Goal: Information Seeking & Learning: Check status

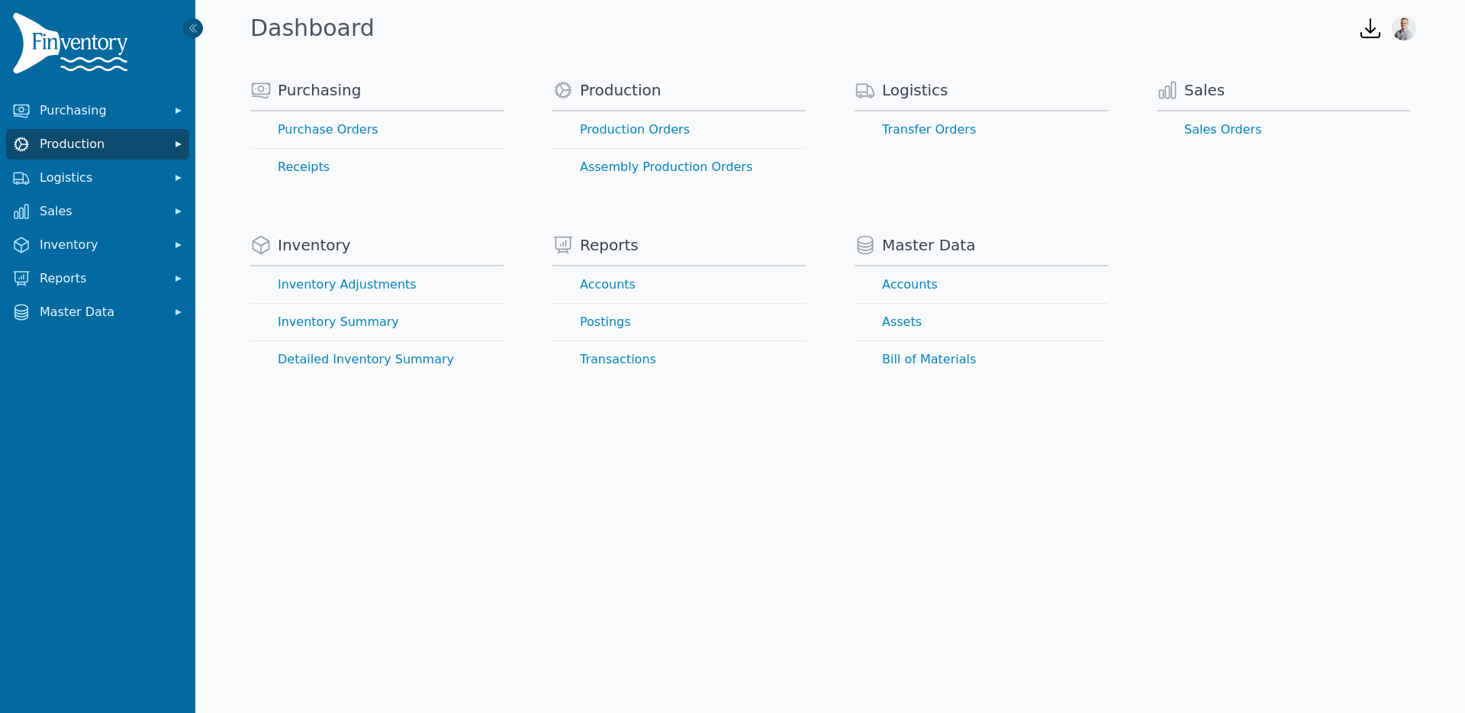
click at [57, 144] on span "Production" at bounding box center [101, 144] width 122 height 18
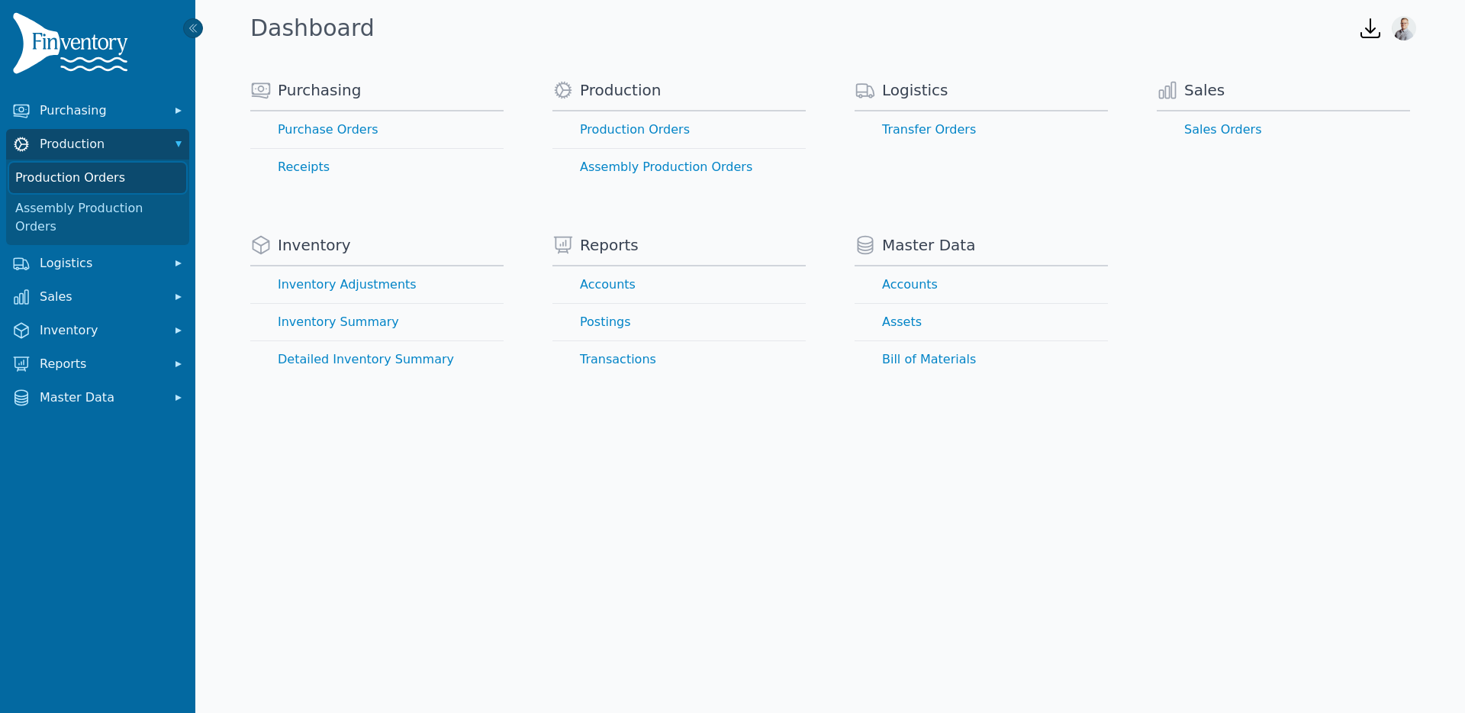
click at [82, 172] on link "Production Orders" at bounding box center [97, 178] width 177 height 31
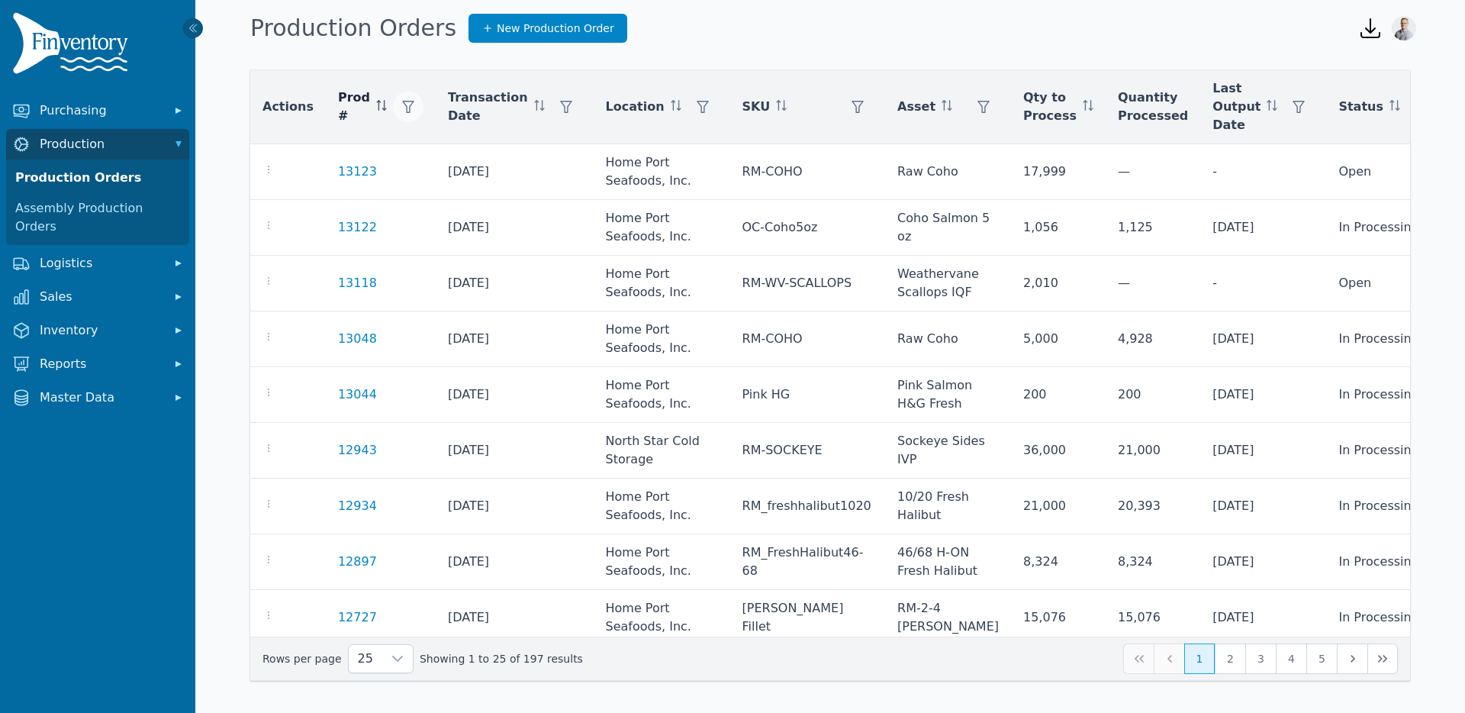
click at [402, 106] on icon "button" at bounding box center [408, 107] width 12 height 12
type input "*****"
click at [536, 189] on span "Apply" at bounding box center [532, 184] width 31 height 16
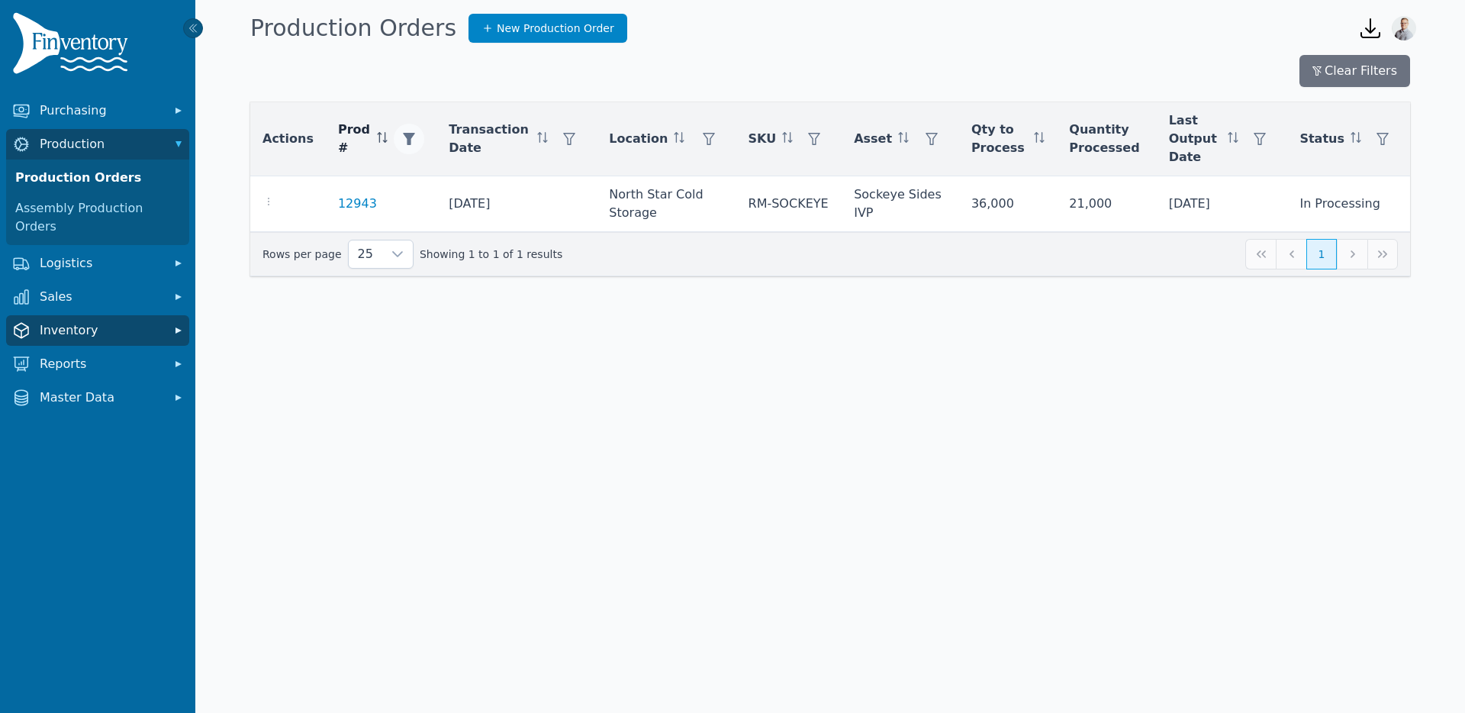
click at [50, 321] on span "Inventory" at bounding box center [101, 330] width 122 height 18
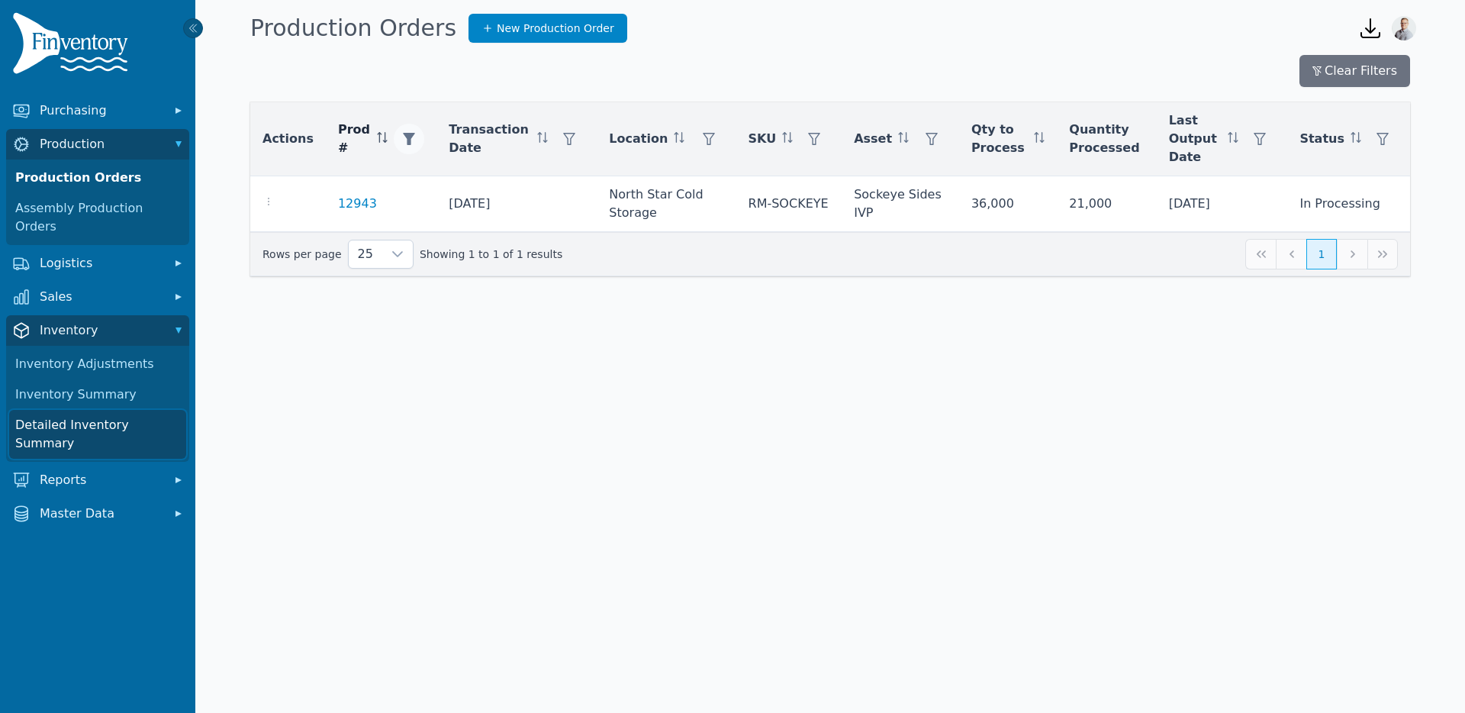
click at [65, 410] on link "Detailed Inventory Summary" at bounding box center [97, 434] width 177 height 49
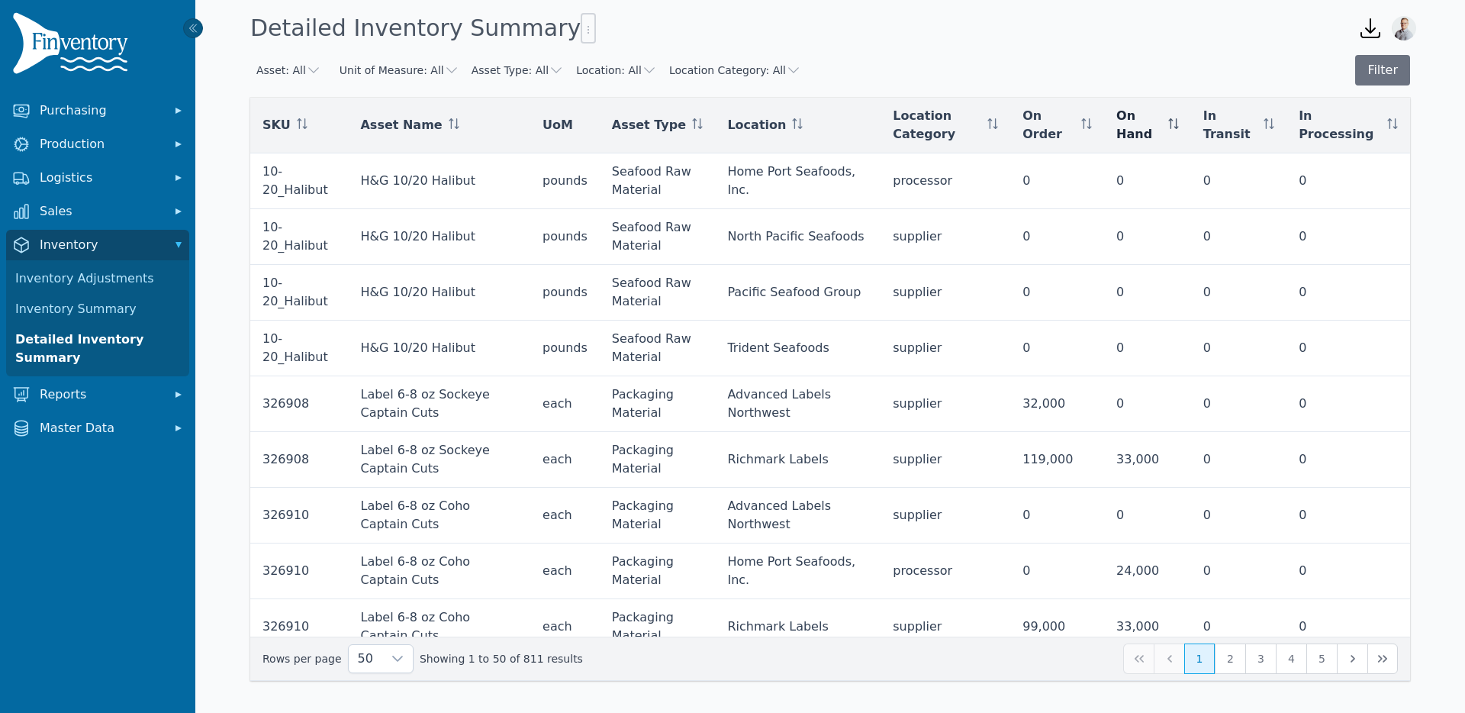
click at [1179, 119] on div "On Hand" at bounding box center [1147, 125] width 63 height 37
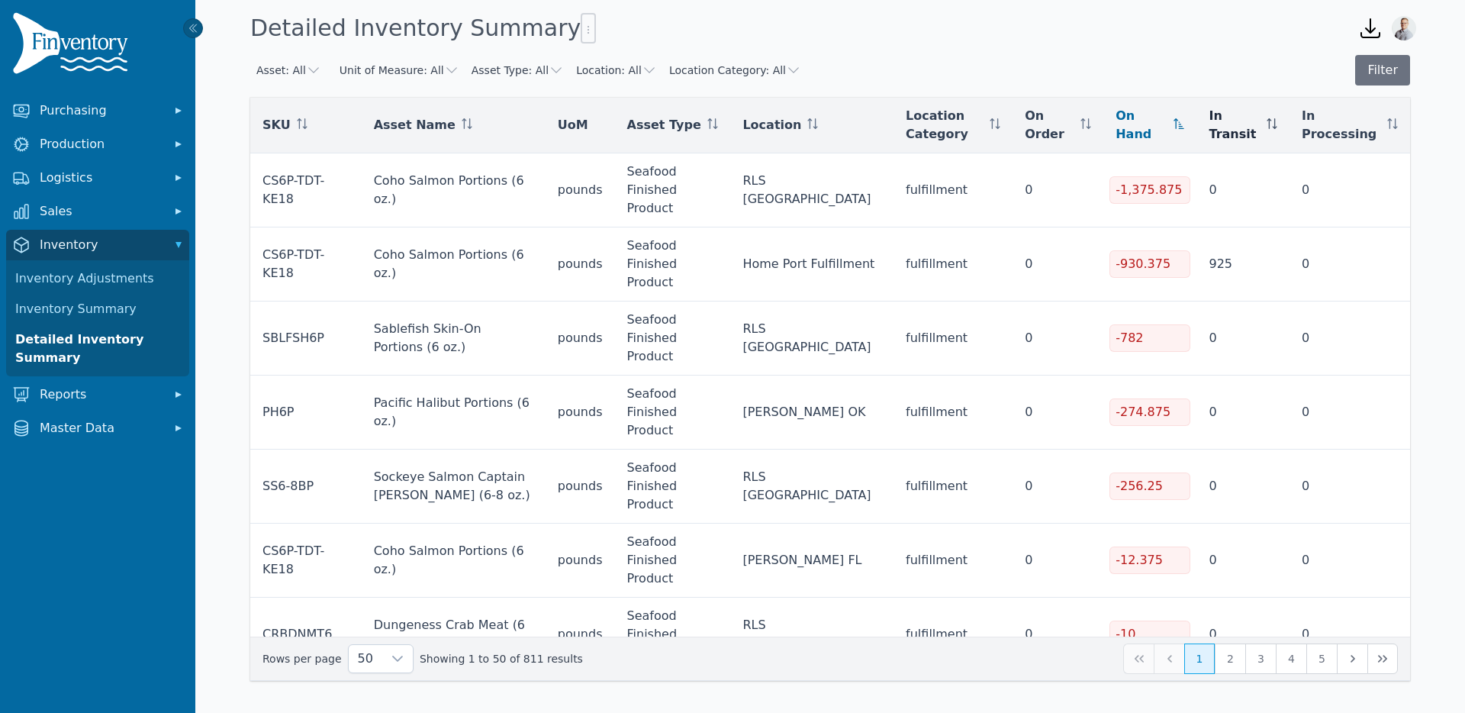
click at [1284, 127] on th "In Transit" at bounding box center [1243, 126] width 93 height 56
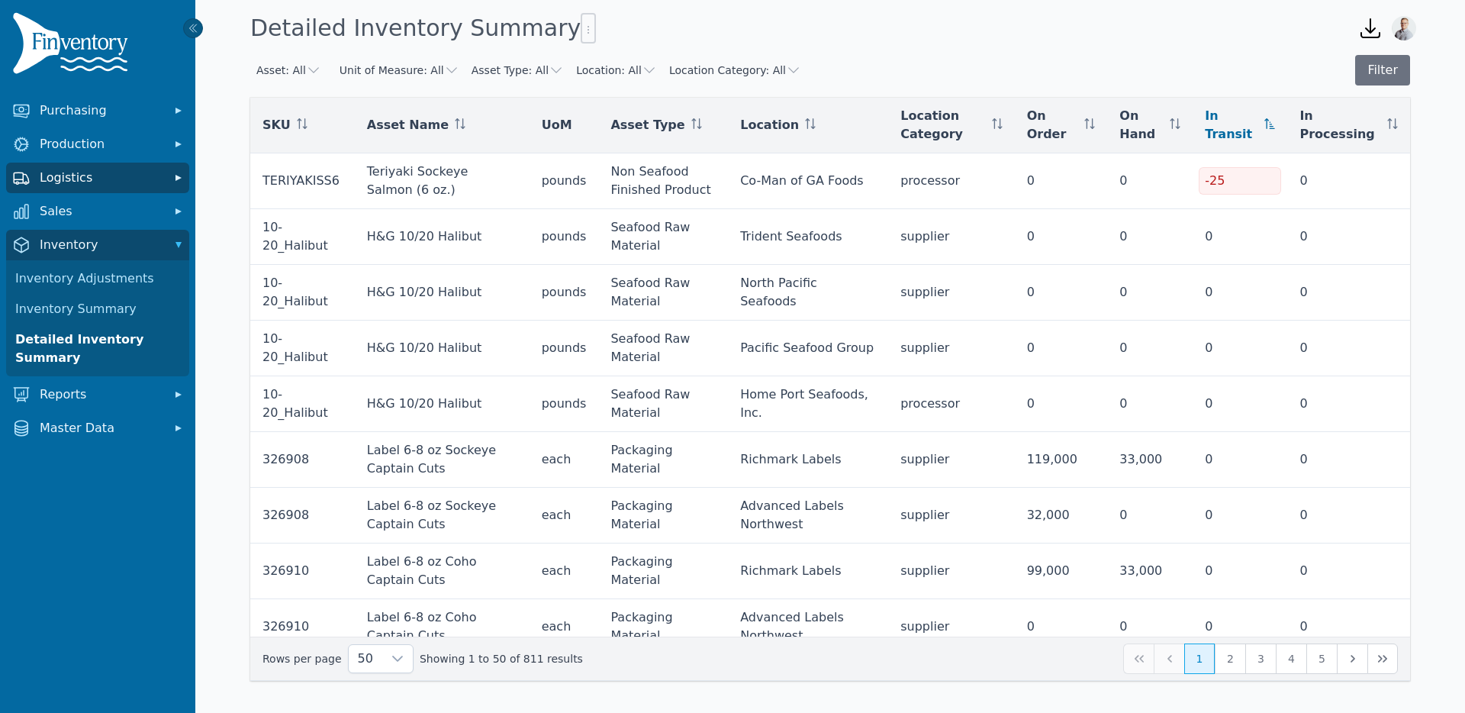
click at [68, 178] on span "Logistics" at bounding box center [101, 178] width 122 height 18
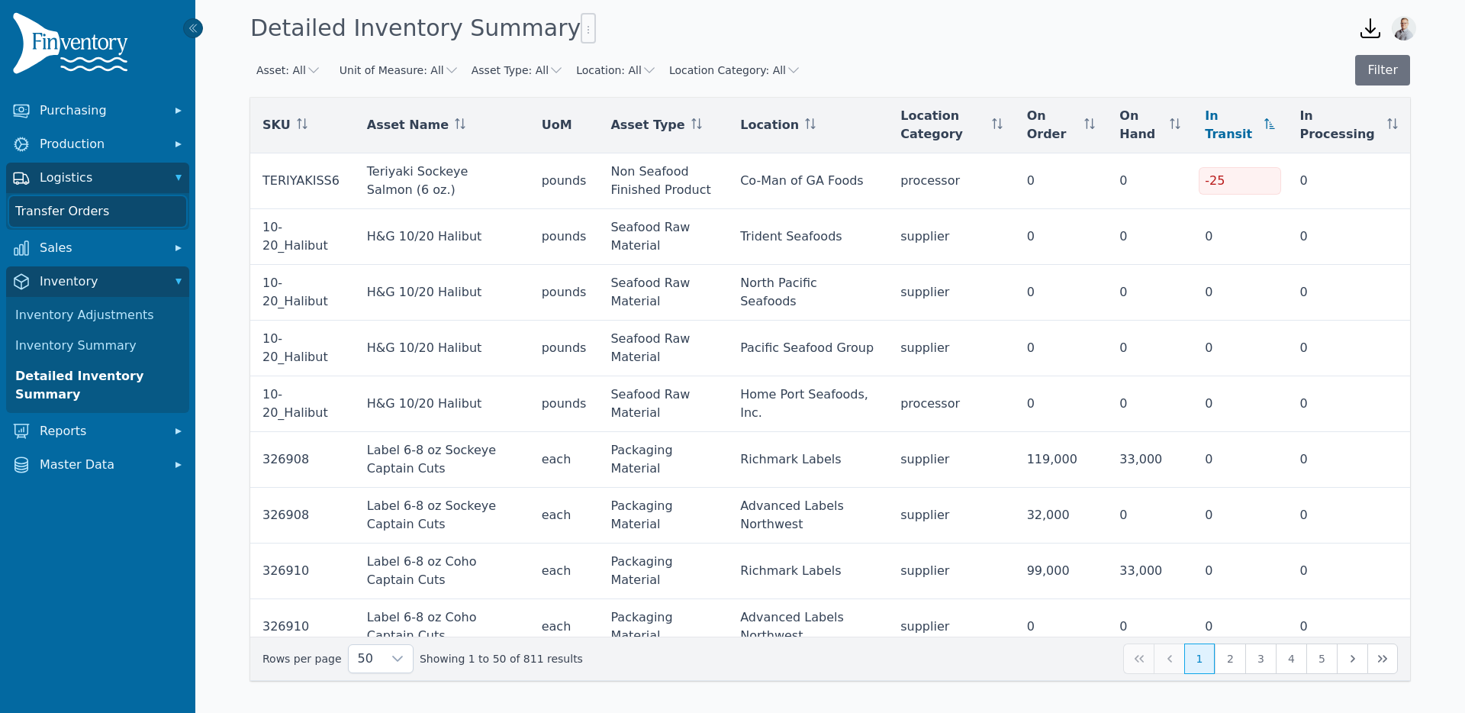
click at [66, 214] on link "Transfer Orders" at bounding box center [97, 211] width 177 height 31
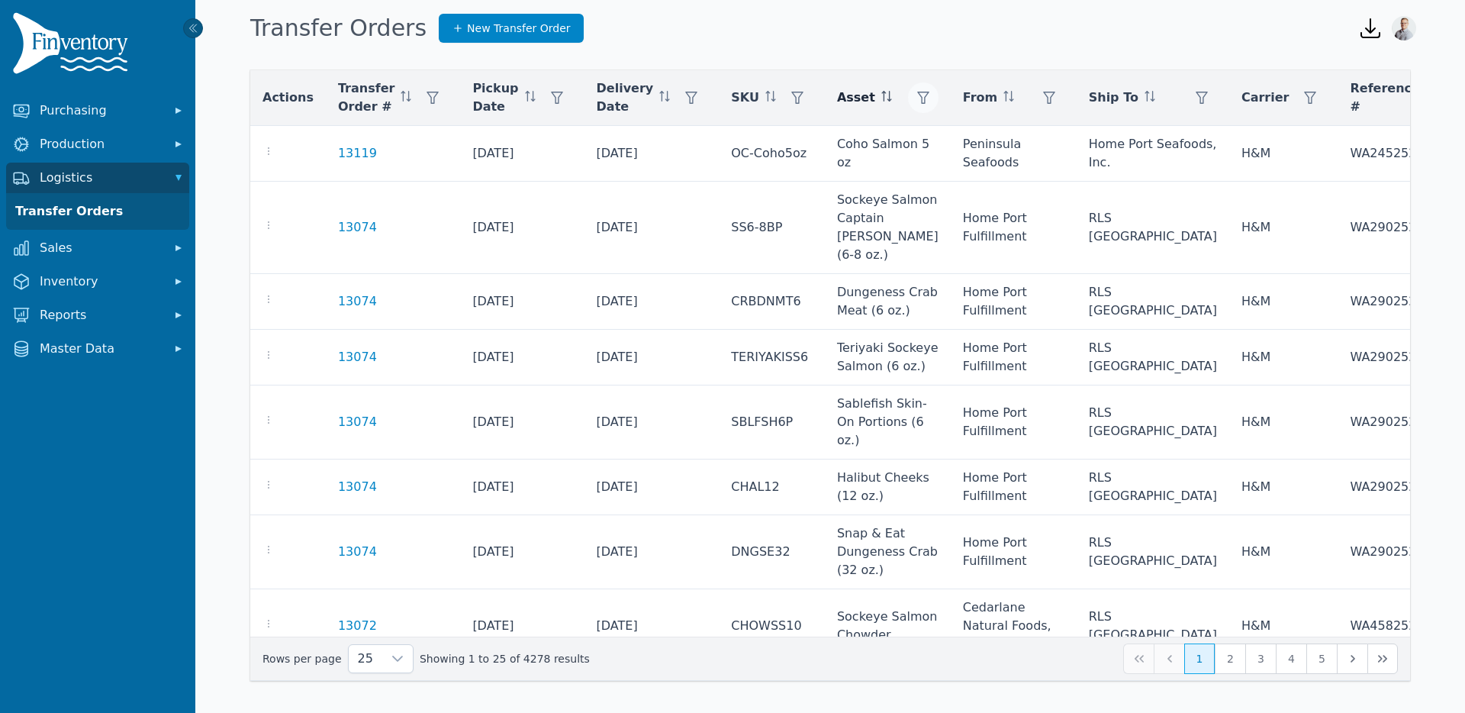
click at [917, 103] on icon "button" at bounding box center [923, 98] width 12 height 12
click at [894, 134] on div "Any" at bounding box center [933, 139] width 131 height 31
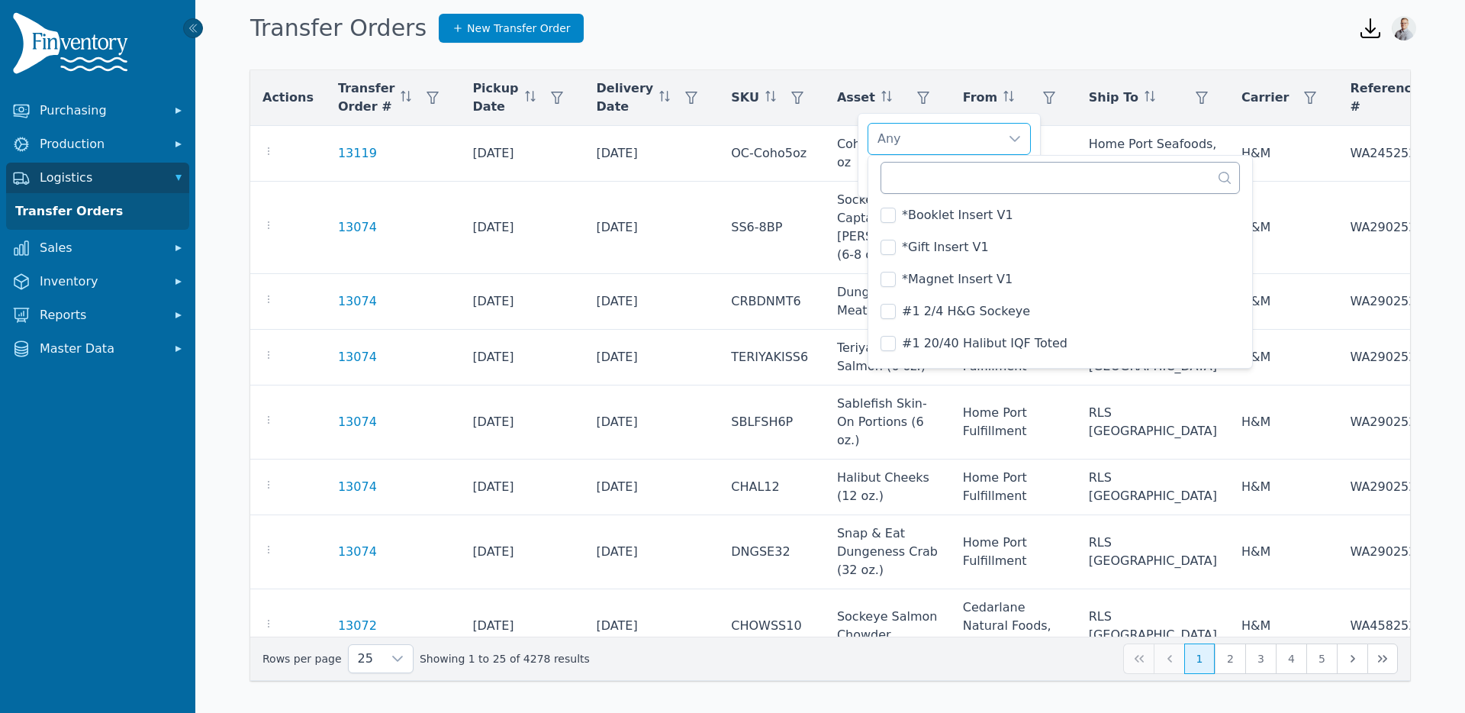
drag, startPoint x: 917, startPoint y: 195, endPoint x: 921, endPoint y: 186, distance: 9.9
click at [920, 189] on div "236 results are available" at bounding box center [1060, 176] width 384 height 41
click at [922, 183] on input "text" at bounding box center [1060, 178] width 359 height 32
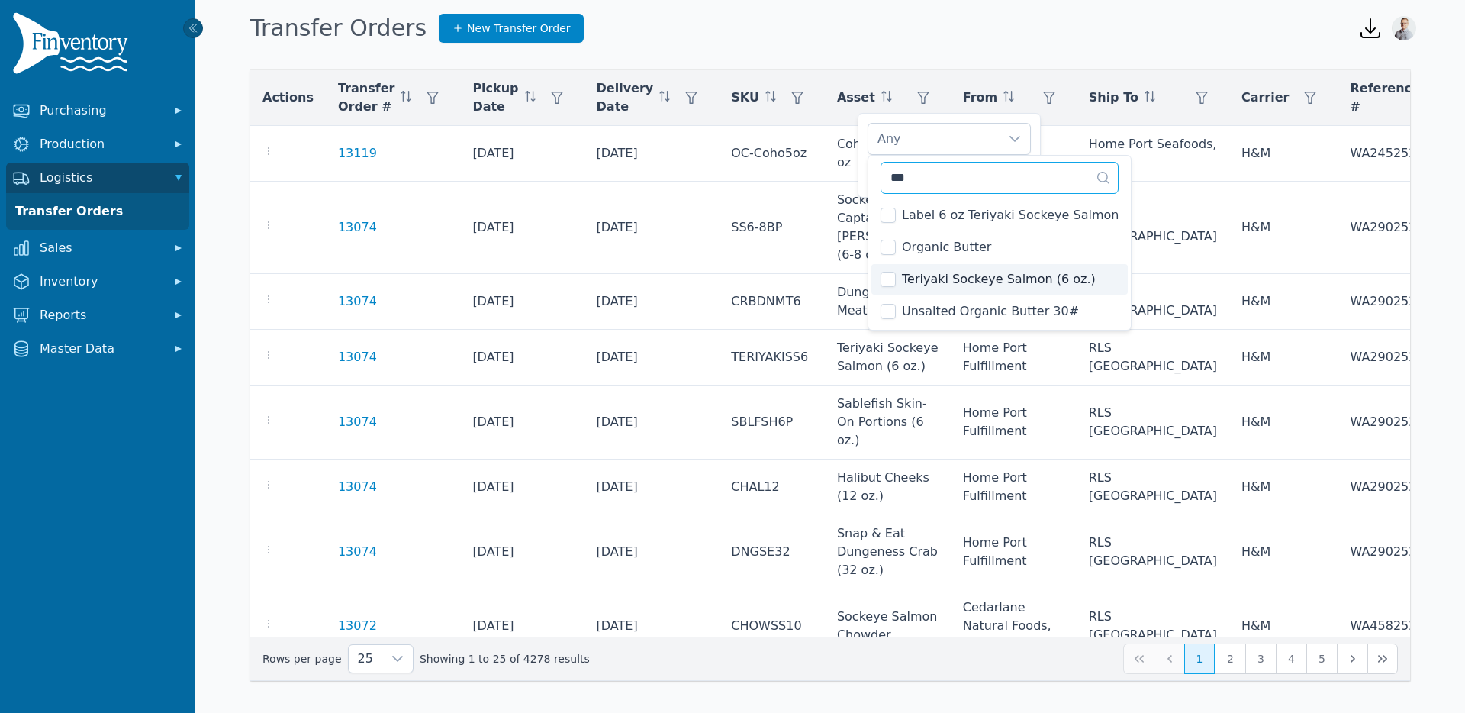
type input "***"
click at [879, 272] on li "Teriyaki Sockeye Salmon (6 oz.)" at bounding box center [999, 279] width 256 height 31
click at [938, 134] on div "Teriyaki Sockeye Salmon (6 oz.)" at bounding box center [933, 139] width 131 height 31
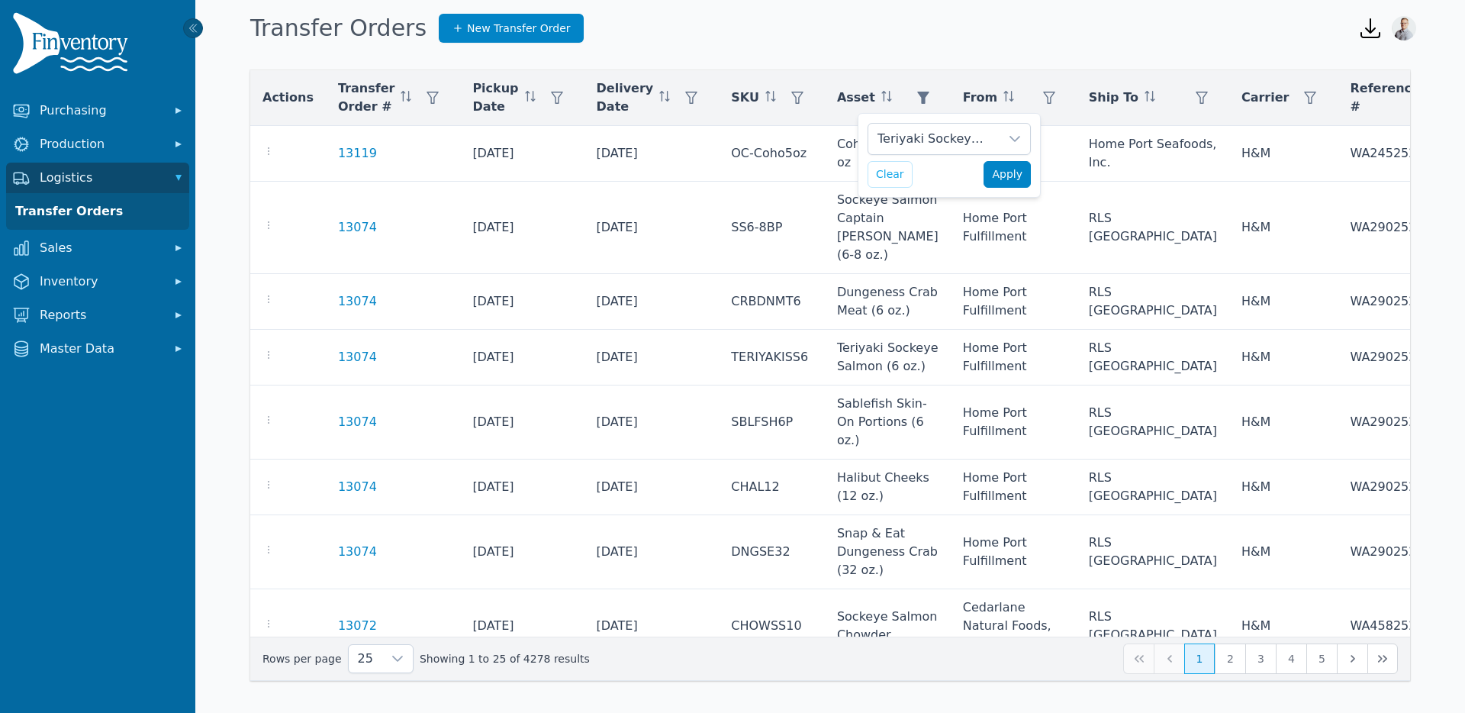
click at [1015, 179] on span "Apply" at bounding box center [1007, 174] width 31 height 16
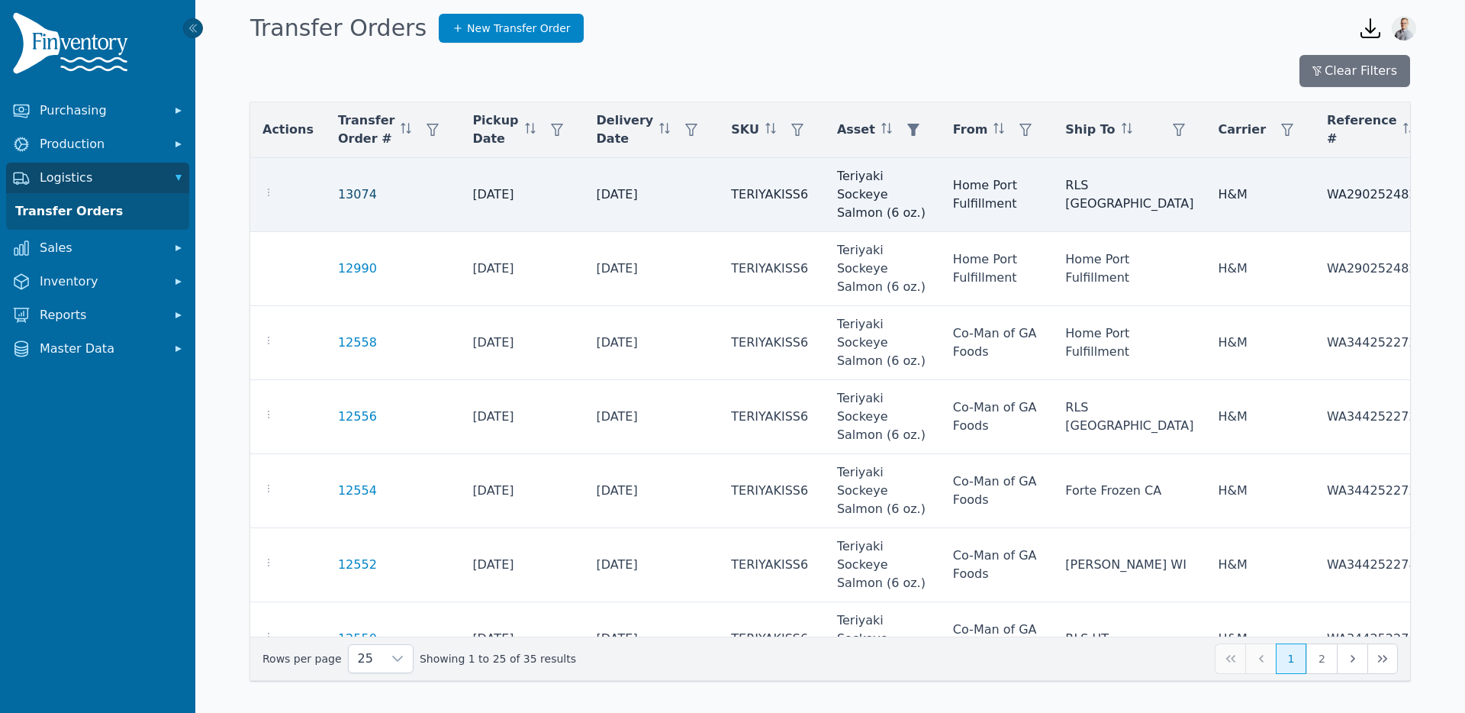
click at [349, 197] on link "13074" at bounding box center [357, 194] width 39 height 18
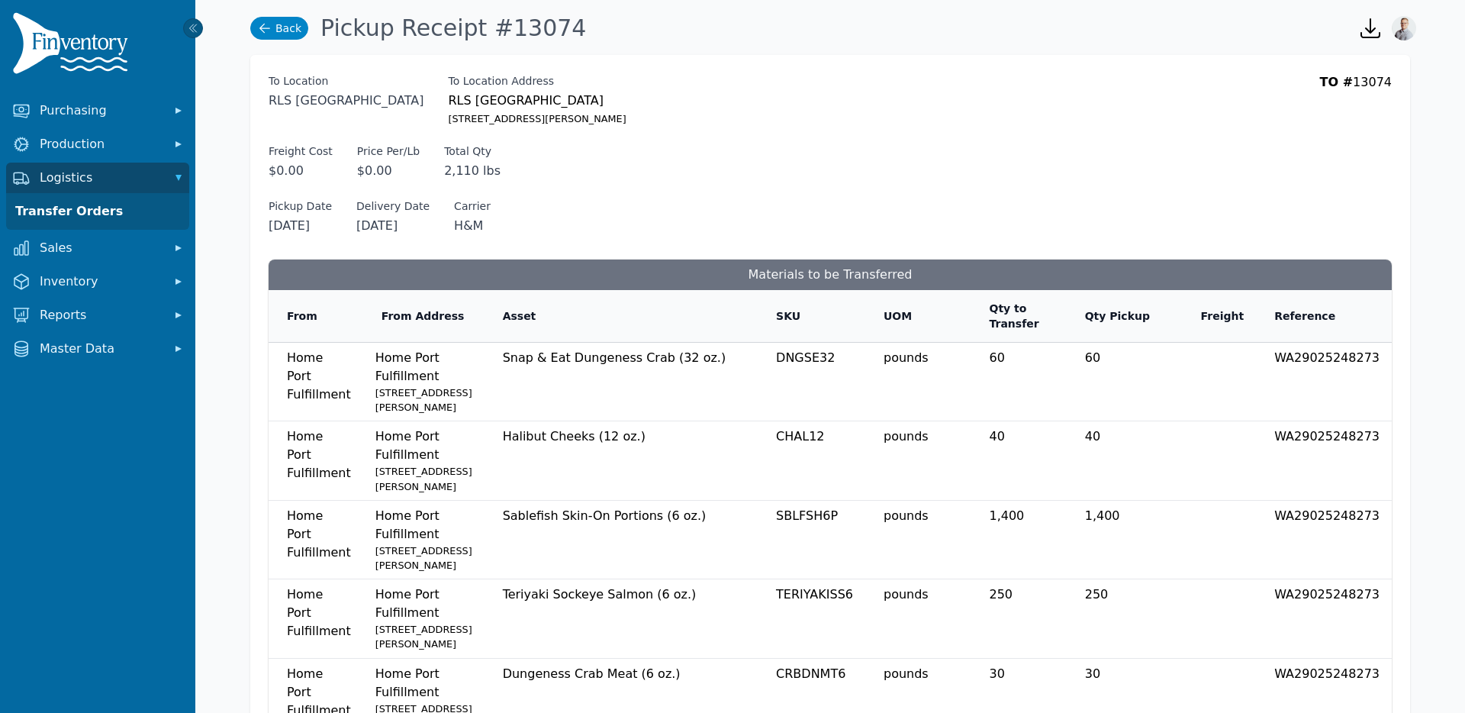
click at [290, 31] on link "Back" at bounding box center [279, 28] width 58 height 23
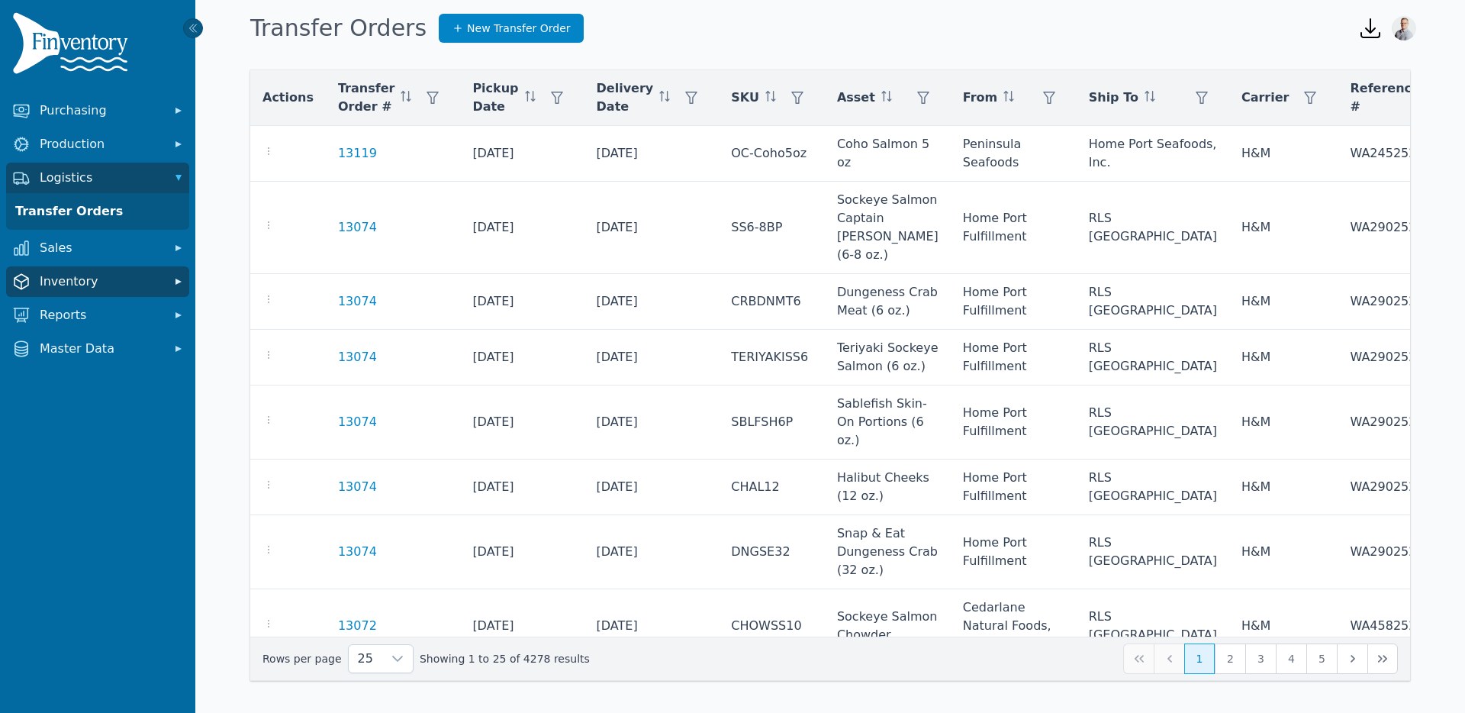
click at [94, 283] on span "Inventory" at bounding box center [101, 281] width 122 height 18
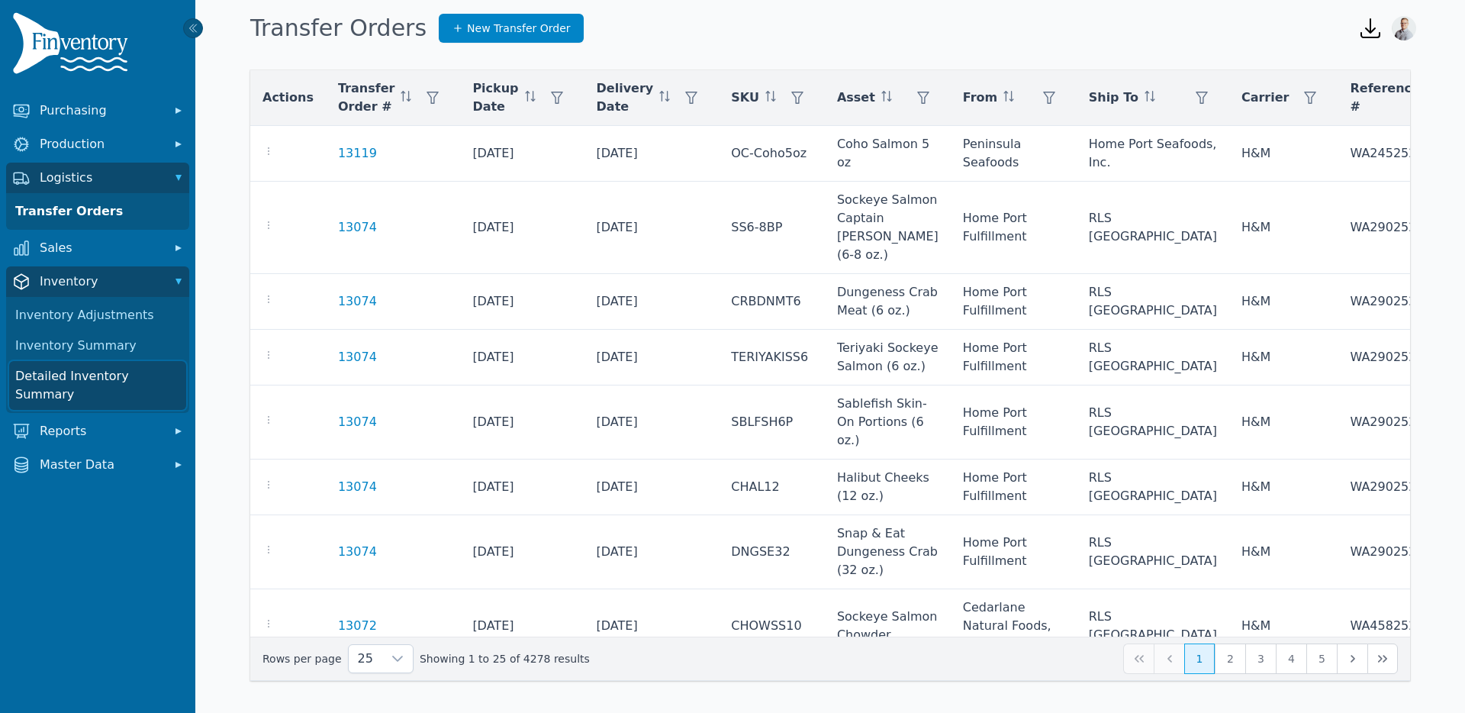
click at [101, 375] on link "Detailed Inventory Summary" at bounding box center [97, 385] width 177 height 49
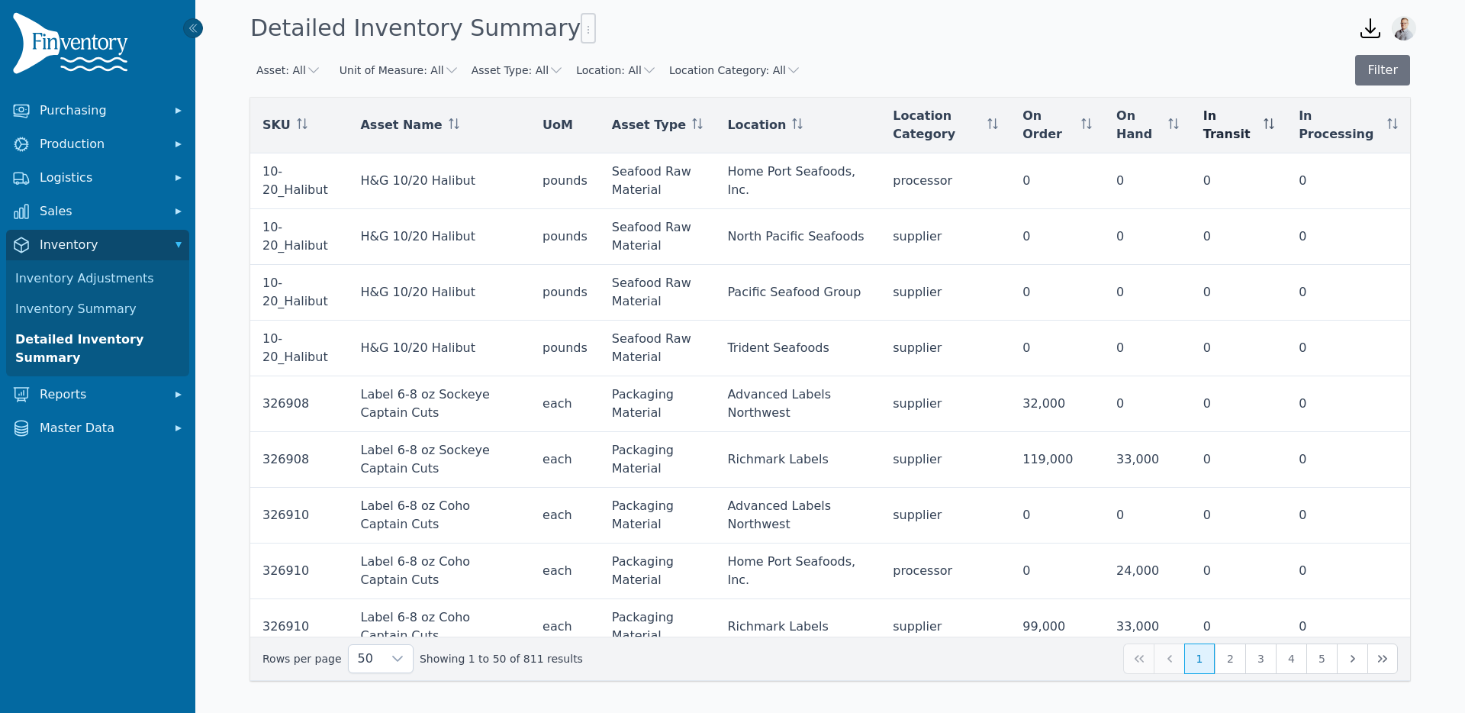
click at [1283, 122] on th "In Transit" at bounding box center [1238, 126] width 95 height 56
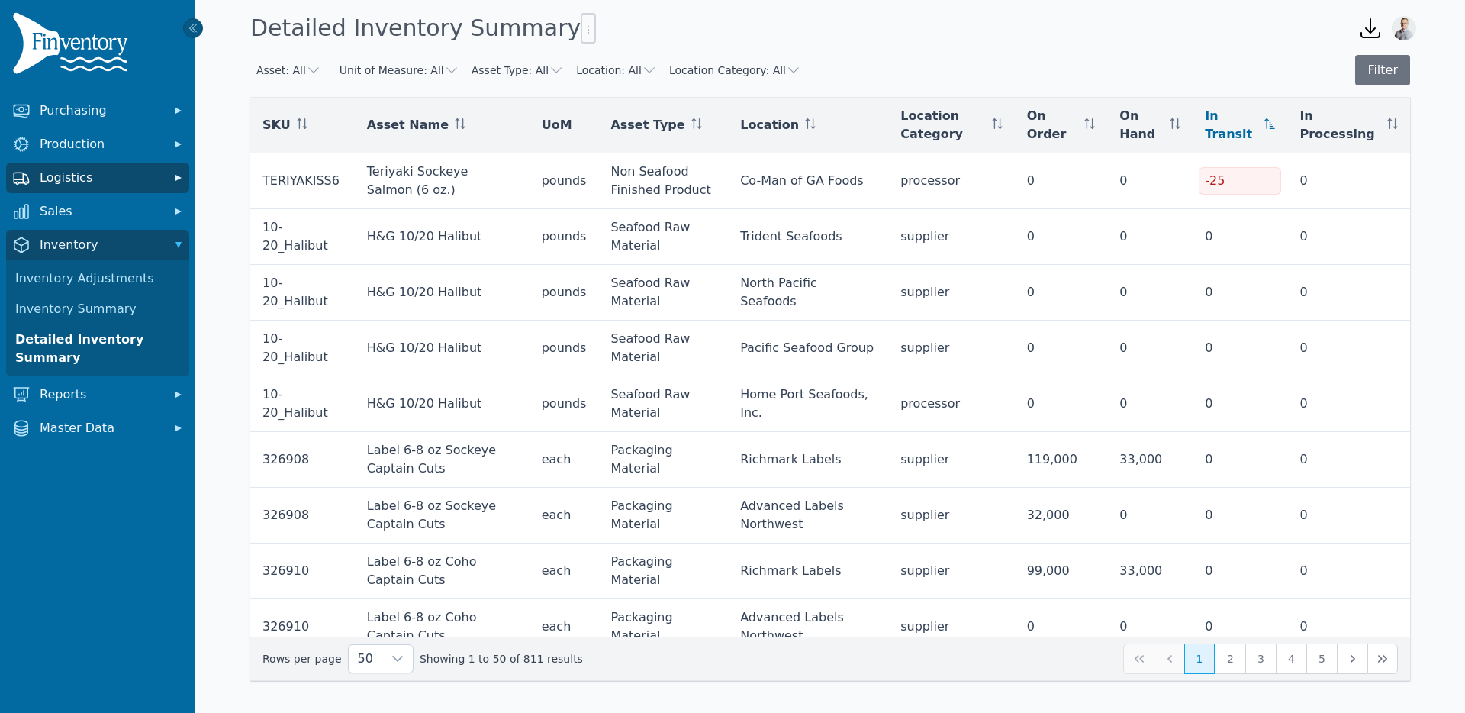
click at [72, 164] on button "Logistics" at bounding box center [97, 178] width 183 height 31
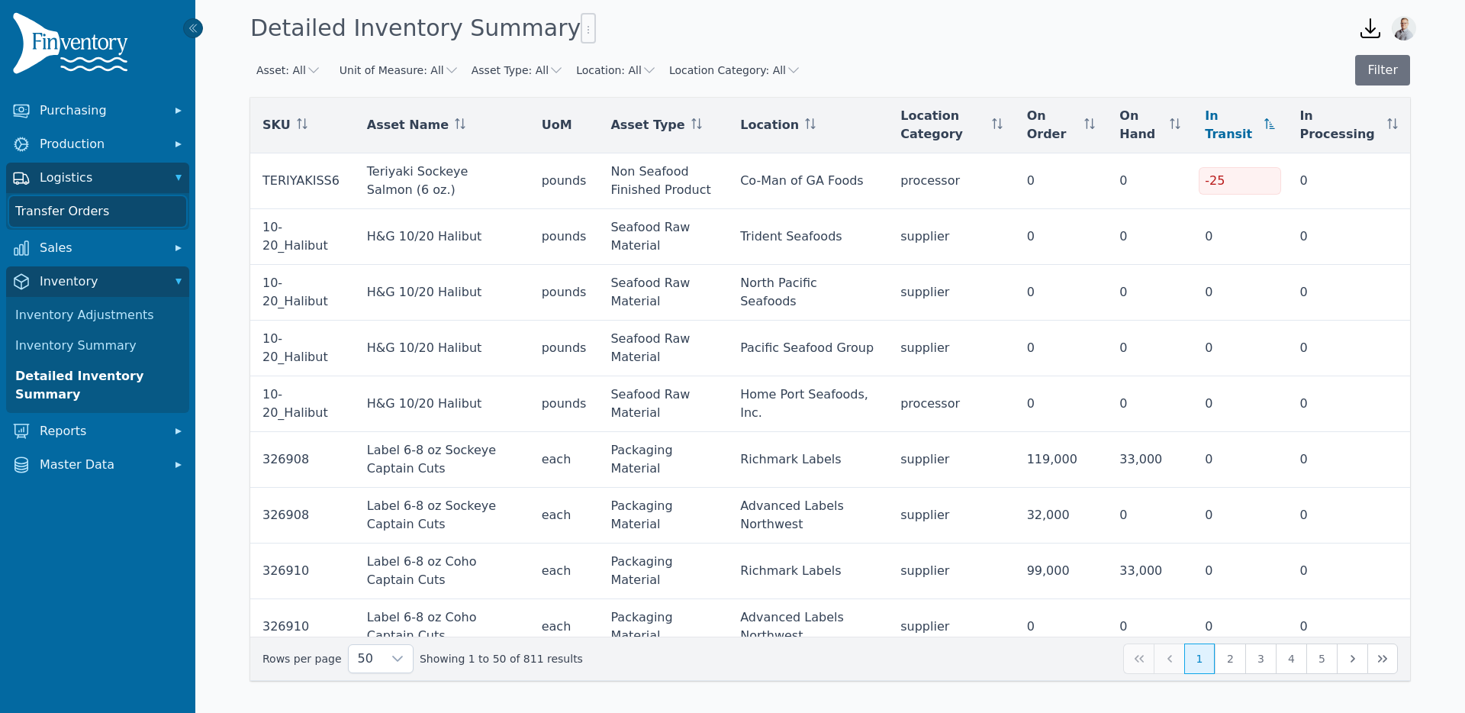
click at [70, 214] on link "Transfer Orders" at bounding box center [97, 211] width 177 height 31
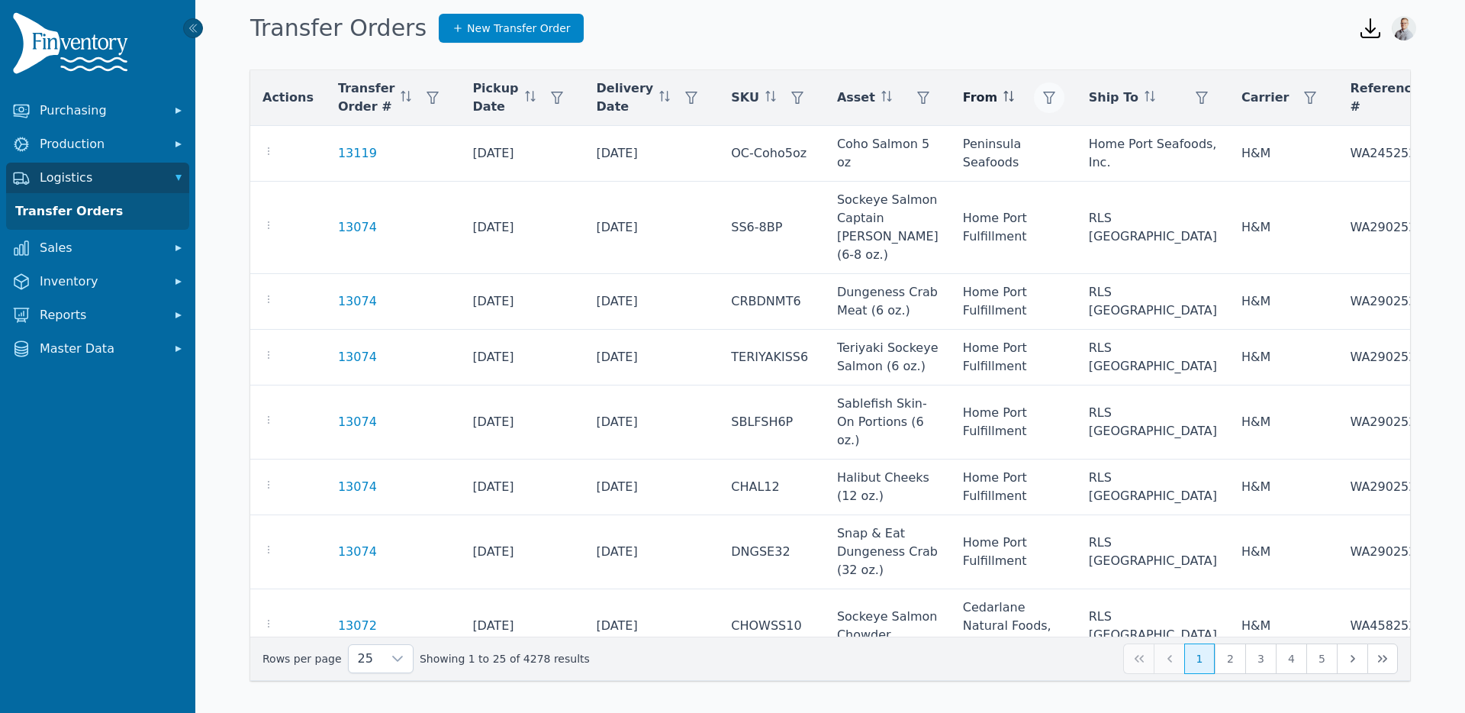
click at [1043, 99] on icon "button" at bounding box center [1049, 98] width 12 height 12
click at [1002, 127] on div "Any" at bounding box center [1041, 139] width 131 height 31
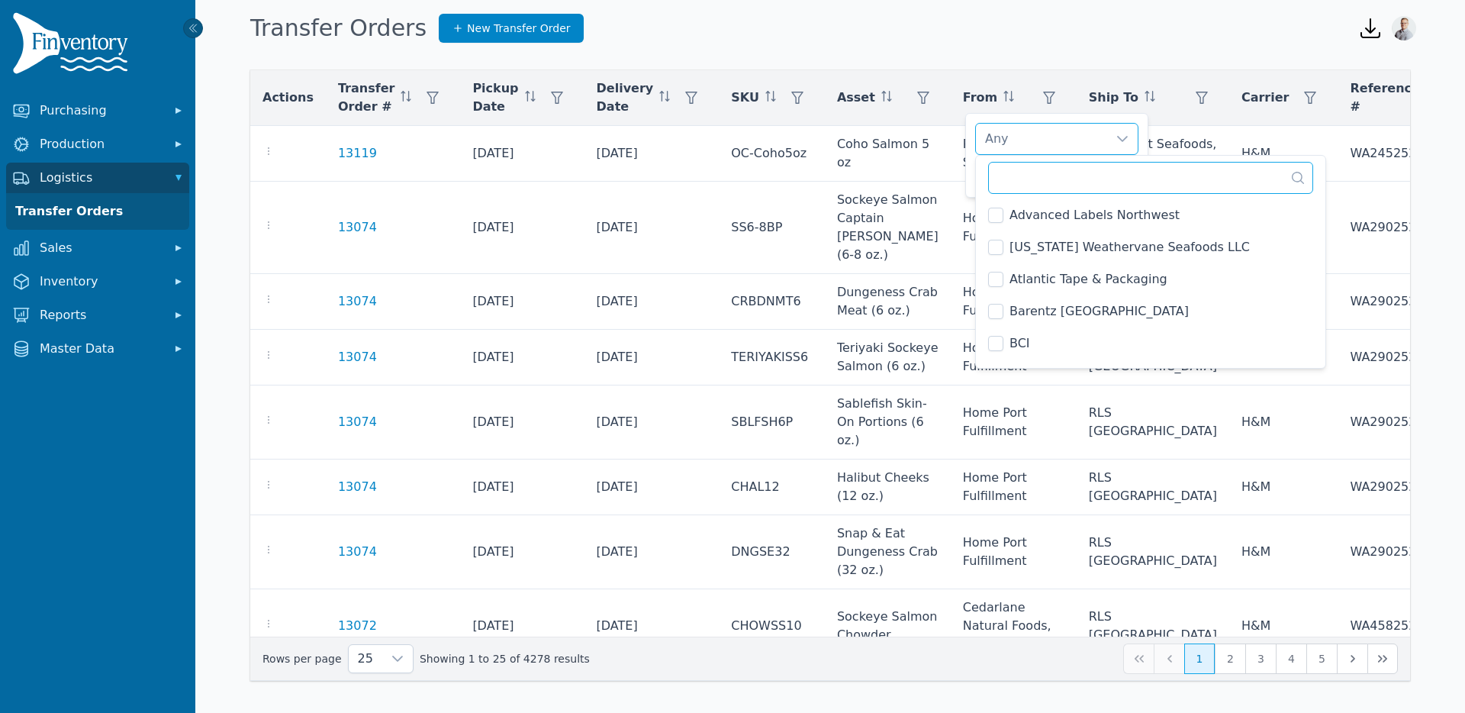
click at [1054, 180] on input "text" at bounding box center [1150, 178] width 325 height 32
type input "*"
click at [1119, 34] on div "Transfer Orders New Transfer Order" at bounding box center [792, 28] width 1096 height 41
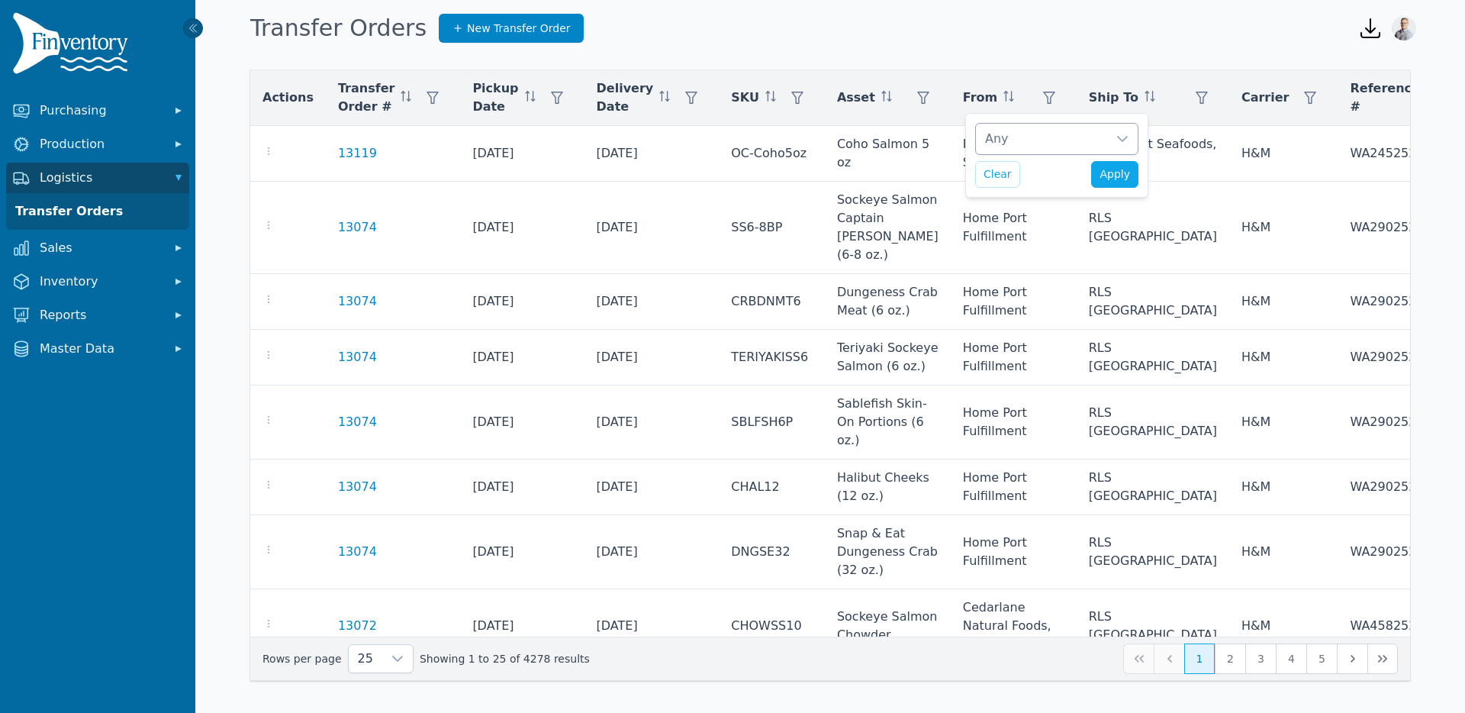
click at [1040, 137] on div "Any" at bounding box center [1041, 139] width 131 height 31
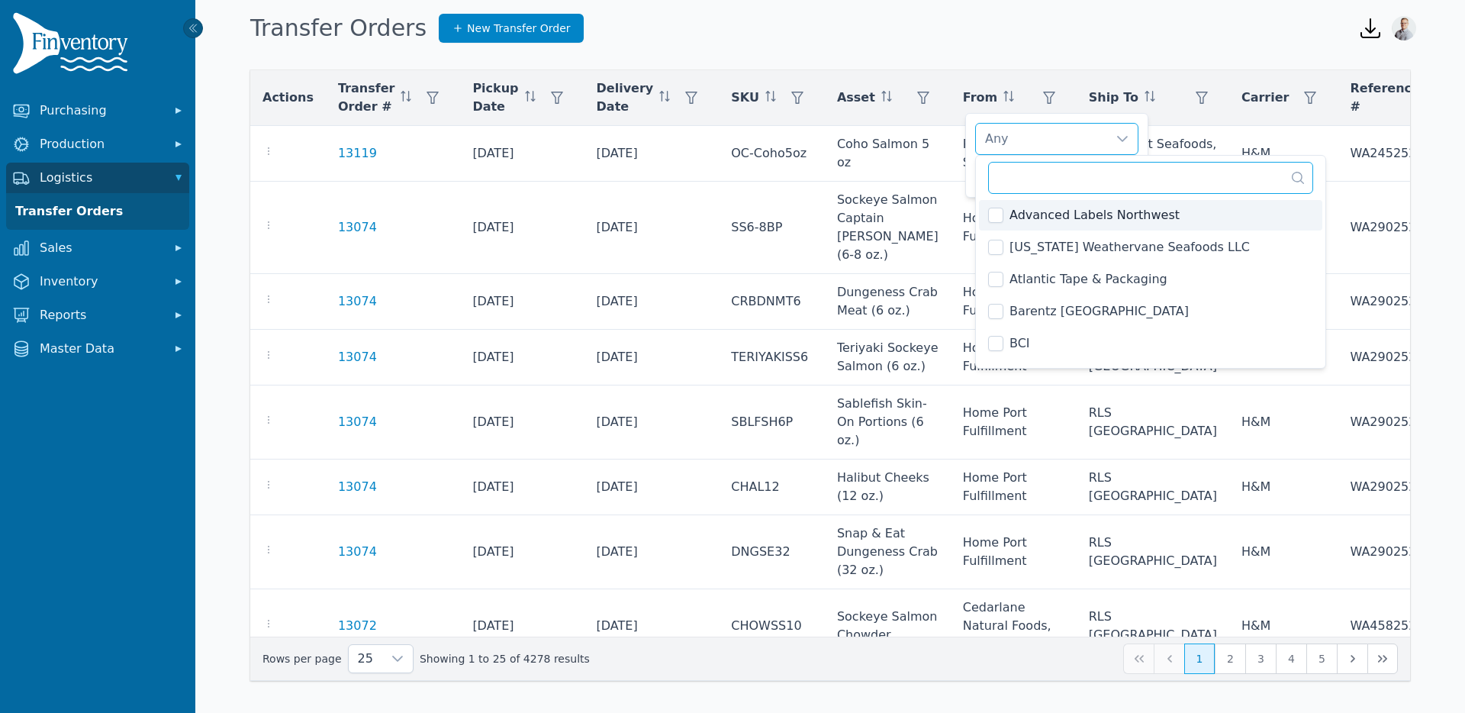
click at [1046, 184] on input "text" at bounding box center [1150, 178] width 325 height 32
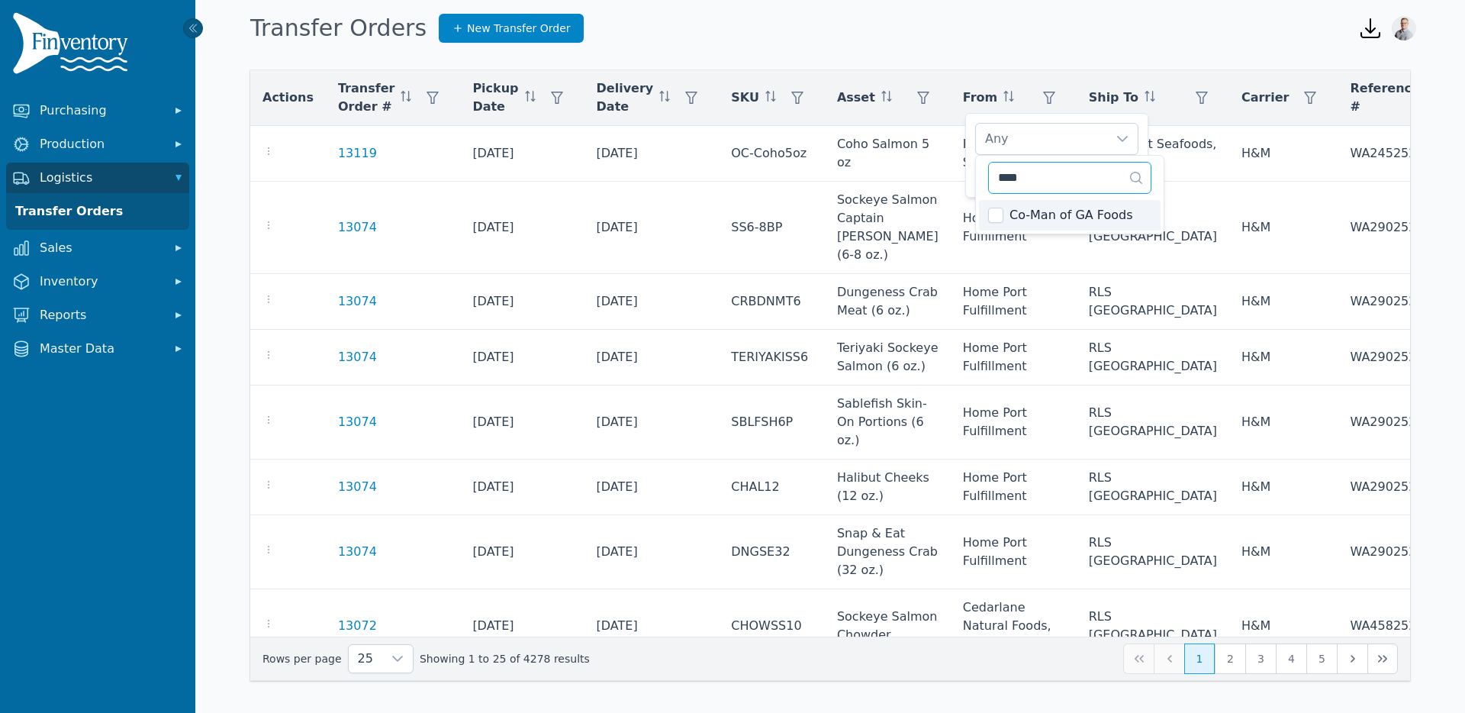
type input "****"
click at [1037, 137] on div "Co-Man of GA Foods" at bounding box center [1041, 139] width 131 height 31
click at [1107, 176] on span "Apply" at bounding box center [1115, 174] width 31 height 16
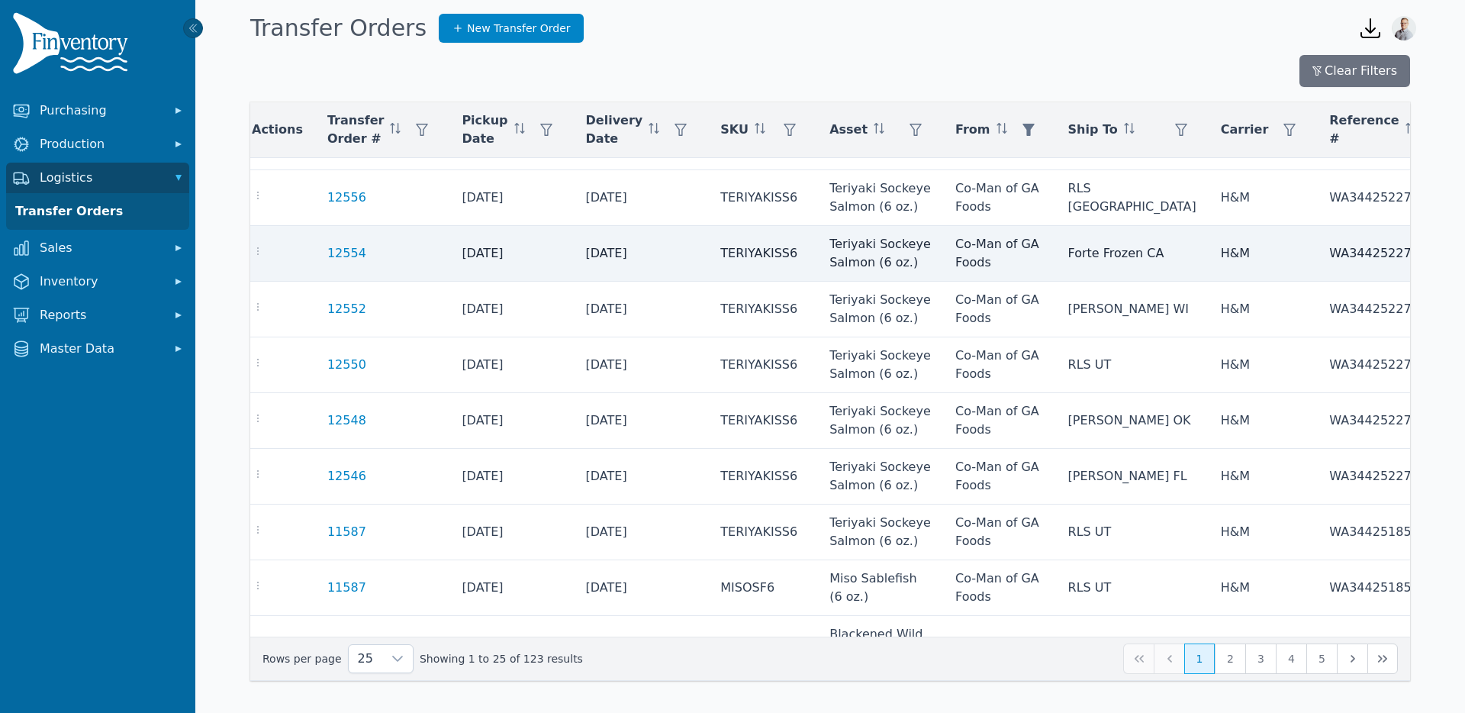
scroll to position [43, 5]
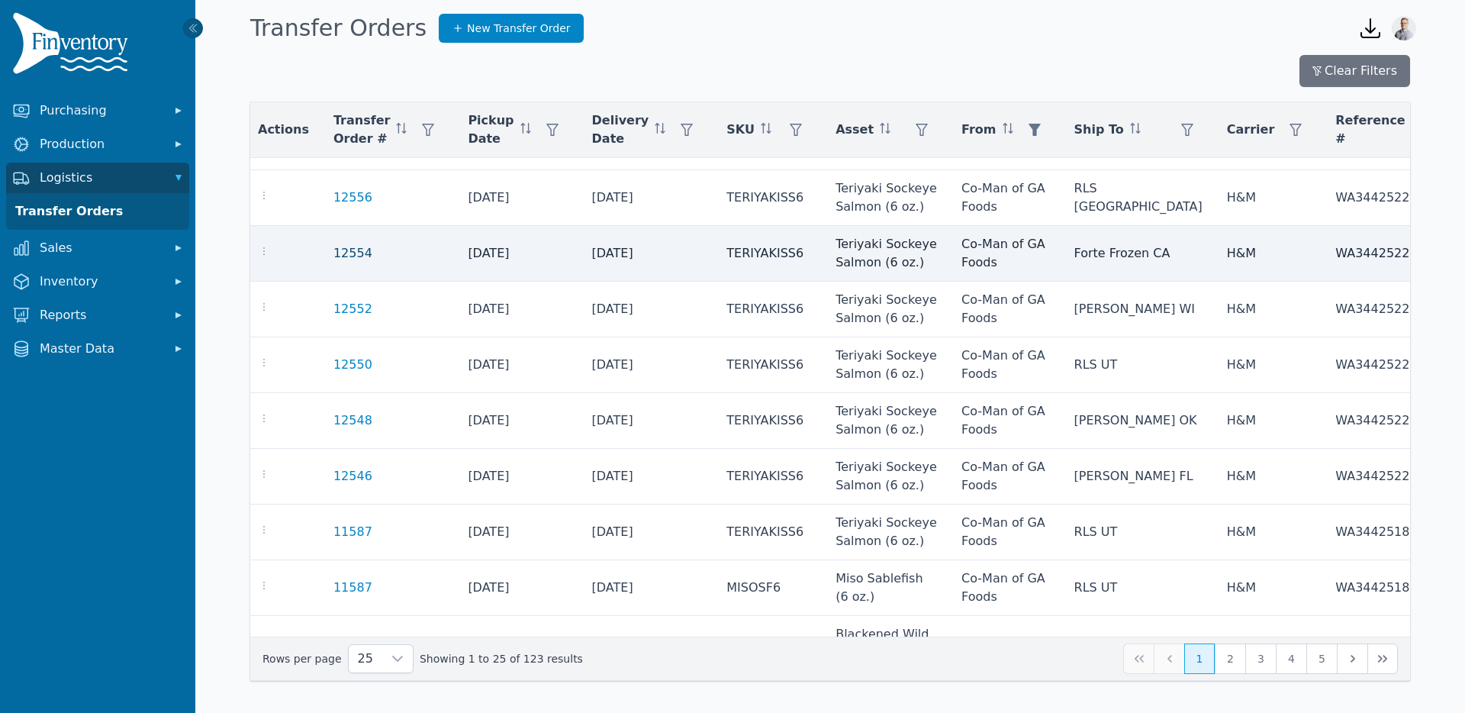
click at [334, 263] on link "12554" at bounding box center [352, 253] width 39 height 18
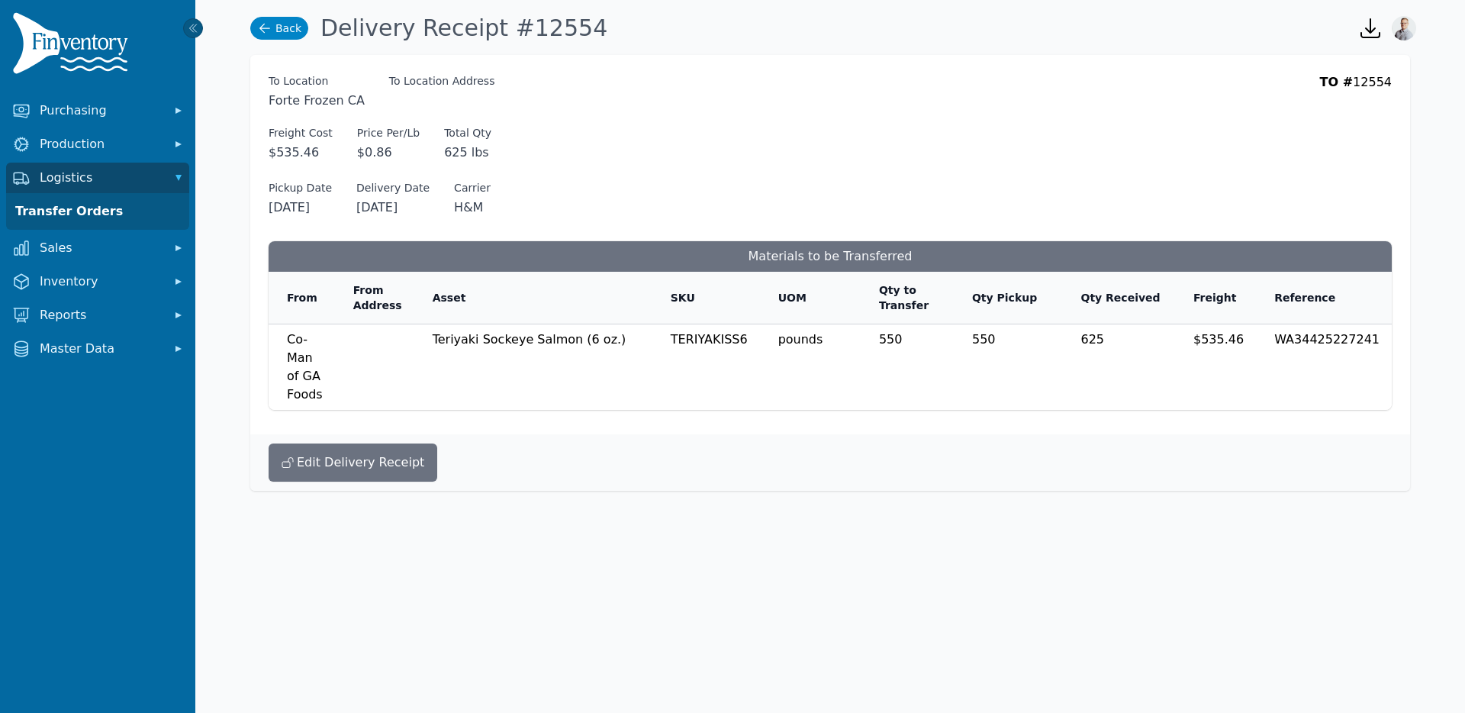
click at [266, 26] on icon at bounding box center [264, 28] width 15 height 15
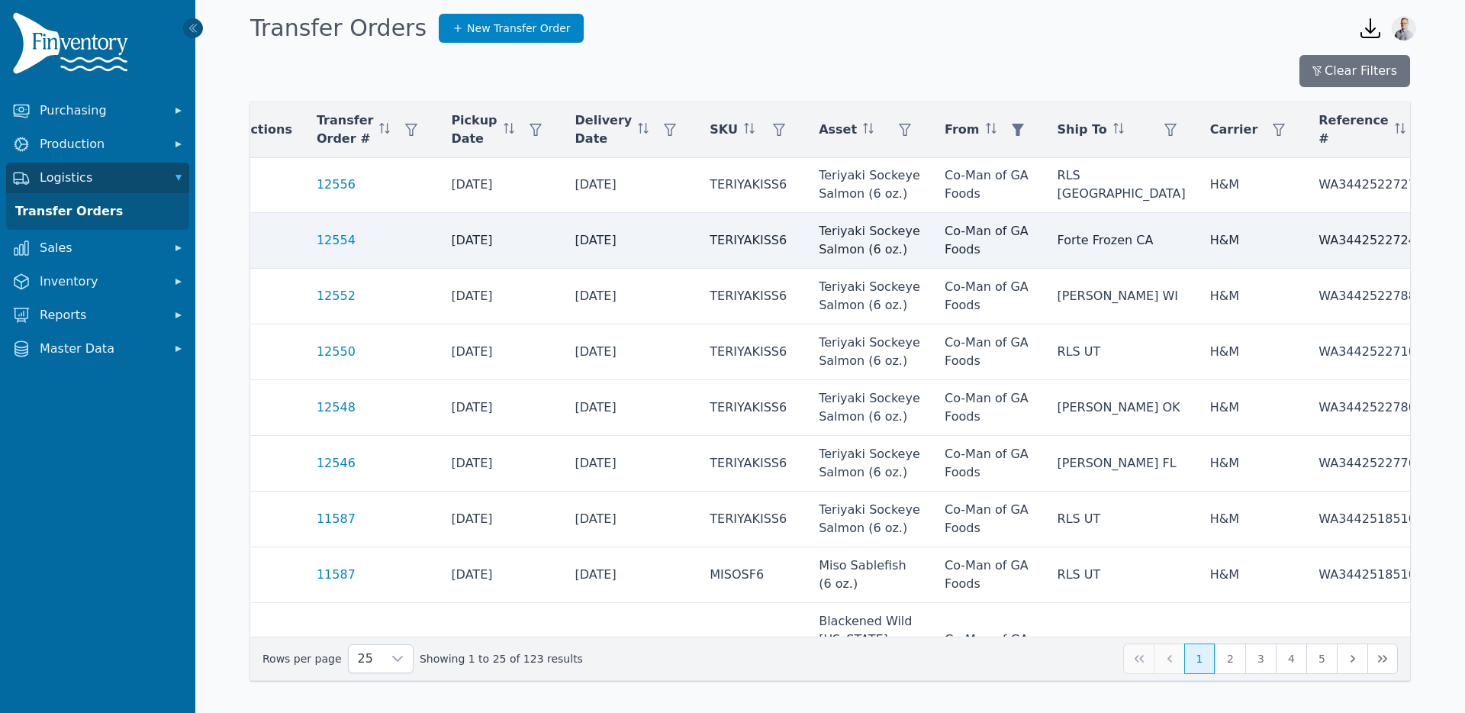
scroll to position [56, 0]
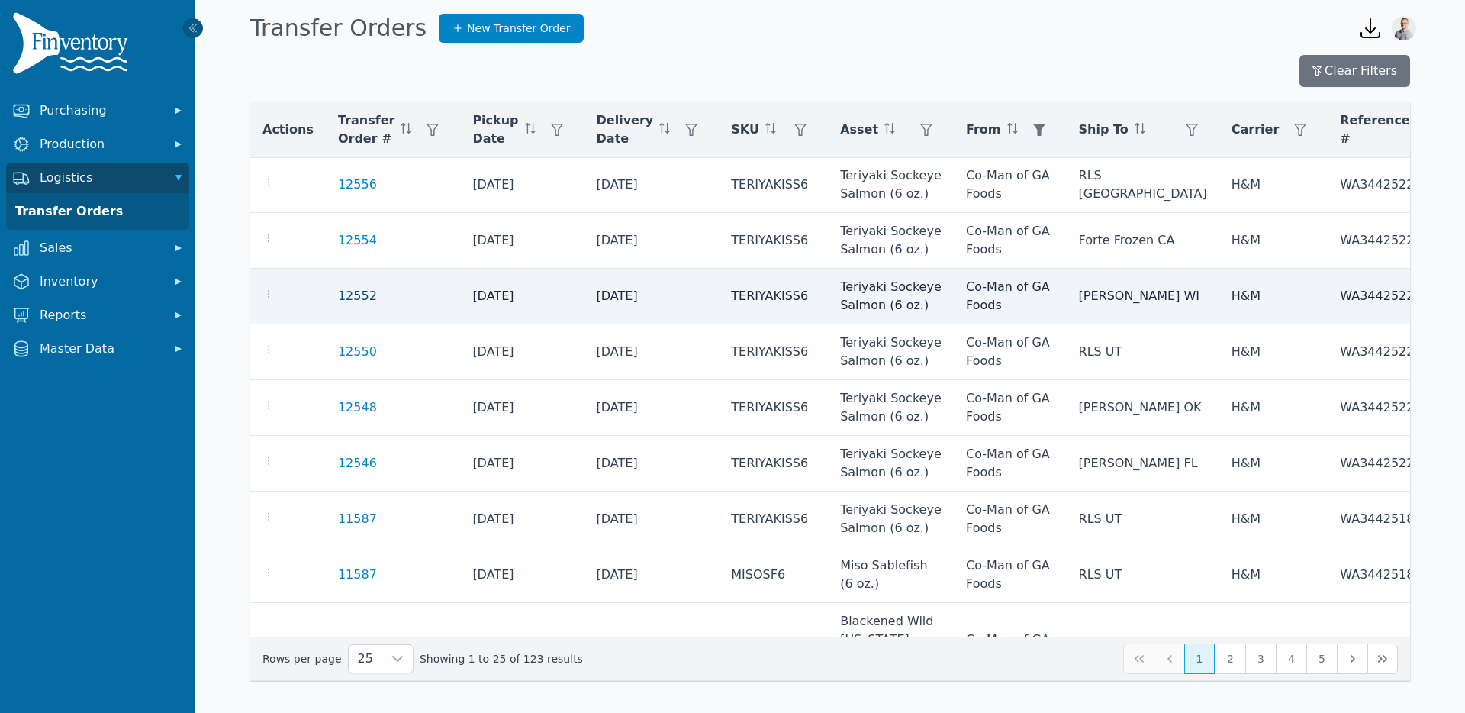
click at [356, 305] on link "12552" at bounding box center [357, 296] width 39 height 18
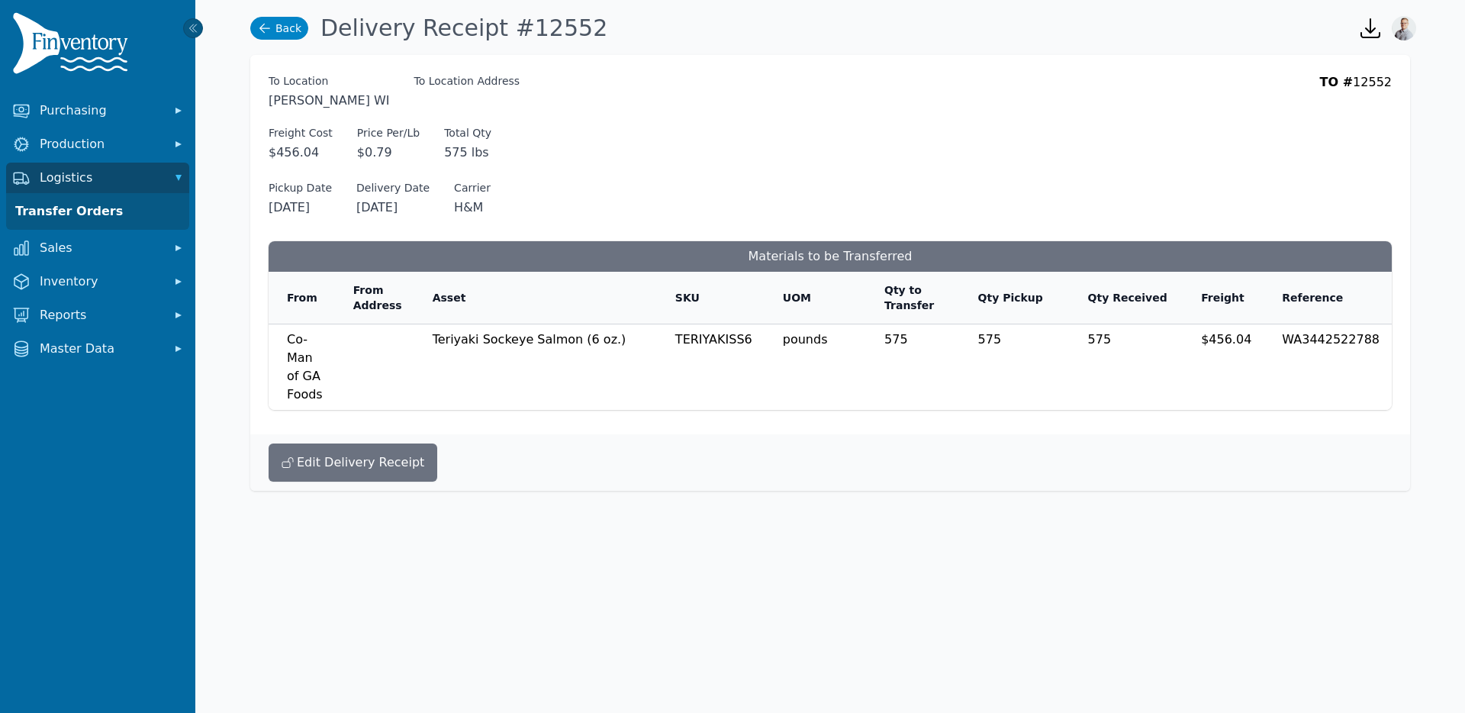
click at [283, 23] on link "Back" at bounding box center [279, 28] width 58 height 23
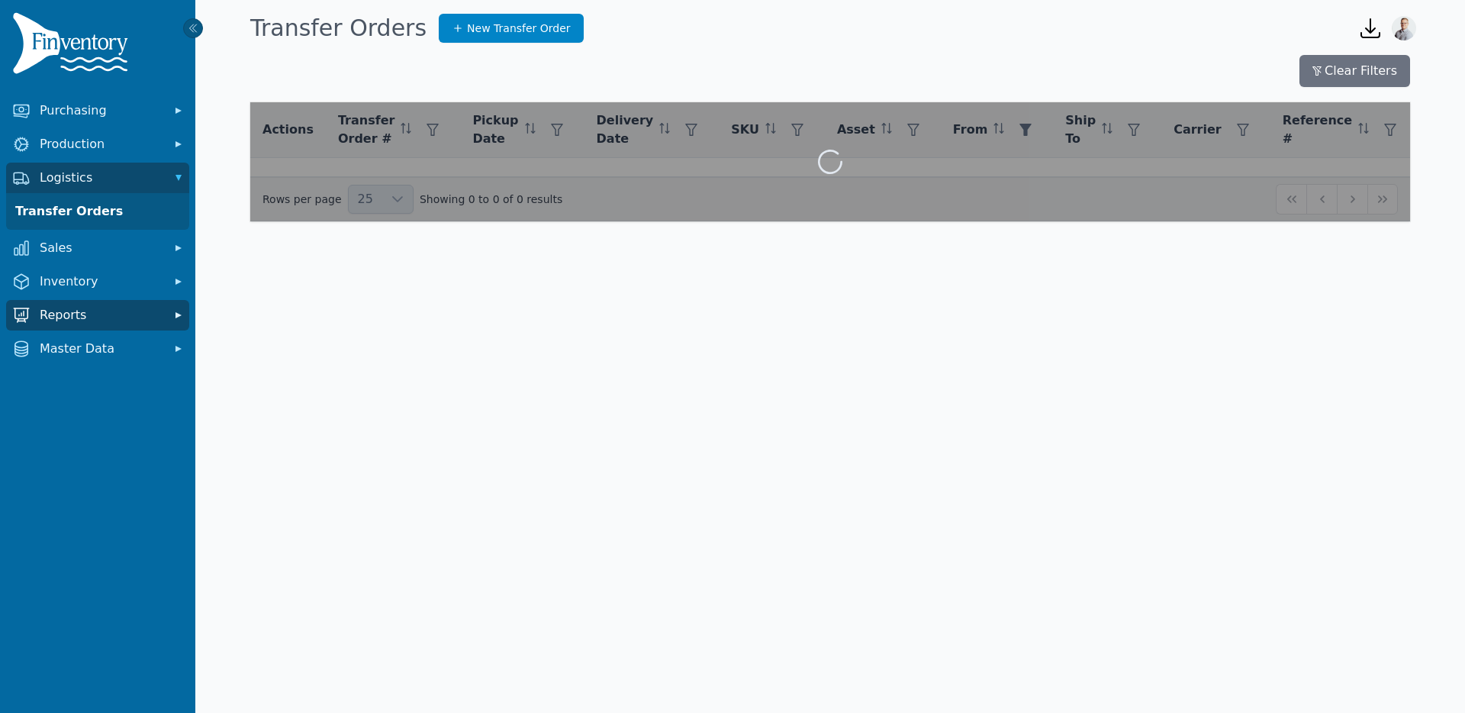
click at [59, 312] on span "Reports" at bounding box center [101, 315] width 122 height 18
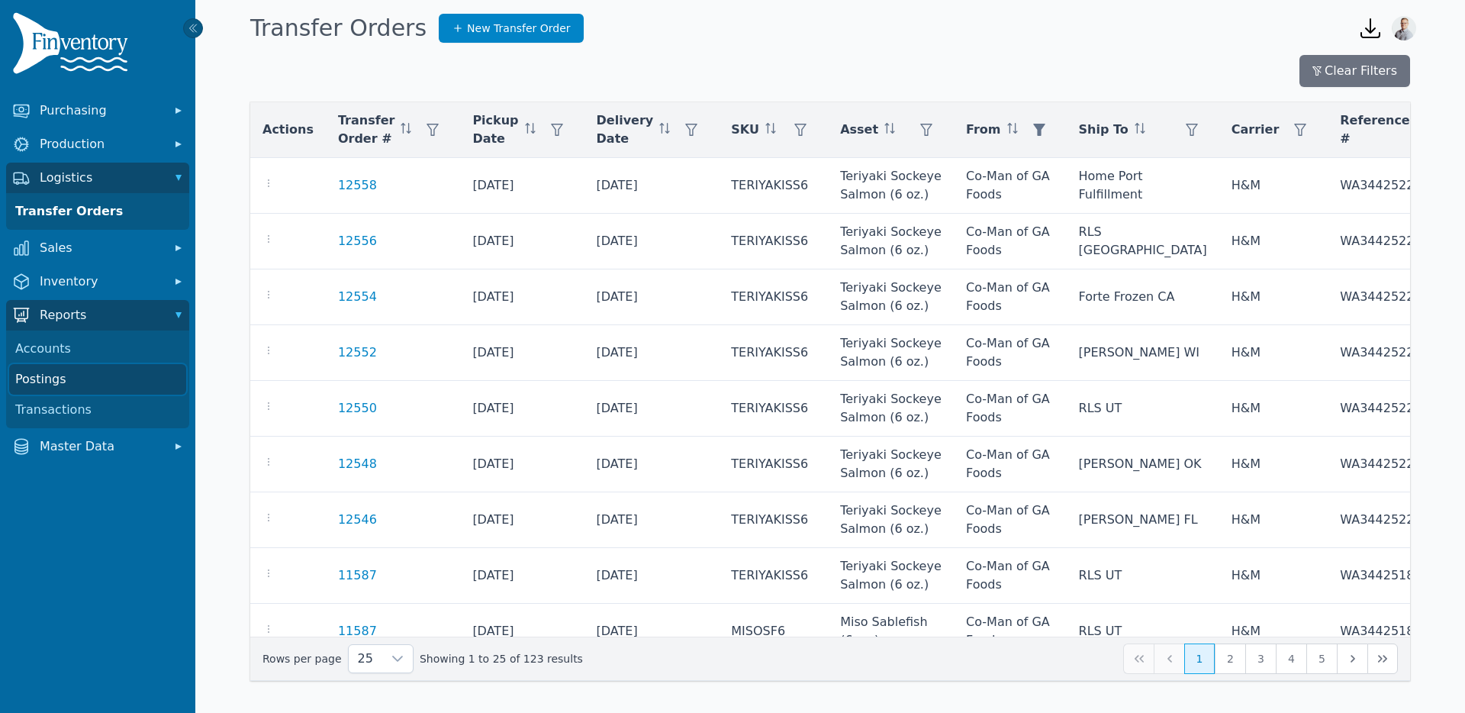
click at [72, 377] on link "Postings" at bounding box center [97, 379] width 177 height 31
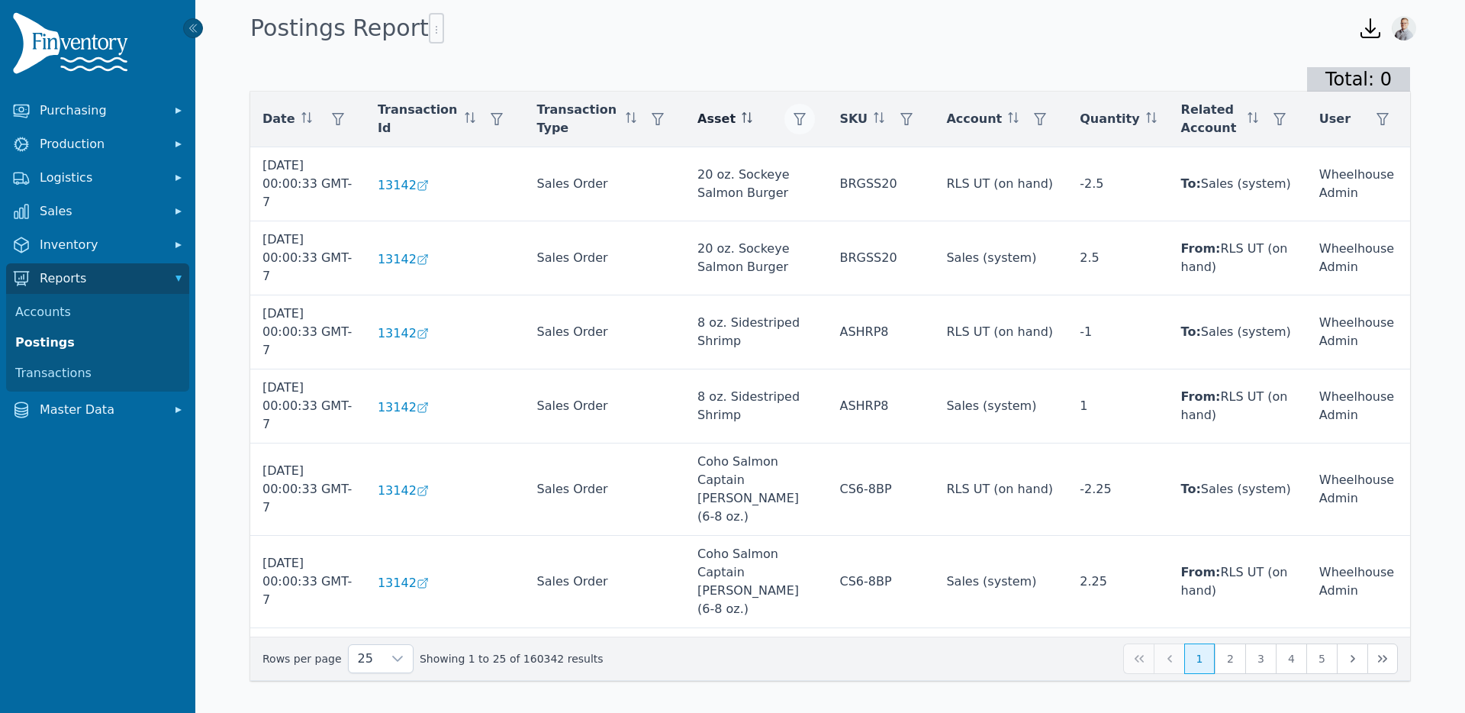
click at [806, 119] on icon "button" at bounding box center [800, 119] width 12 height 12
click at [830, 147] on div "Any" at bounding box center [871, 160] width 131 height 31
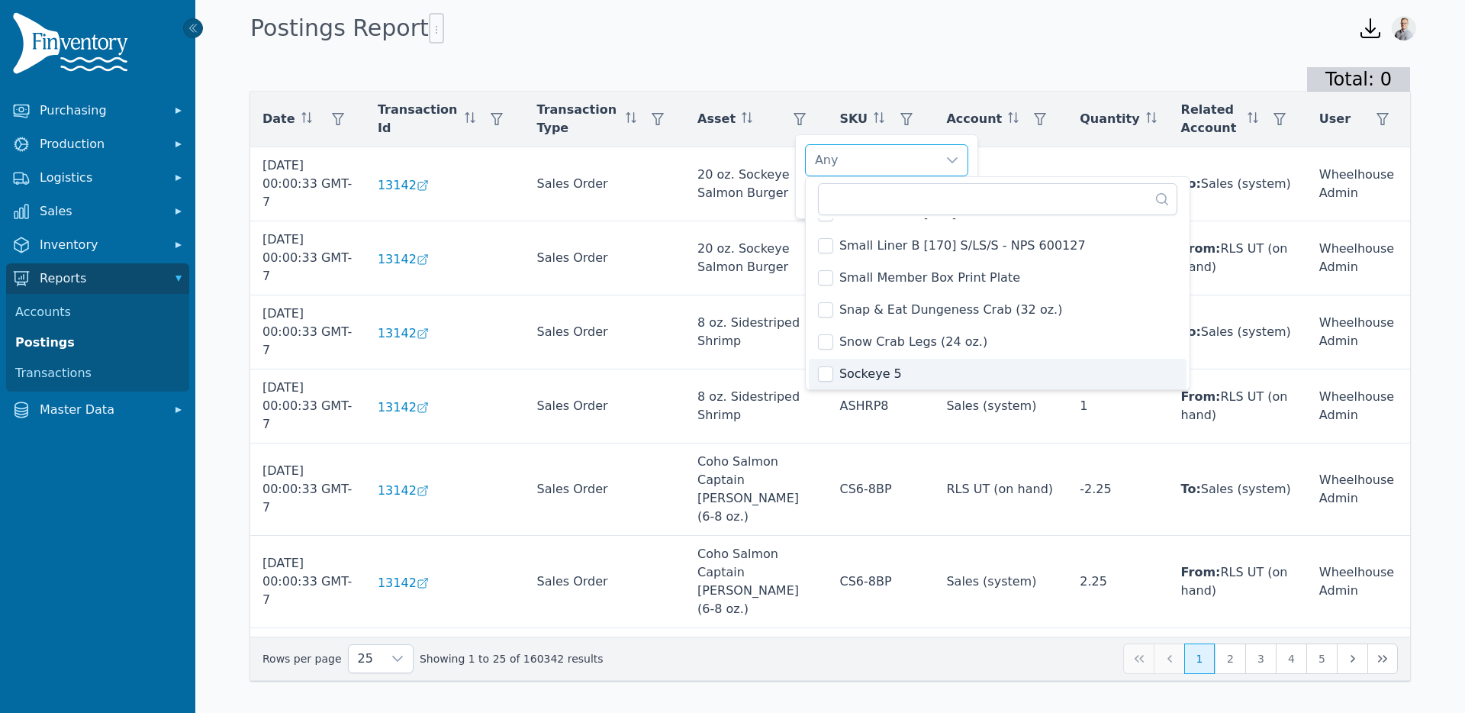
scroll to position [868, 0]
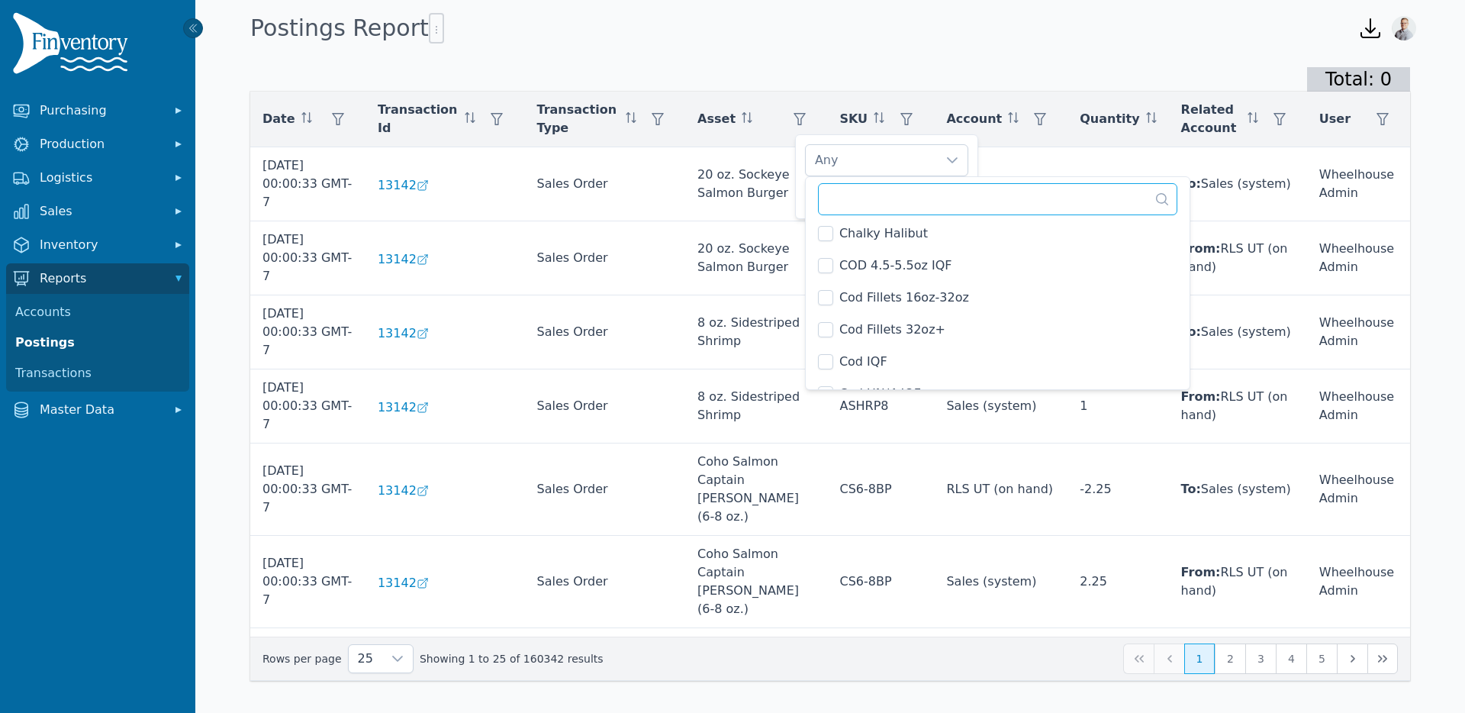
click at [859, 197] on input "text" at bounding box center [997, 199] width 359 height 32
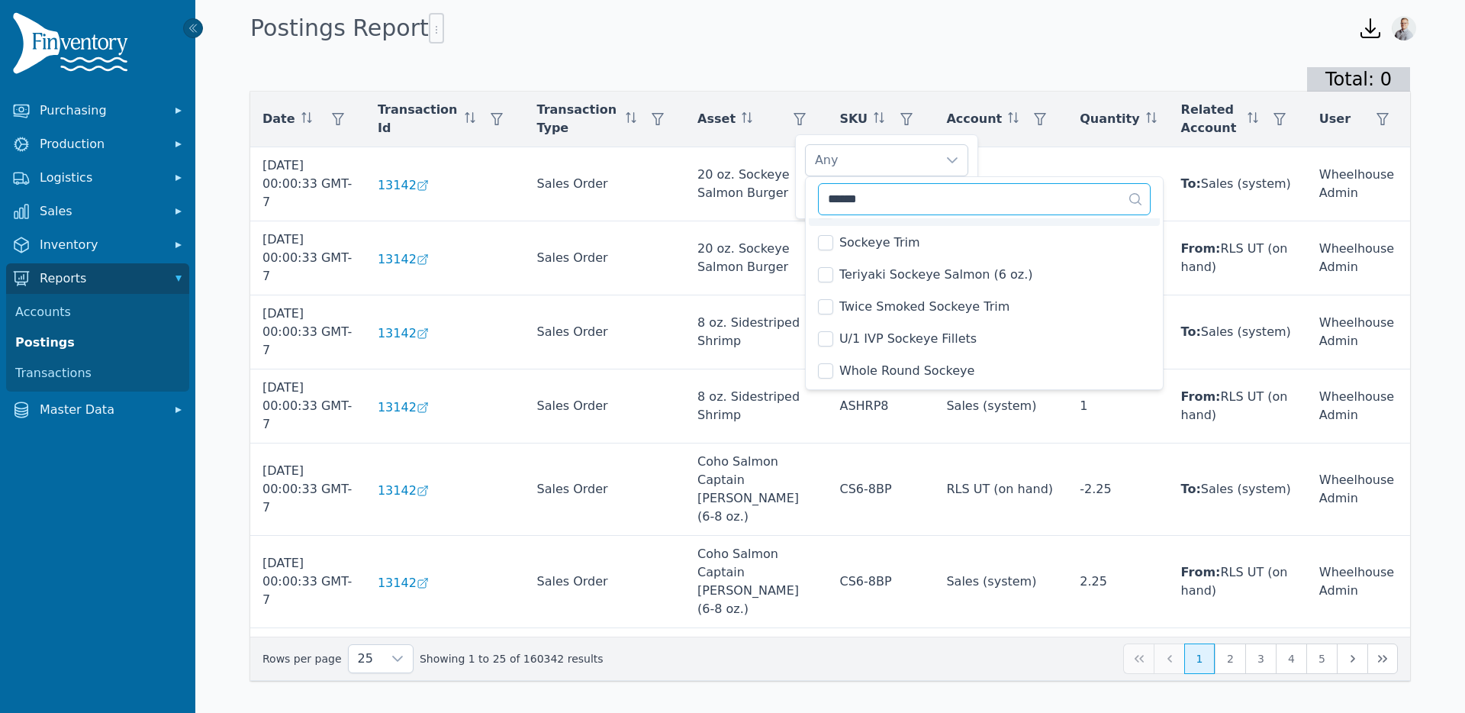
scroll to position [836, 0]
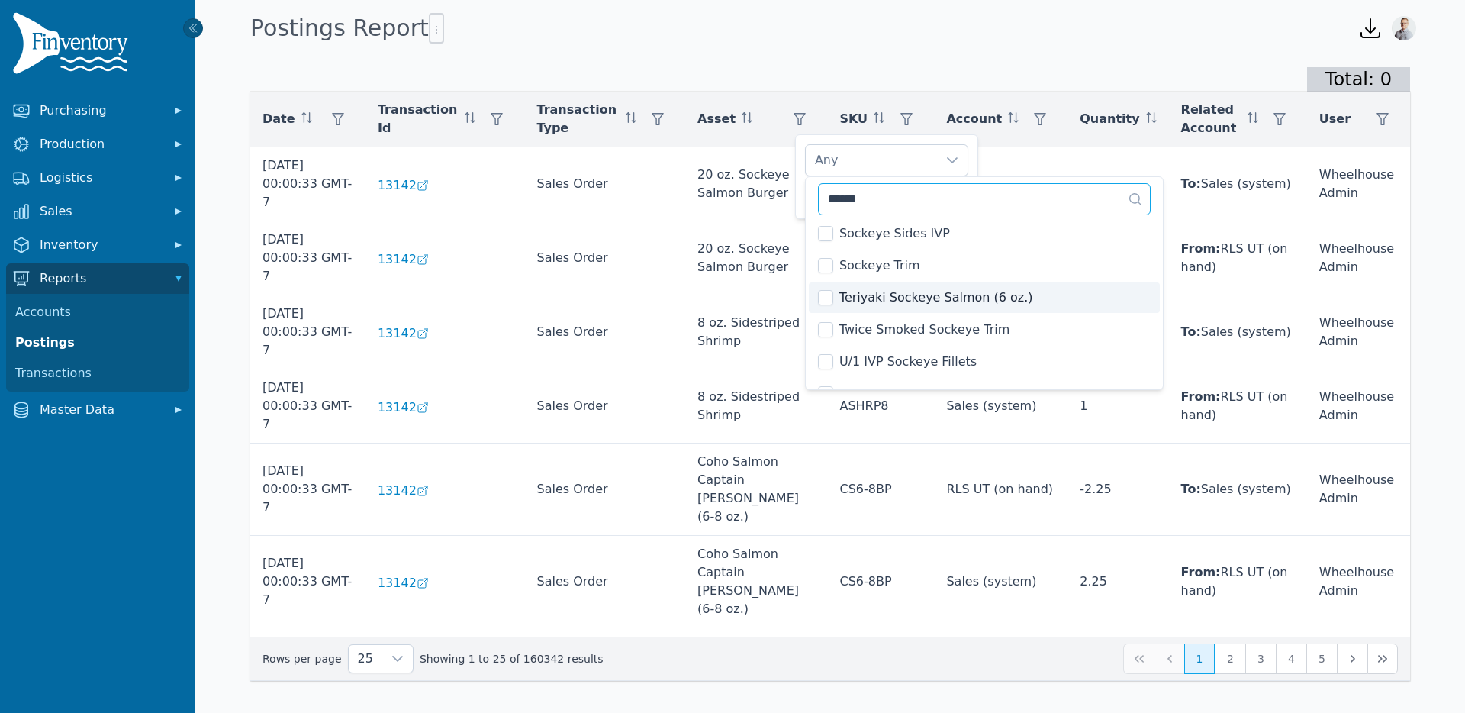
type input "******"
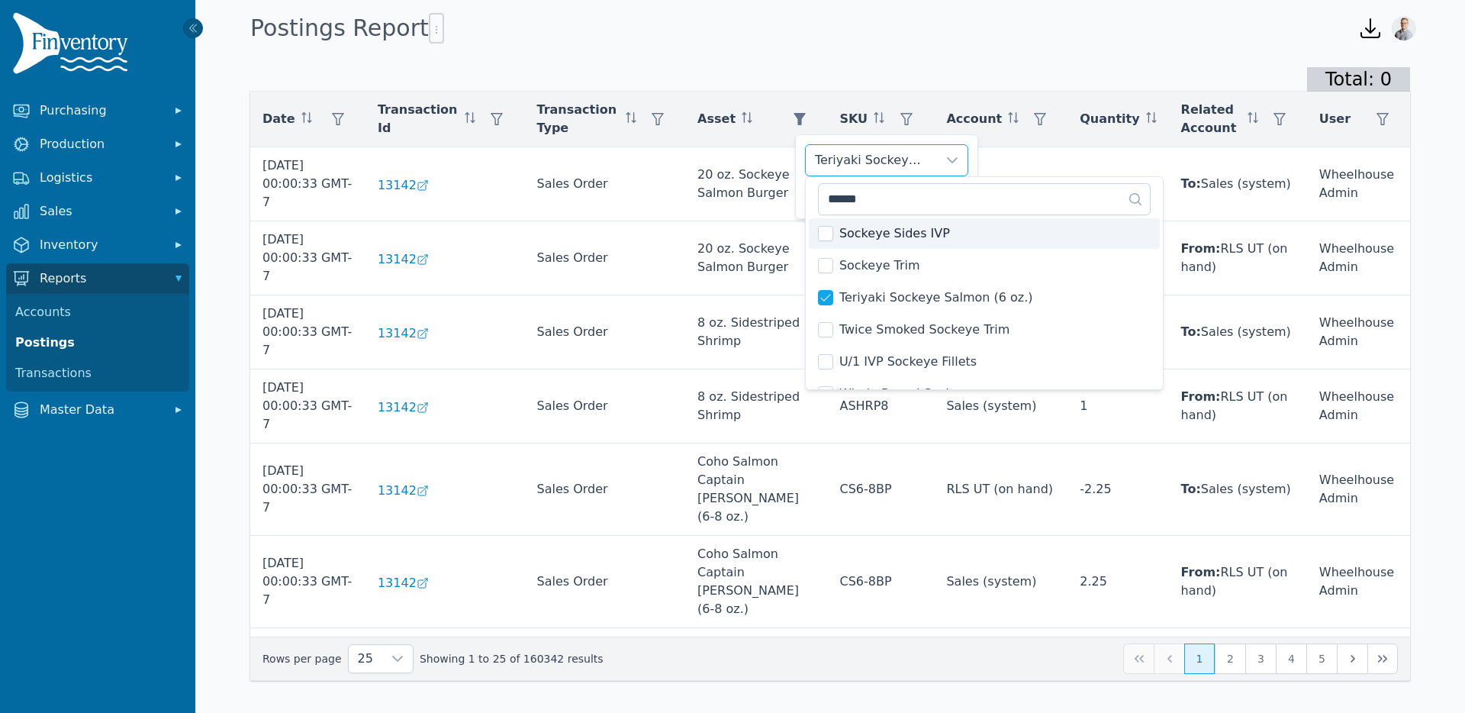
click at [891, 155] on div "Teriyaki Sockeye Salmon (6 oz.)" at bounding box center [871, 160] width 131 height 31
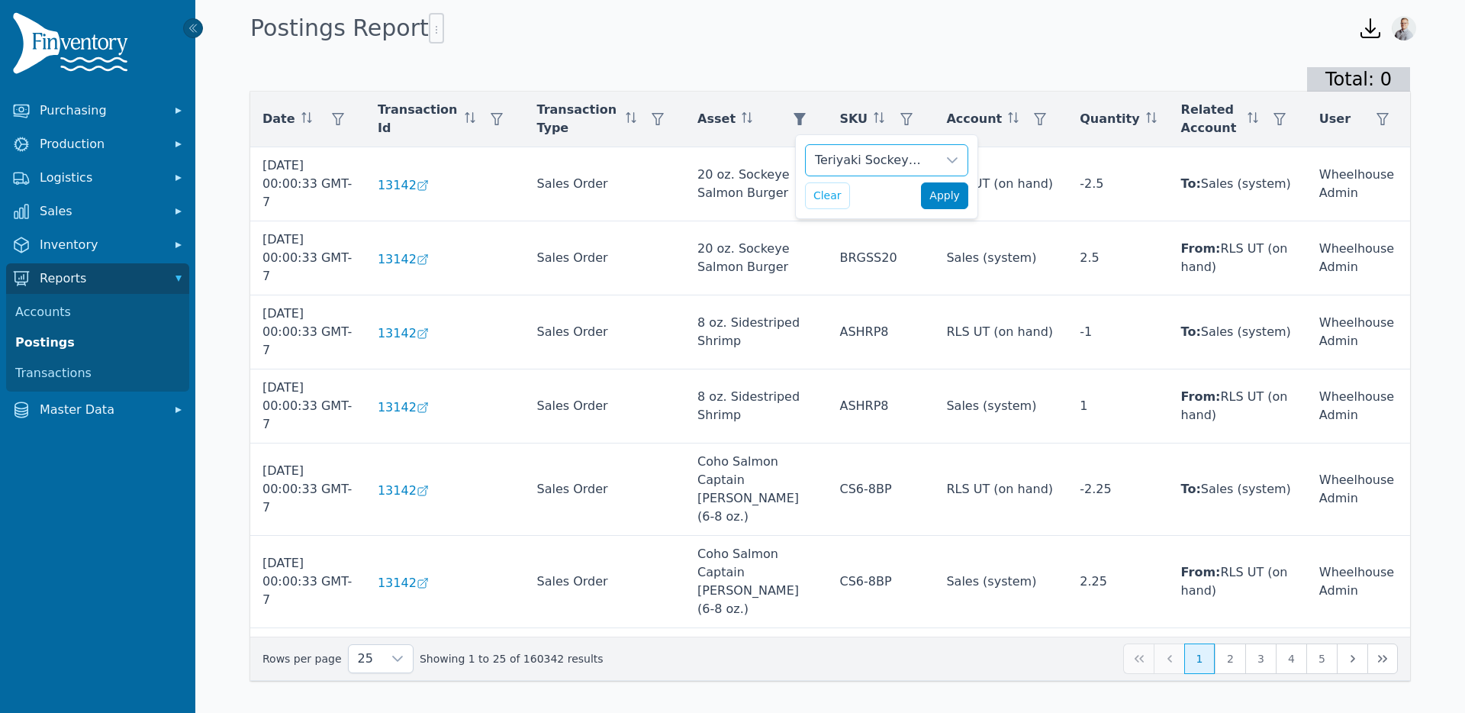
click at [931, 195] on span "Apply" at bounding box center [944, 196] width 31 height 16
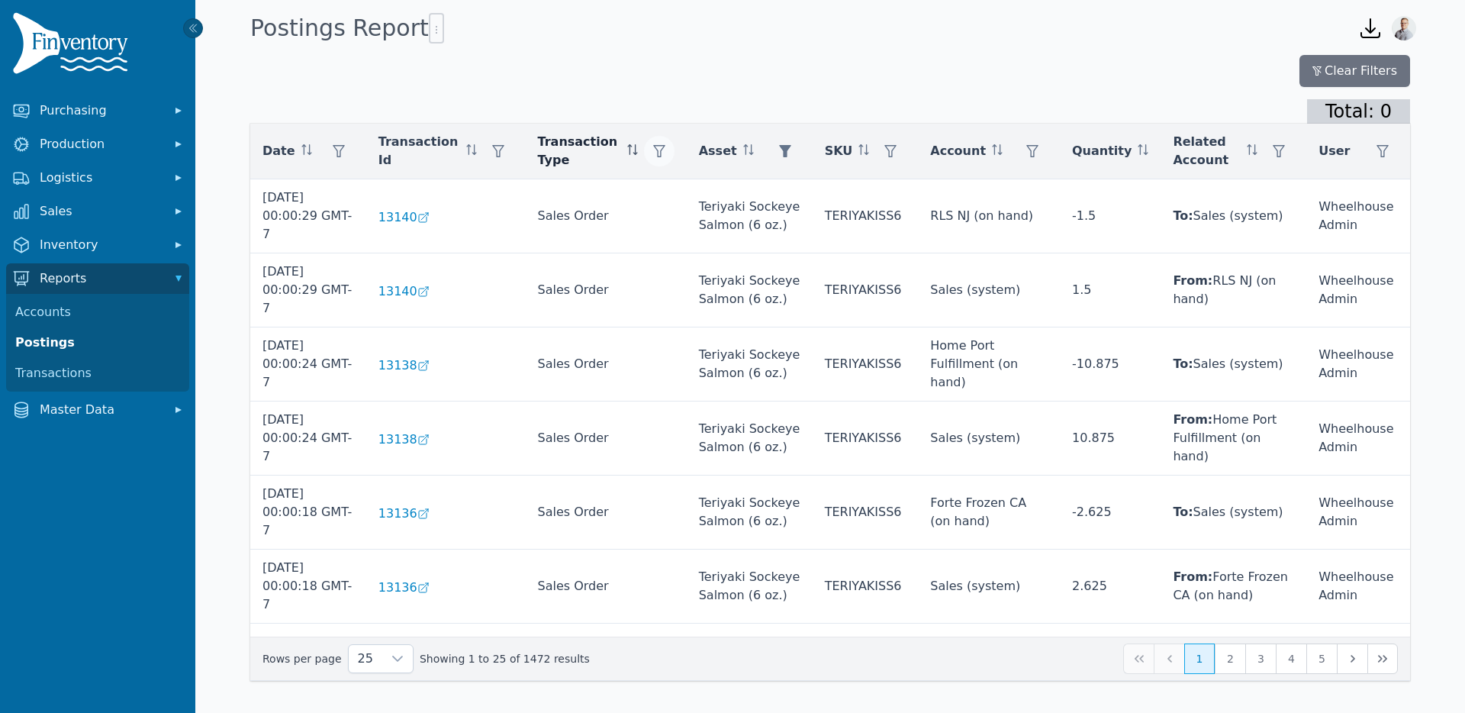
click at [653, 155] on icon "button" at bounding box center [659, 151] width 12 height 12
click at [680, 197] on div "Any" at bounding box center [711, 192] width 131 height 31
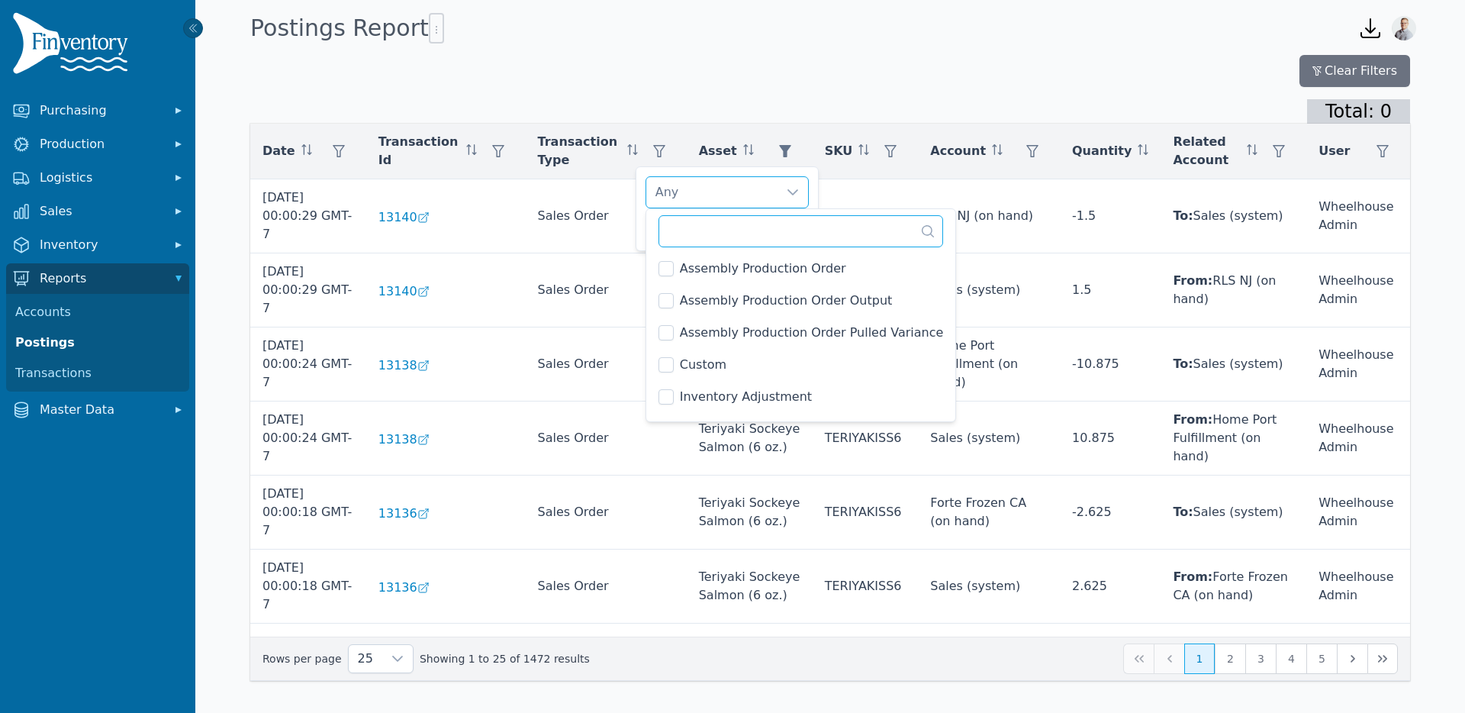
click at [703, 233] on input "text" at bounding box center [801, 231] width 285 height 32
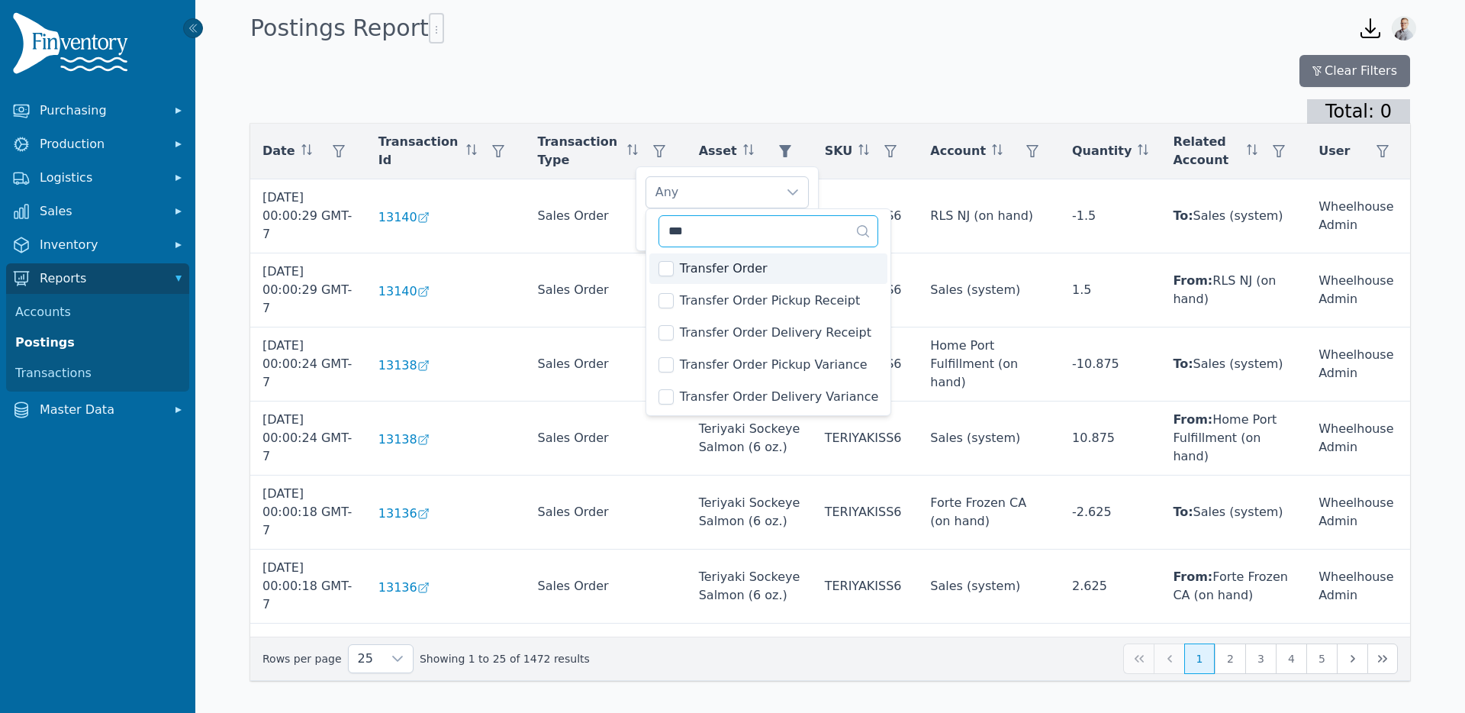
type input "***"
click at [746, 191] on div "Transfer Order, Transfer Order Delivery Receipt, Transfer Order Delivery Varian…" at bounding box center [711, 192] width 131 height 31
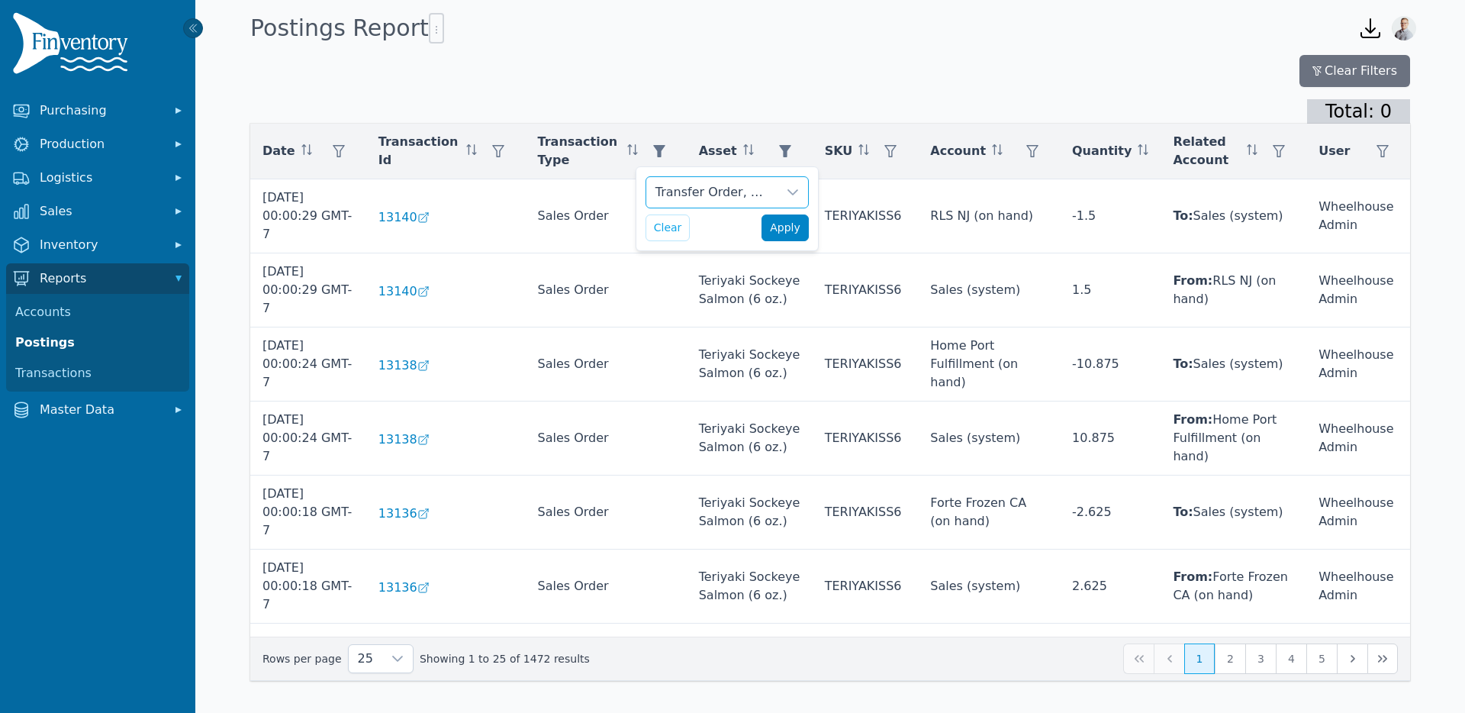
click at [774, 230] on span "Apply" at bounding box center [785, 228] width 31 height 16
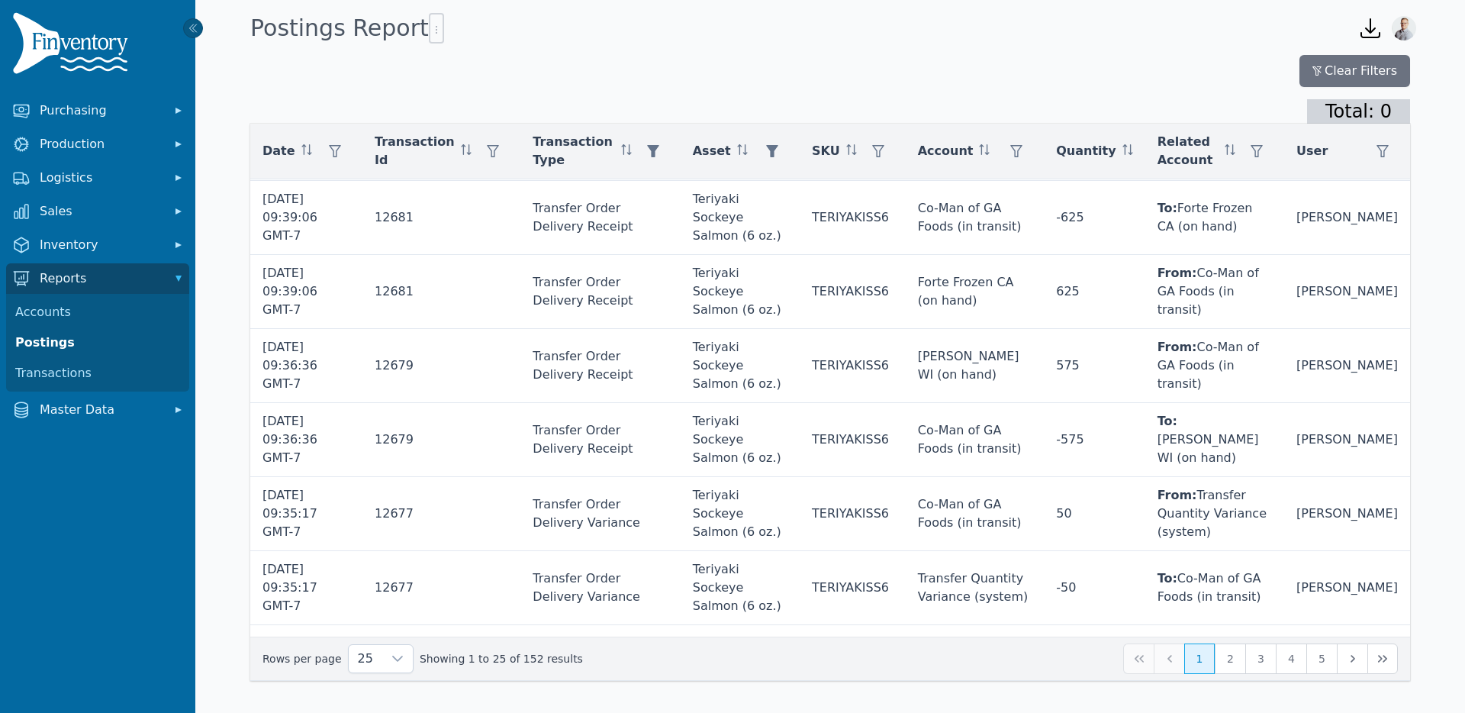
scroll to position [972, 0]
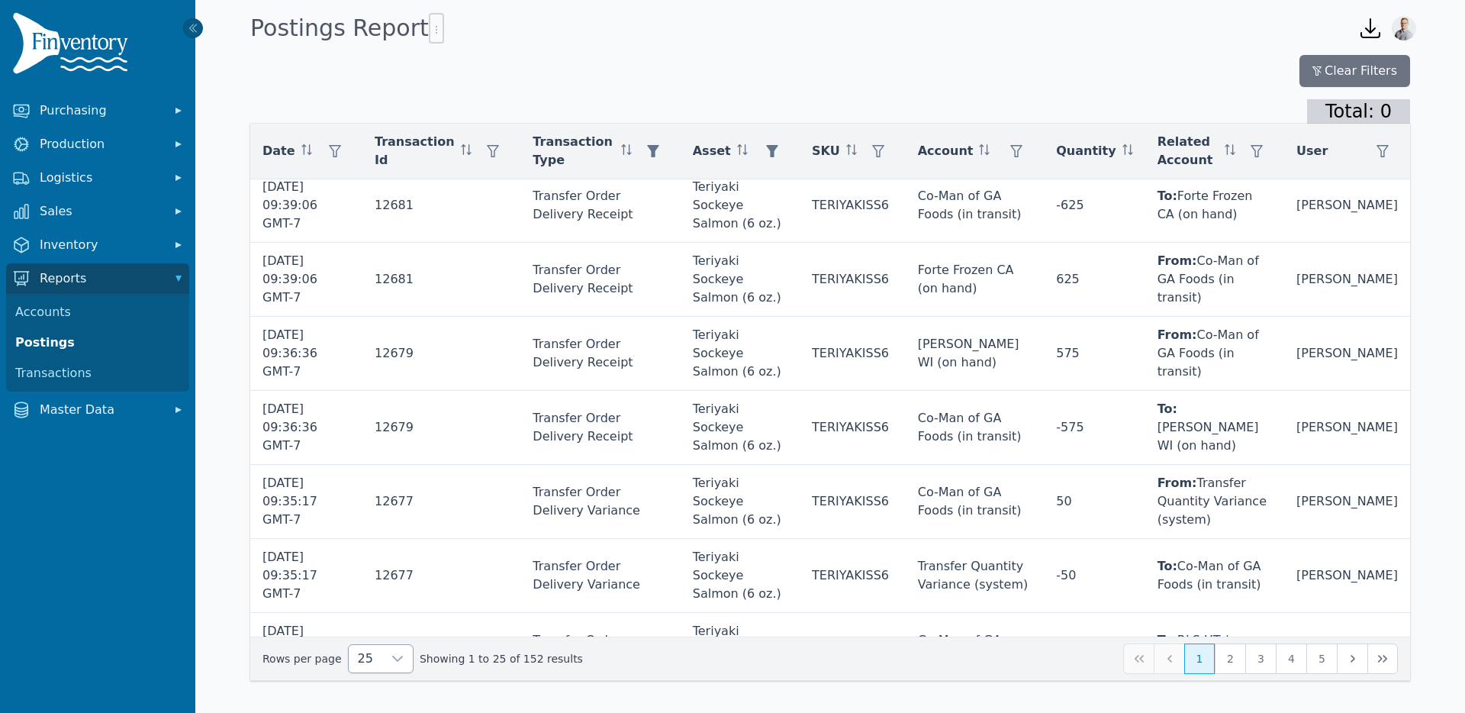
click at [382, 655] on div at bounding box center [397, 658] width 31 height 27
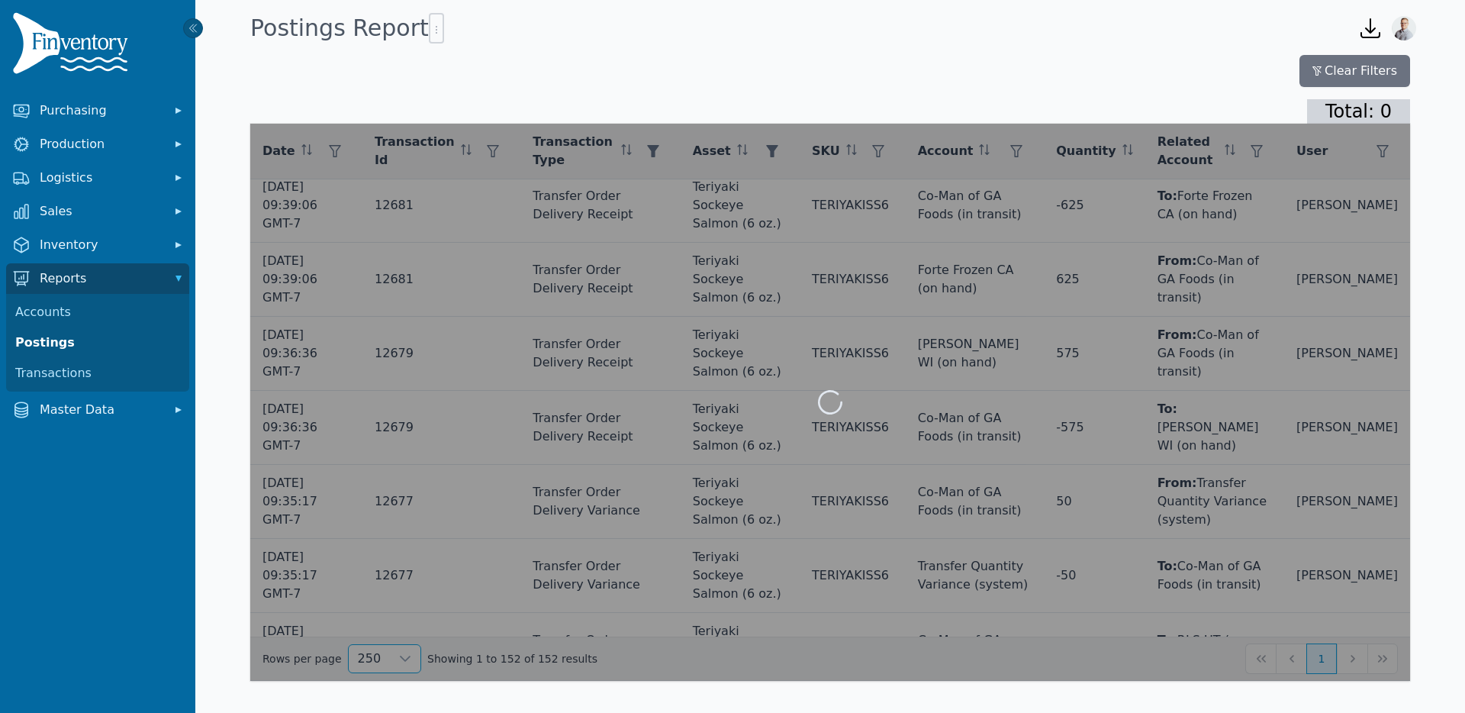
click at [371, 620] on span "250" at bounding box center [367, 623] width 24 height 18
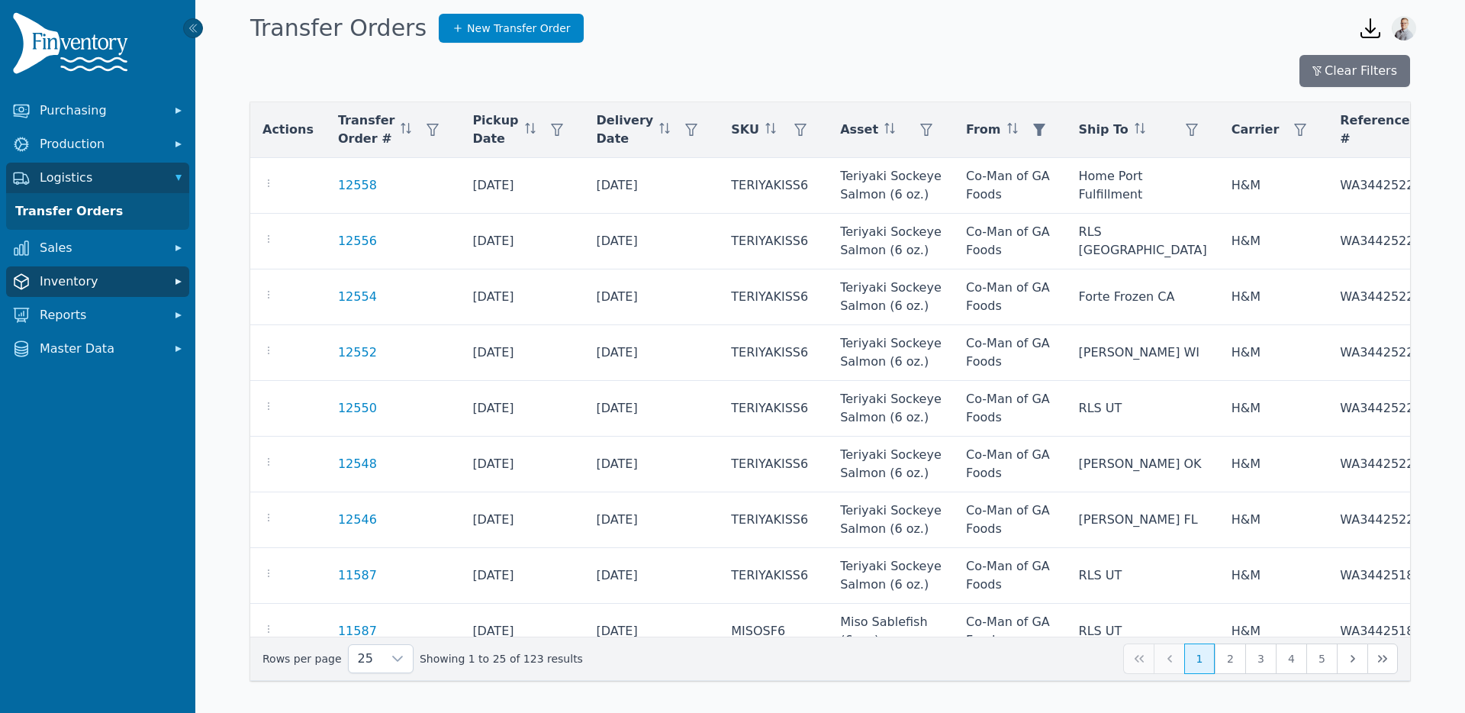
click at [77, 286] on span "Inventory" at bounding box center [101, 281] width 122 height 18
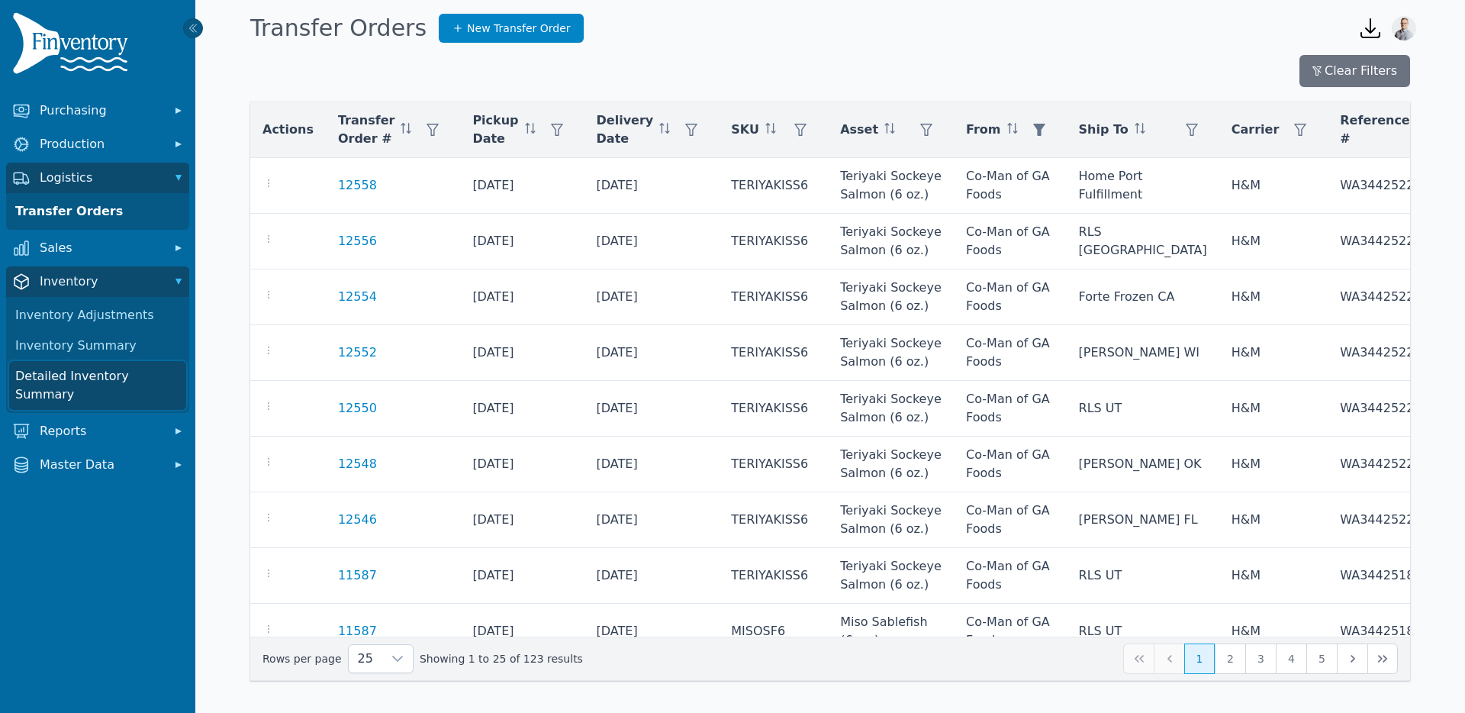
click at [68, 368] on link "Detailed Inventory Summary" at bounding box center [97, 385] width 177 height 49
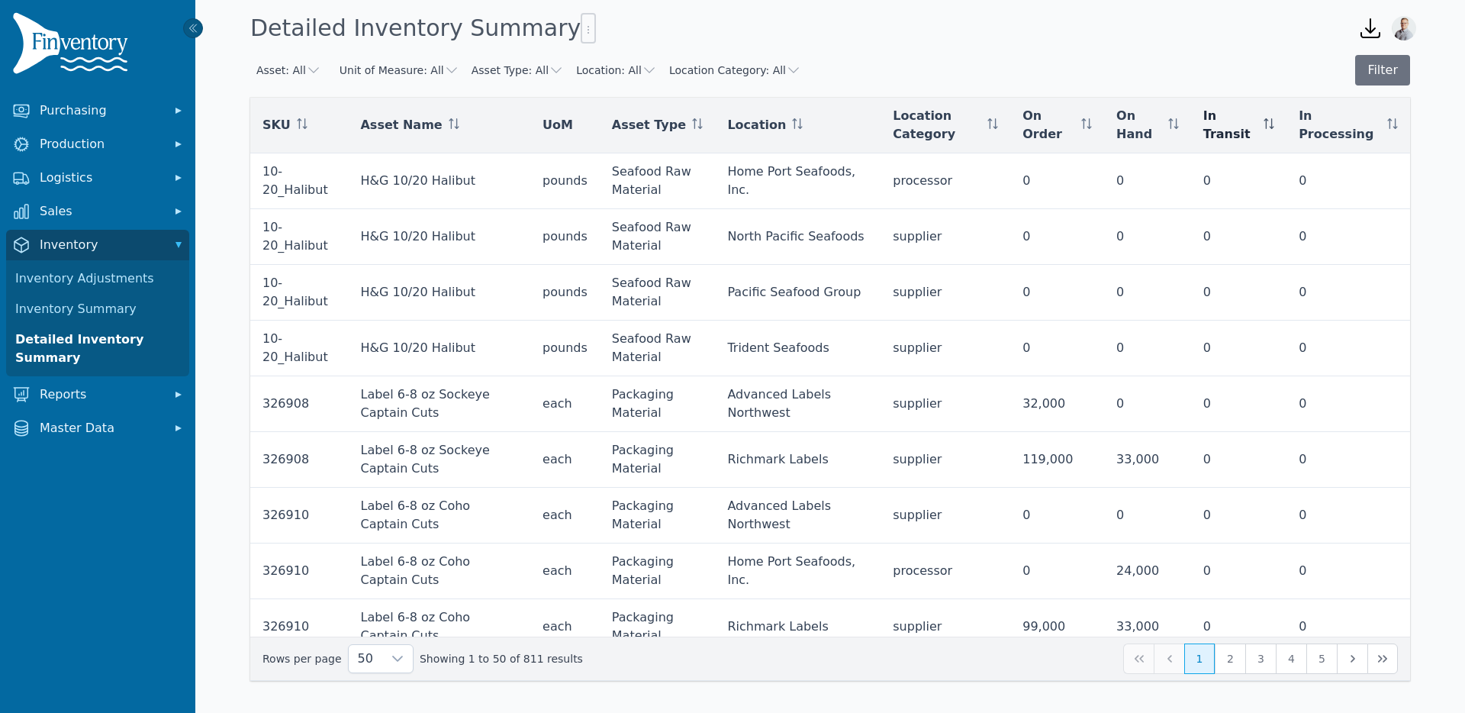
click at [1273, 126] on icon at bounding box center [1269, 123] width 11 height 11
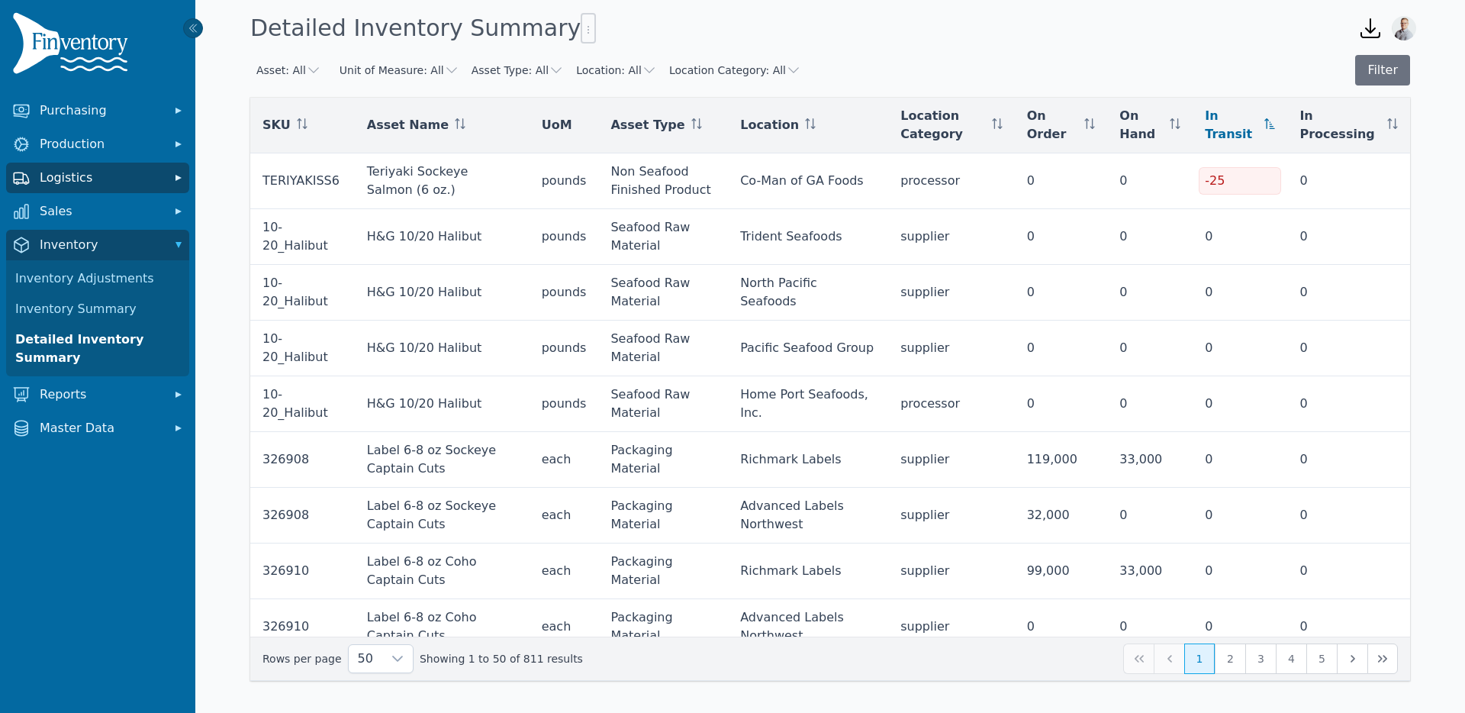
click at [87, 172] on span "Logistics" at bounding box center [101, 178] width 122 height 18
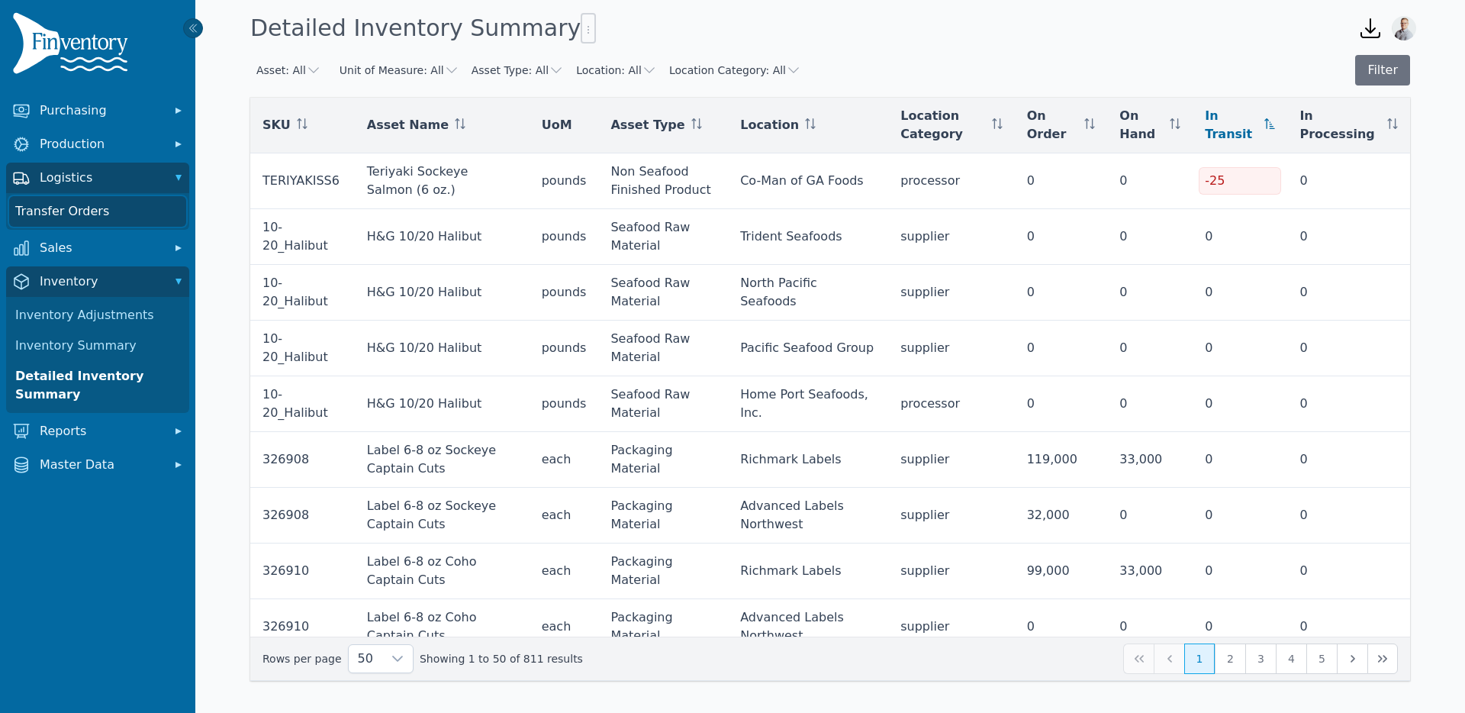
click at [77, 217] on link "Transfer Orders" at bounding box center [97, 211] width 177 height 31
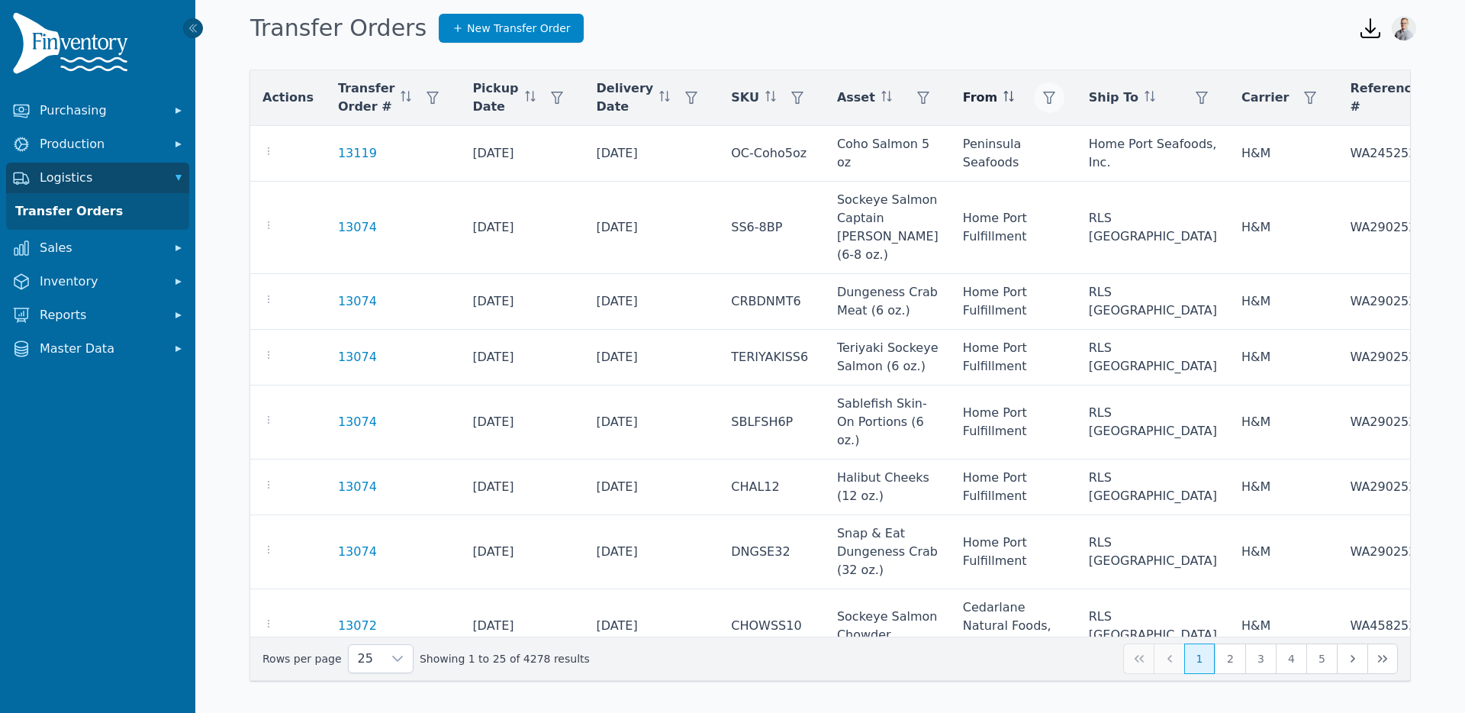
click at [1043, 97] on icon "button" at bounding box center [1049, 98] width 12 height 12
click at [1014, 134] on div "Any" at bounding box center [1041, 139] width 131 height 31
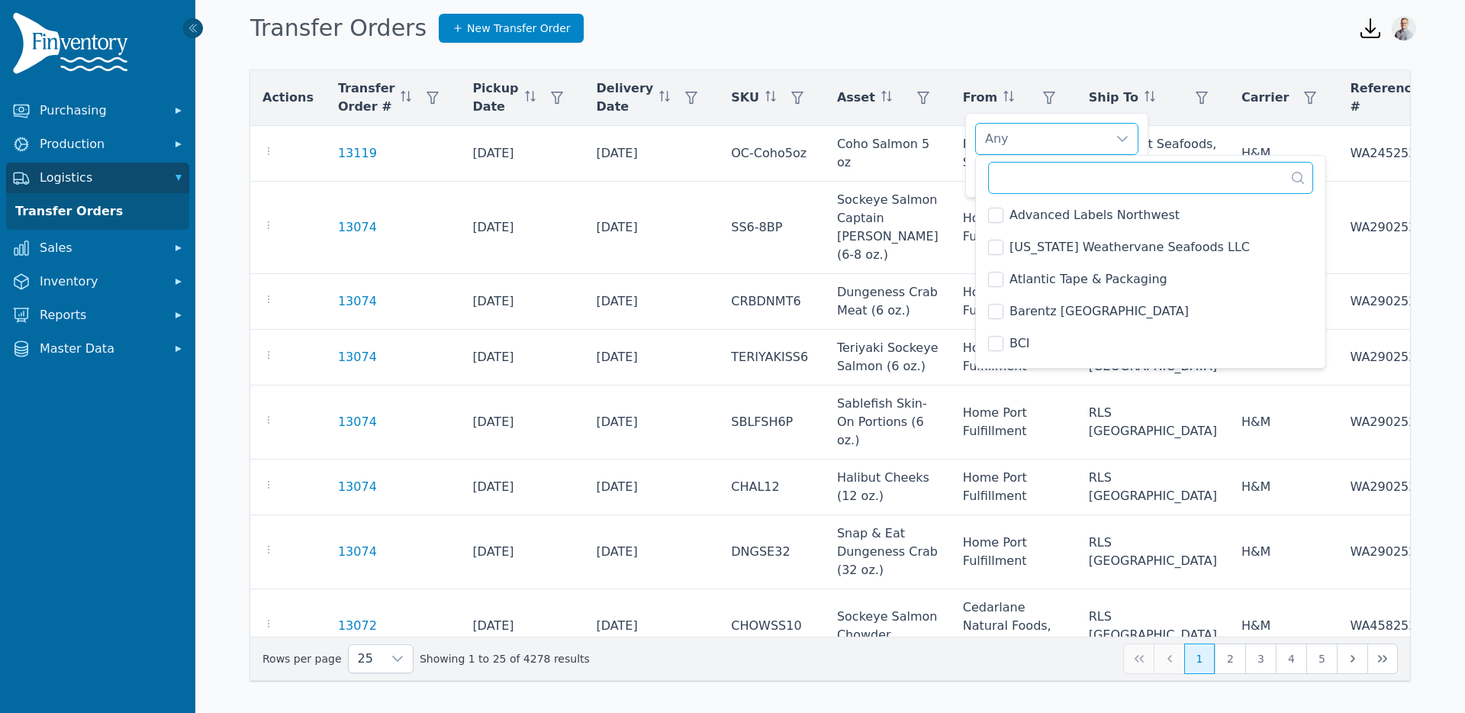
click at [1016, 169] on input "text" at bounding box center [1150, 178] width 325 height 32
type input "**"
click at [1016, 11] on div "Transfer Orders New Transfer Order" at bounding box center [792, 28] width 1096 height 41
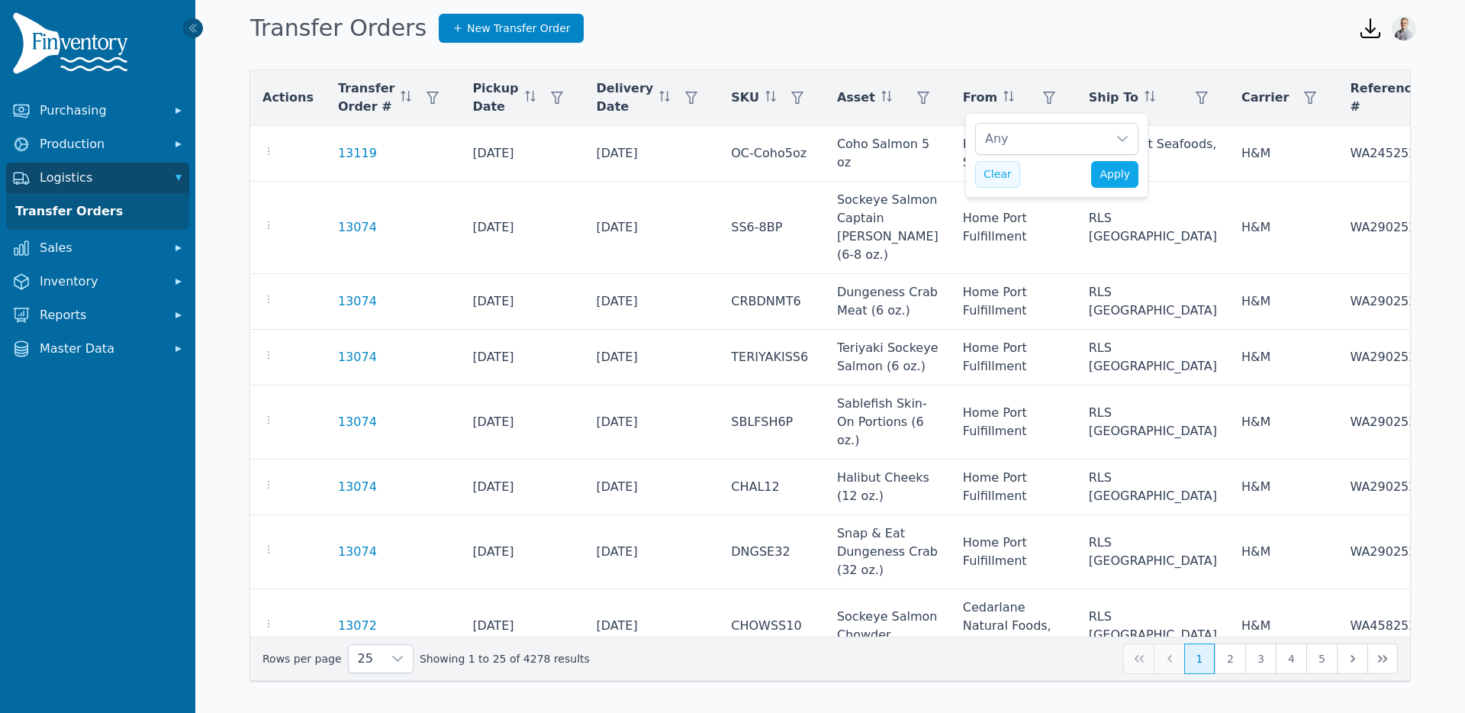
click at [1003, 177] on button "Clear" at bounding box center [997, 174] width 45 height 27
click at [1196, 98] on icon "button" at bounding box center [1202, 98] width 12 height 12
click at [1106, 144] on div "Any" at bounding box center [1145, 139] width 131 height 31
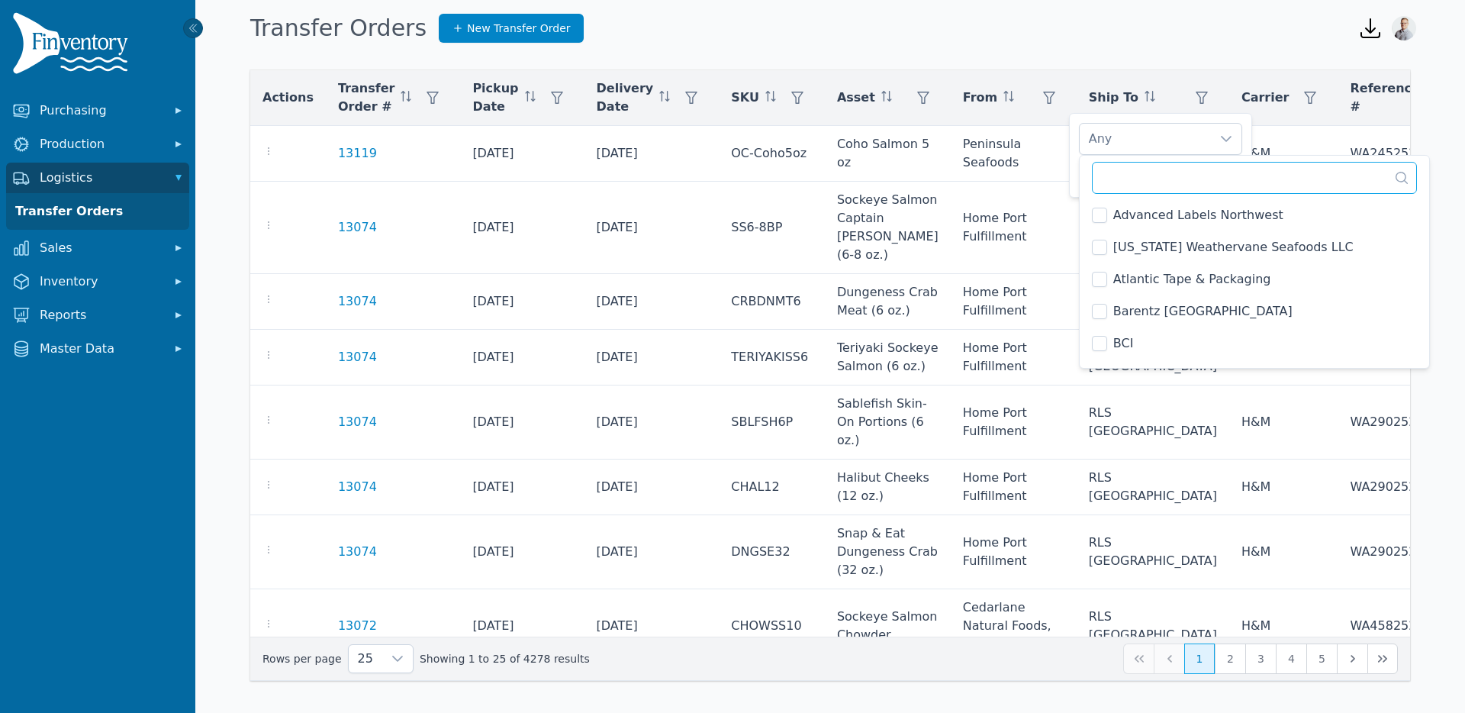
click at [1129, 176] on input "text" at bounding box center [1254, 178] width 325 height 32
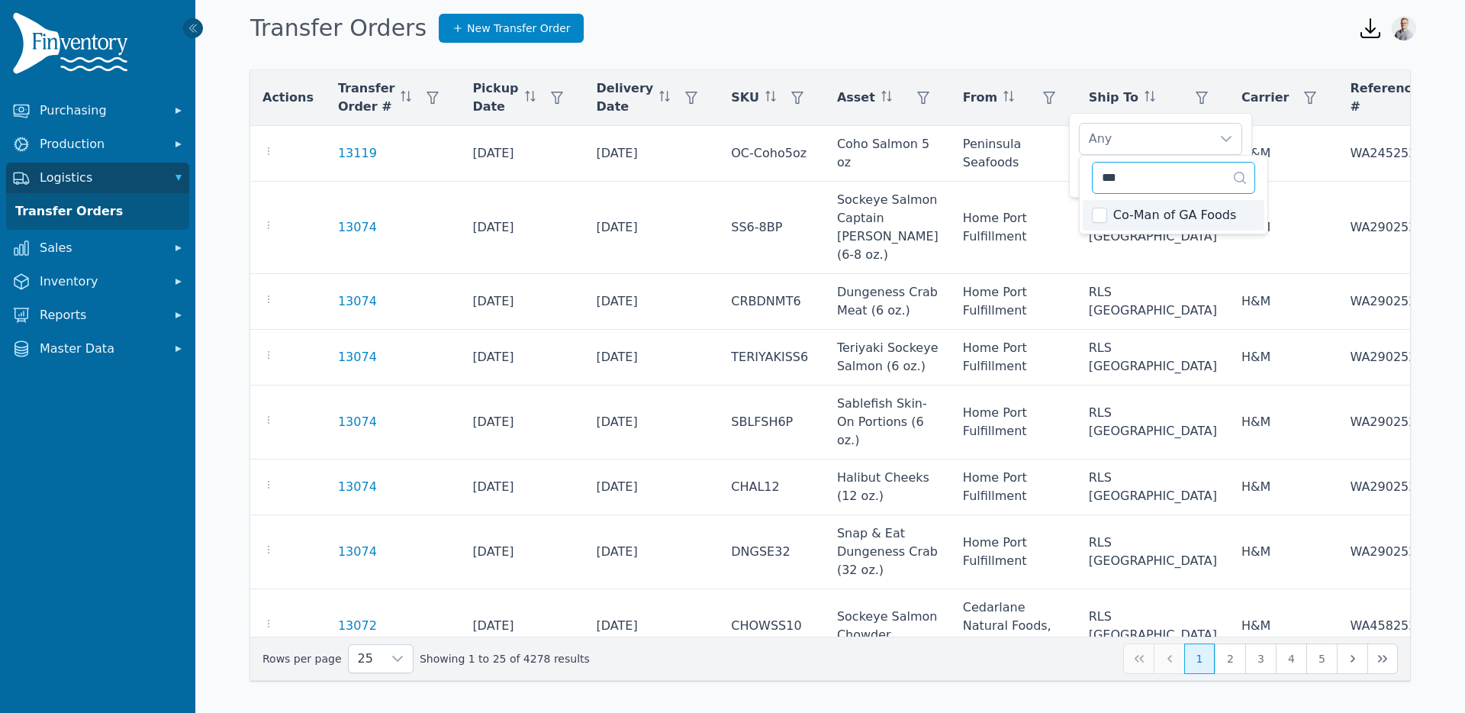
type input "***"
click at [1142, 130] on div "Co-Man of GA Foods" at bounding box center [1145, 139] width 131 height 31
click at [1229, 180] on span "Apply" at bounding box center [1218, 174] width 31 height 16
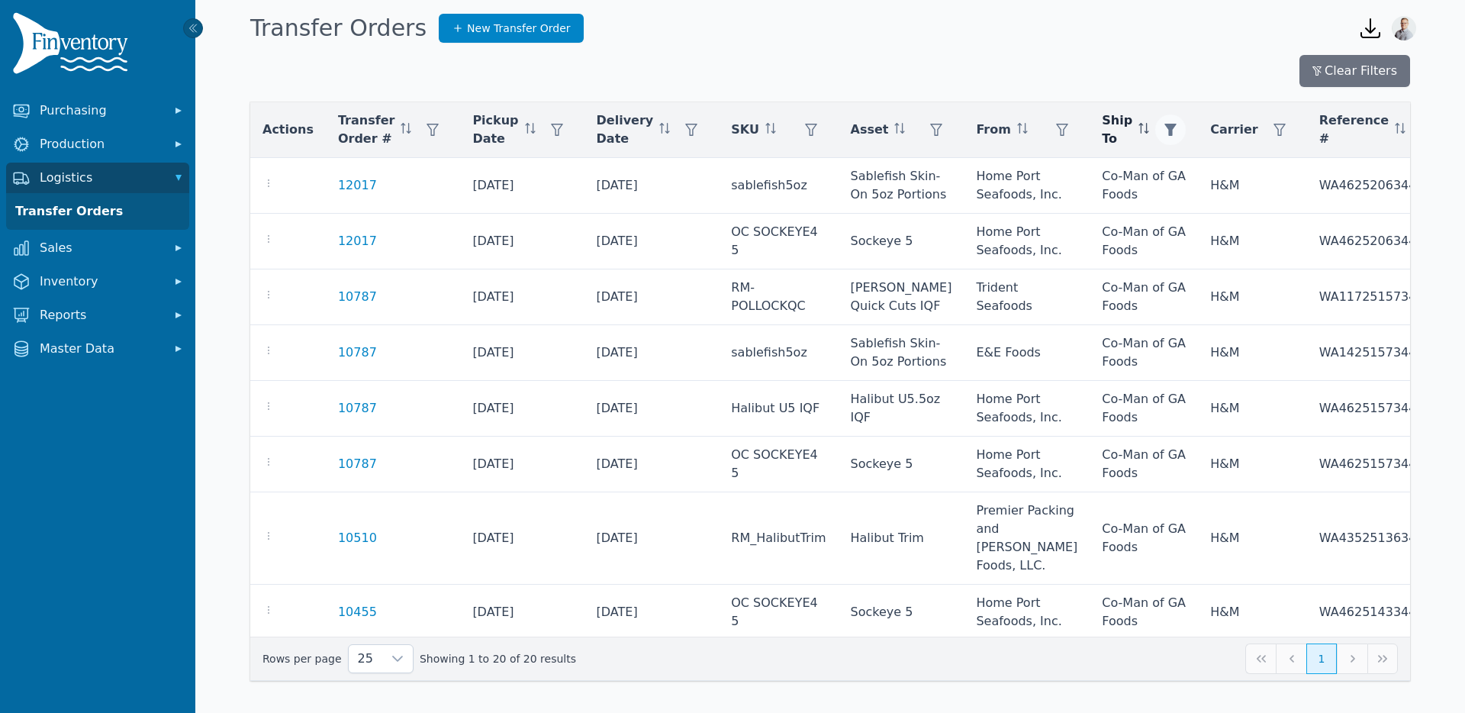
click at [1165, 129] on icon "button" at bounding box center [1171, 130] width 12 height 12
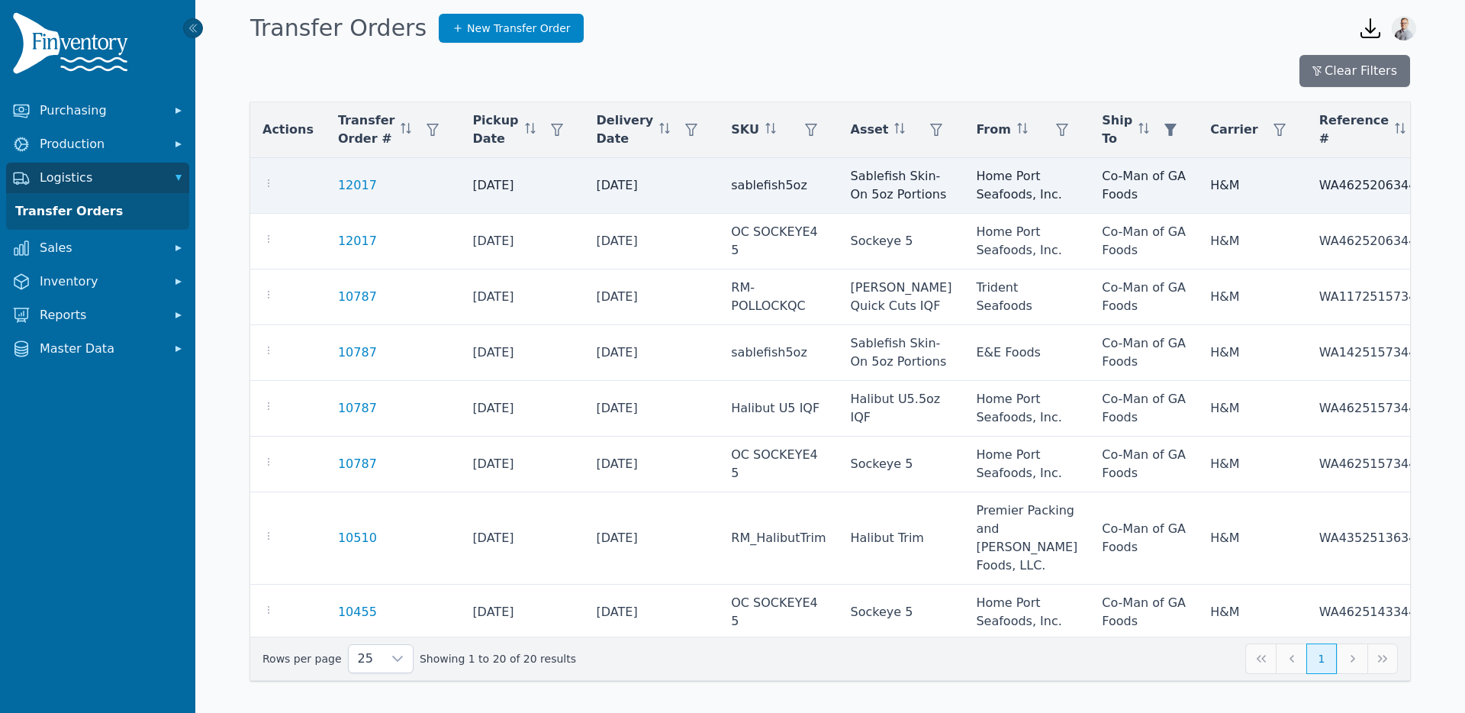
scroll to position [16, 10]
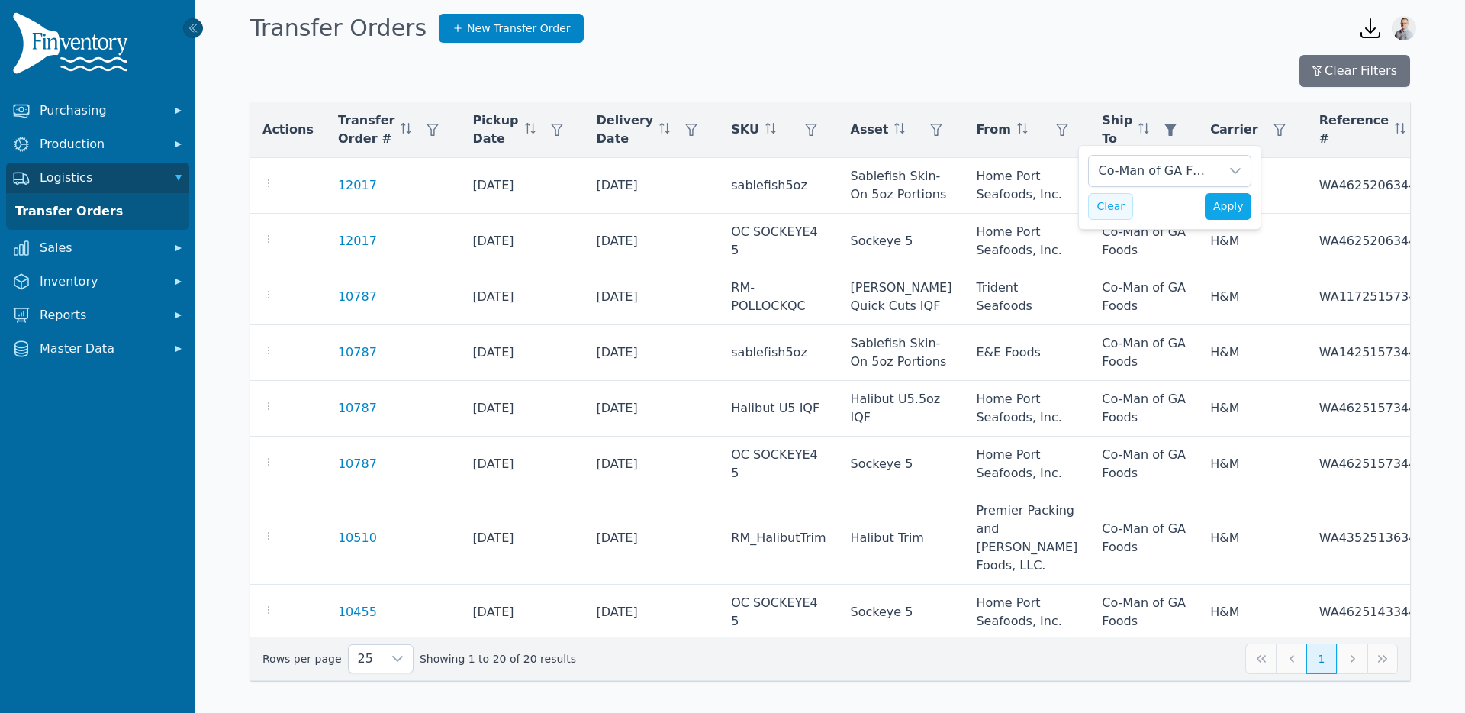
click at [1107, 210] on button "Clear" at bounding box center [1110, 206] width 45 height 27
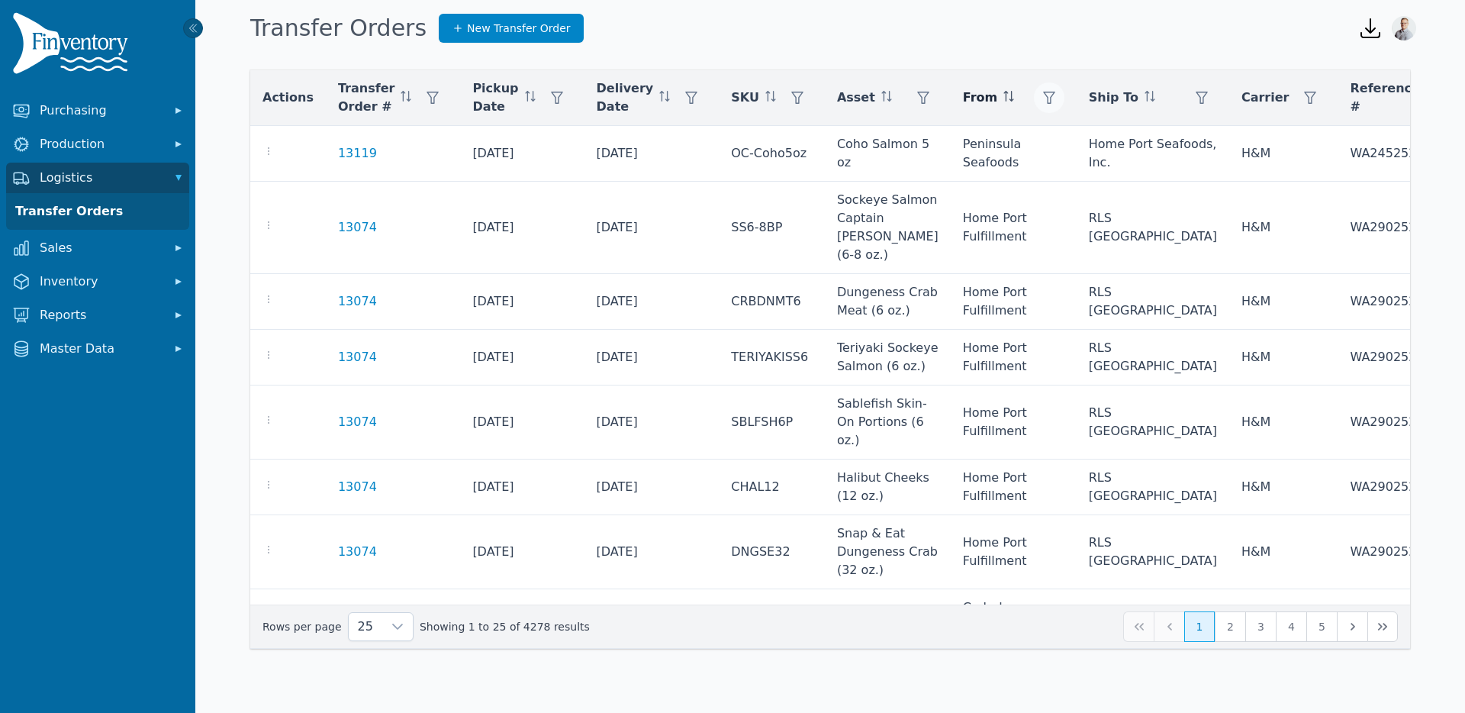
click at [1043, 93] on icon "button" at bounding box center [1049, 98] width 12 height 12
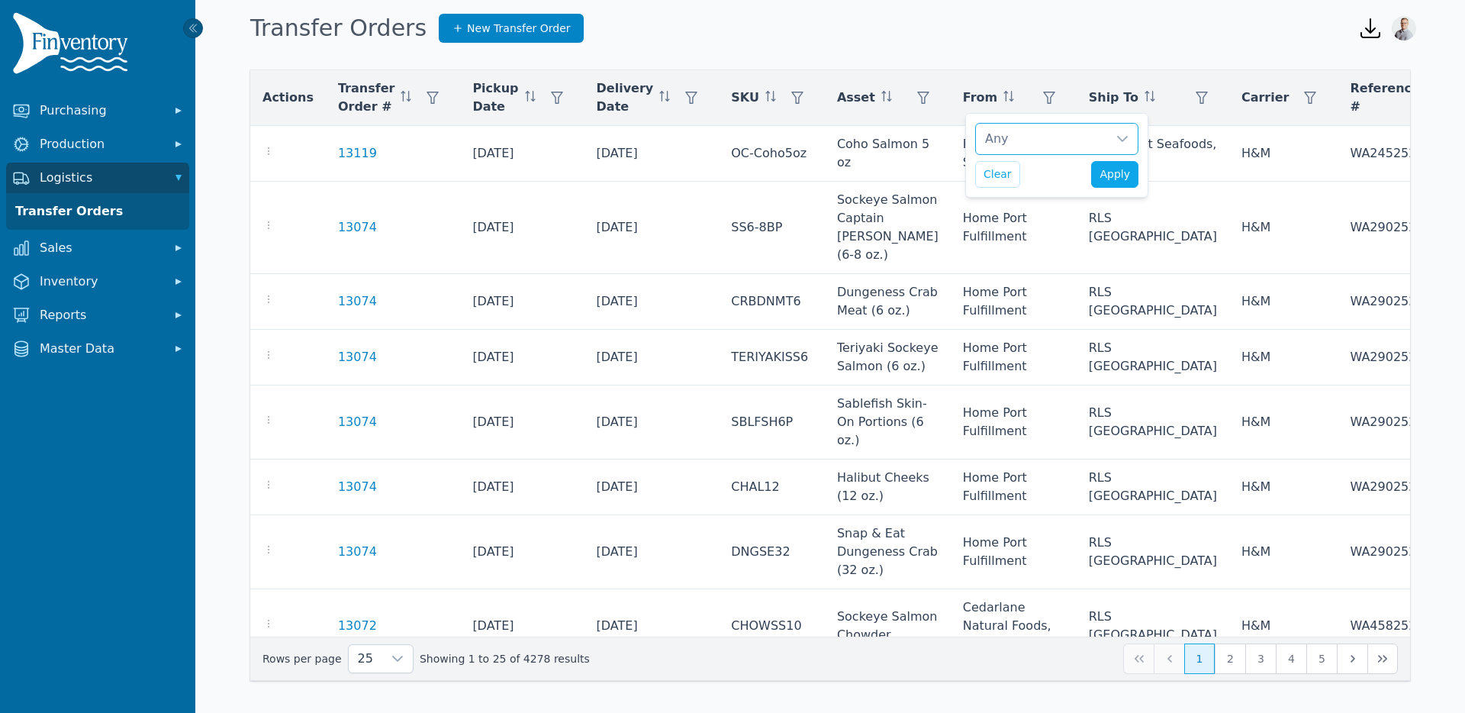
scroll to position [15, 10]
click at [992, 138] on div "Any" at bounding box center [1041, 139] width 131 height 31
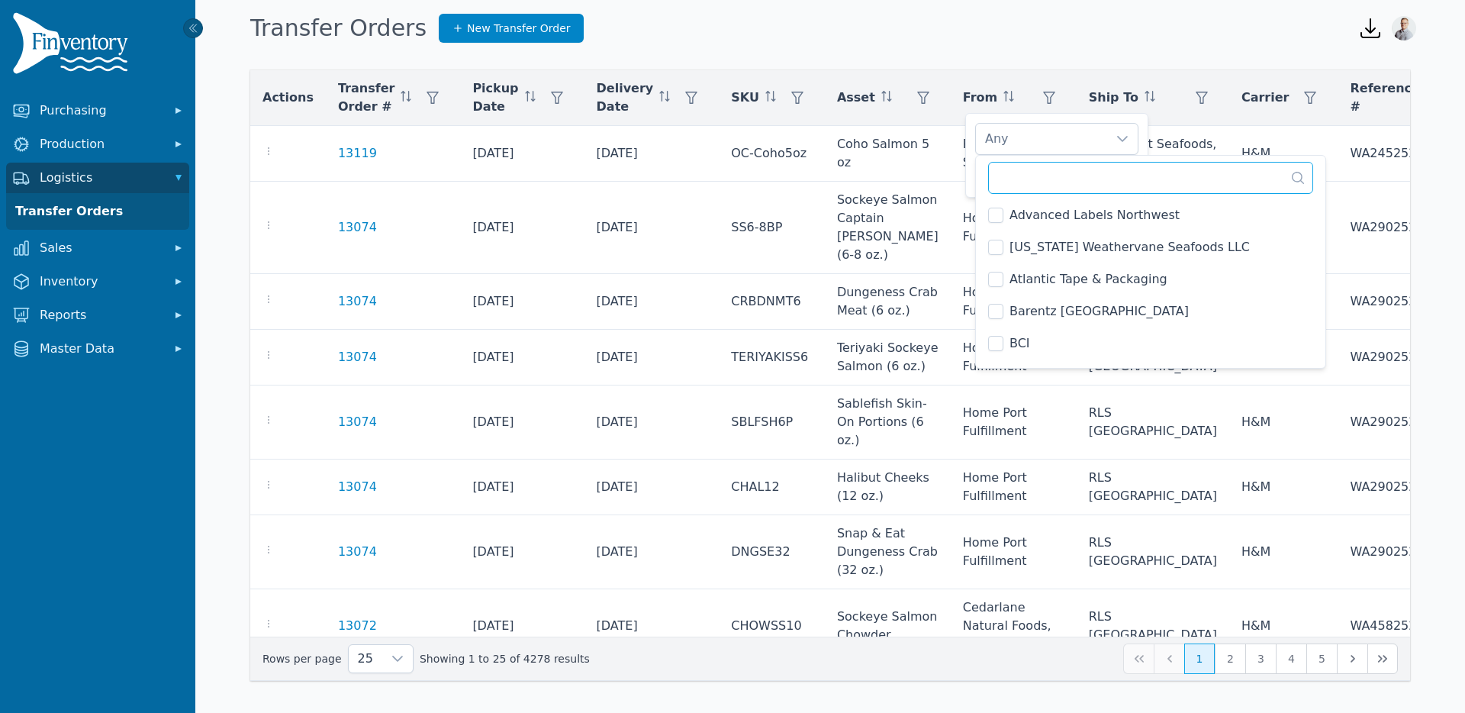
click at [1013, 169] on input "text" at bounding box center [1150, 178] width 325 height 32
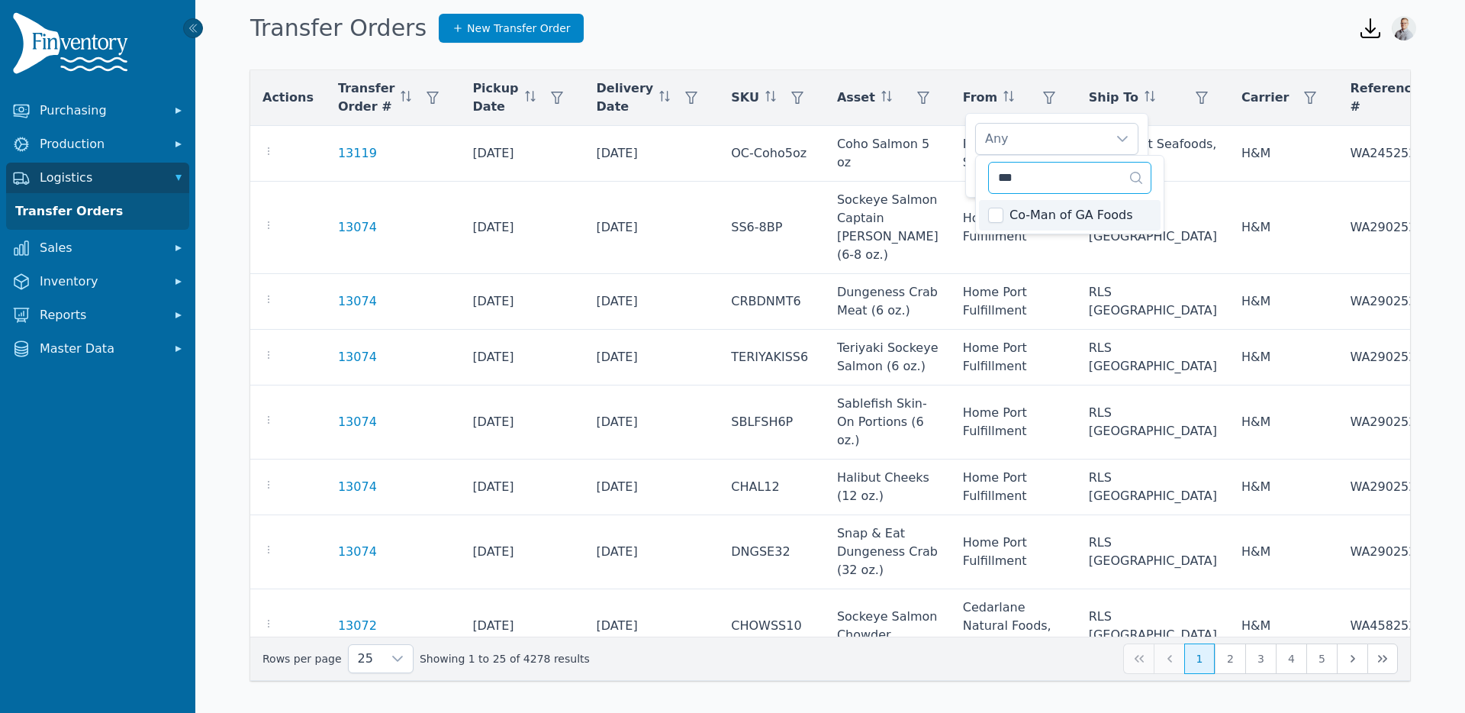
type input "***"
click at [1038, 138] on div "Co-Man of GA Foods" at bounding box center [1041, 139] width 131 height 31
click at [1121, 175] on span "Apply" at bounding box center [1115, 174] width 31 height 16
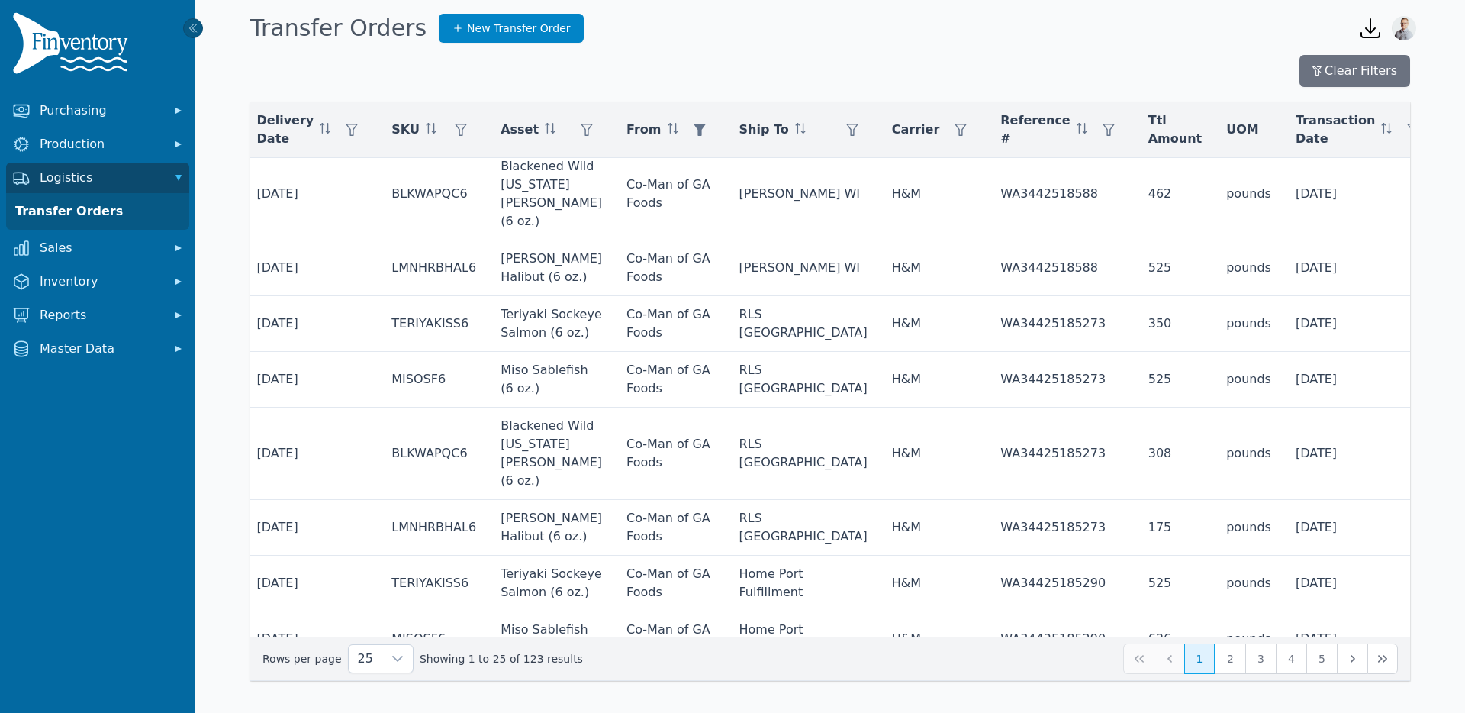
scroll to position [0, 340]
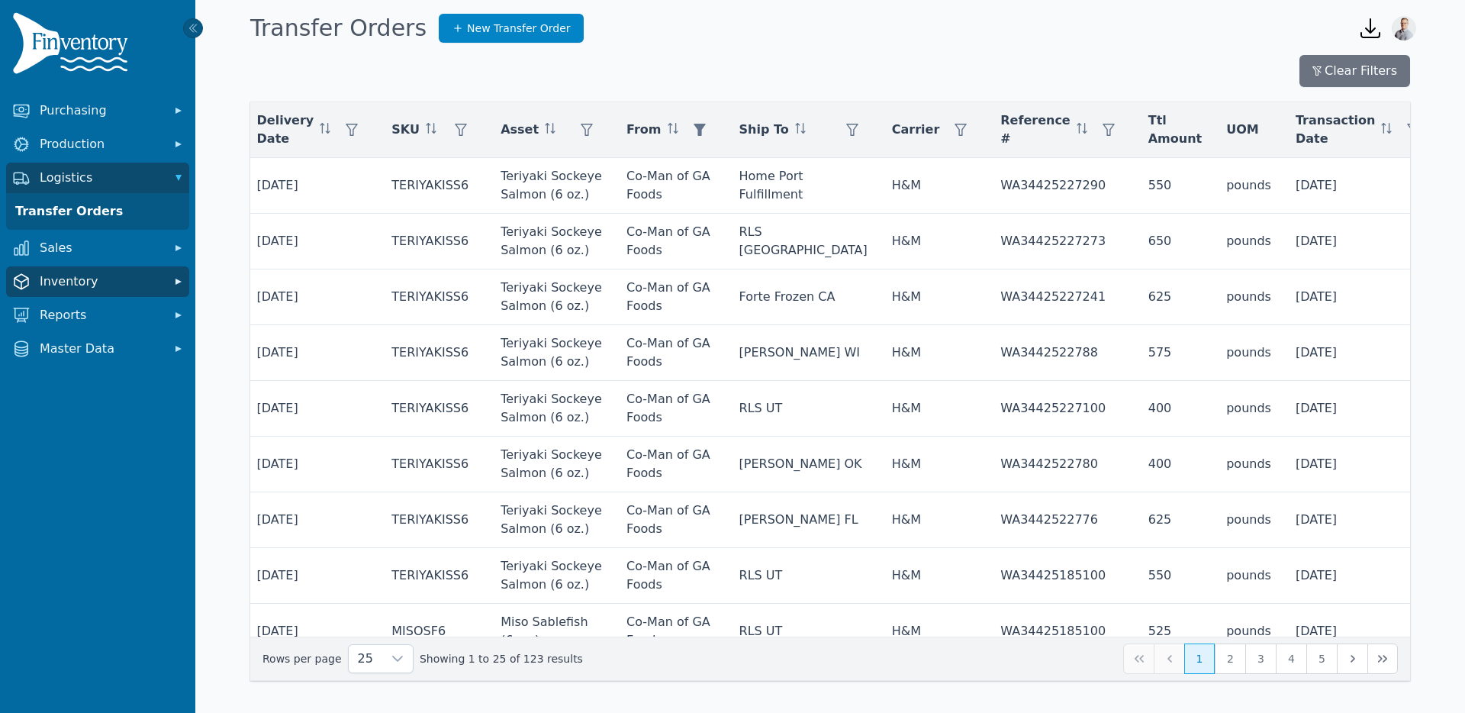
click at [43, 284] on span "Inventory" at bounding box center [101, 281] width 122 height 18
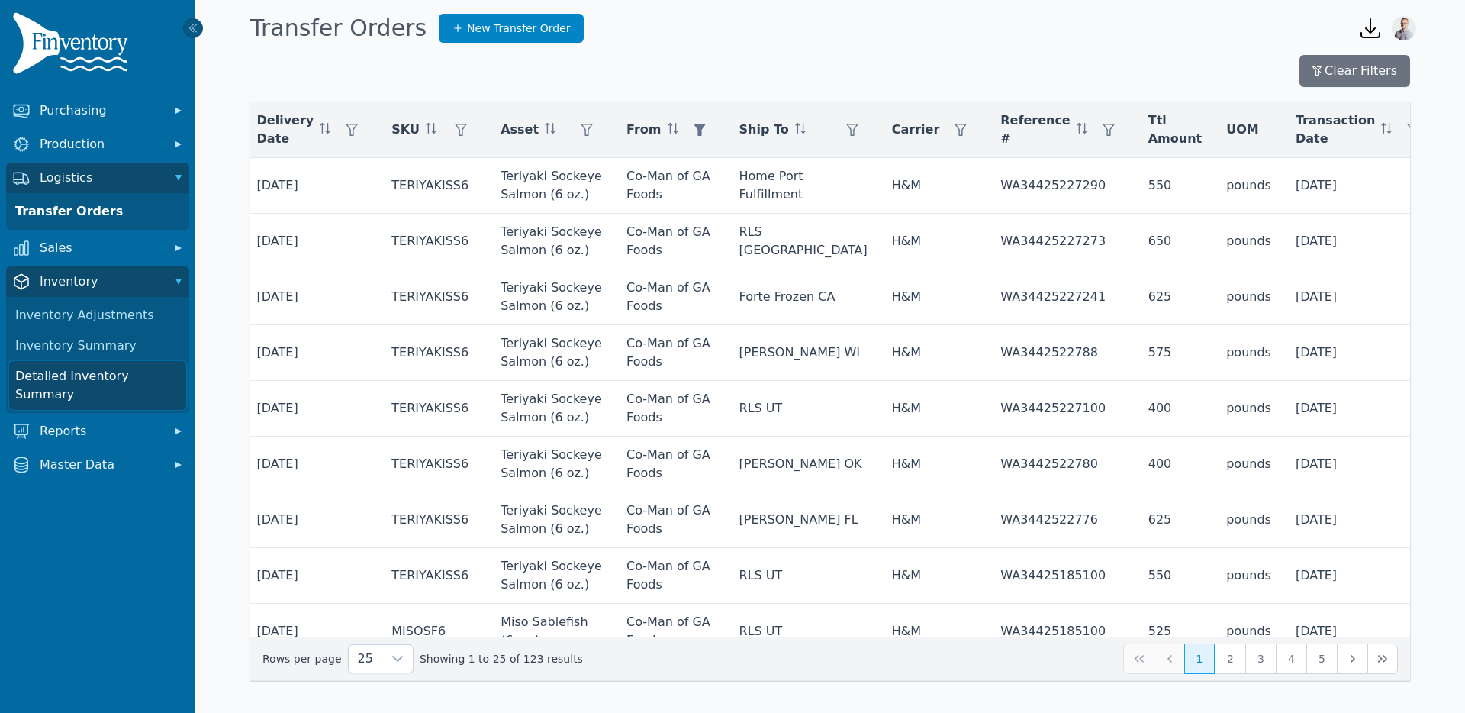
click at [70, 369] on link "Detailed Inventory Summary" at bounding box center [97, 385] width 177 height 49
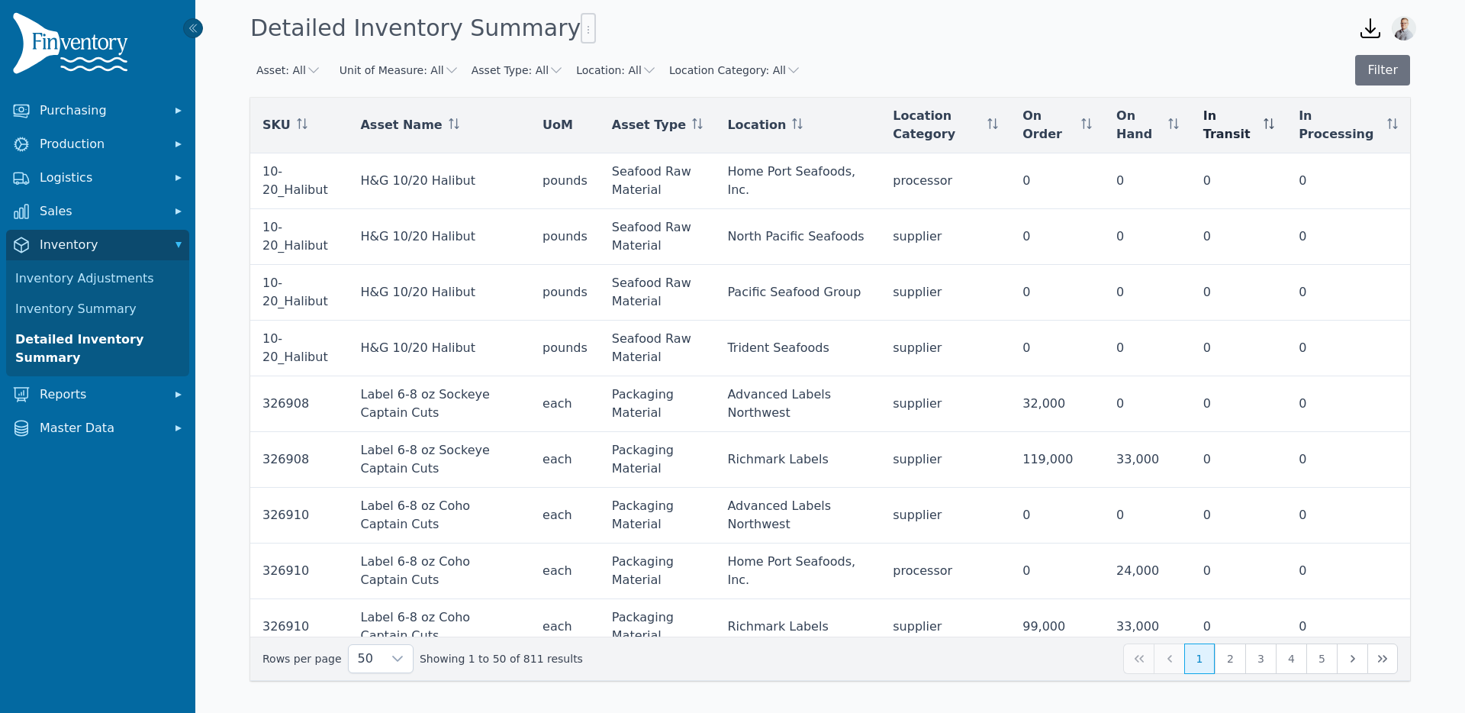
click at [1274, 116] on span at bounding box center [1269, 125] width 11 height 18
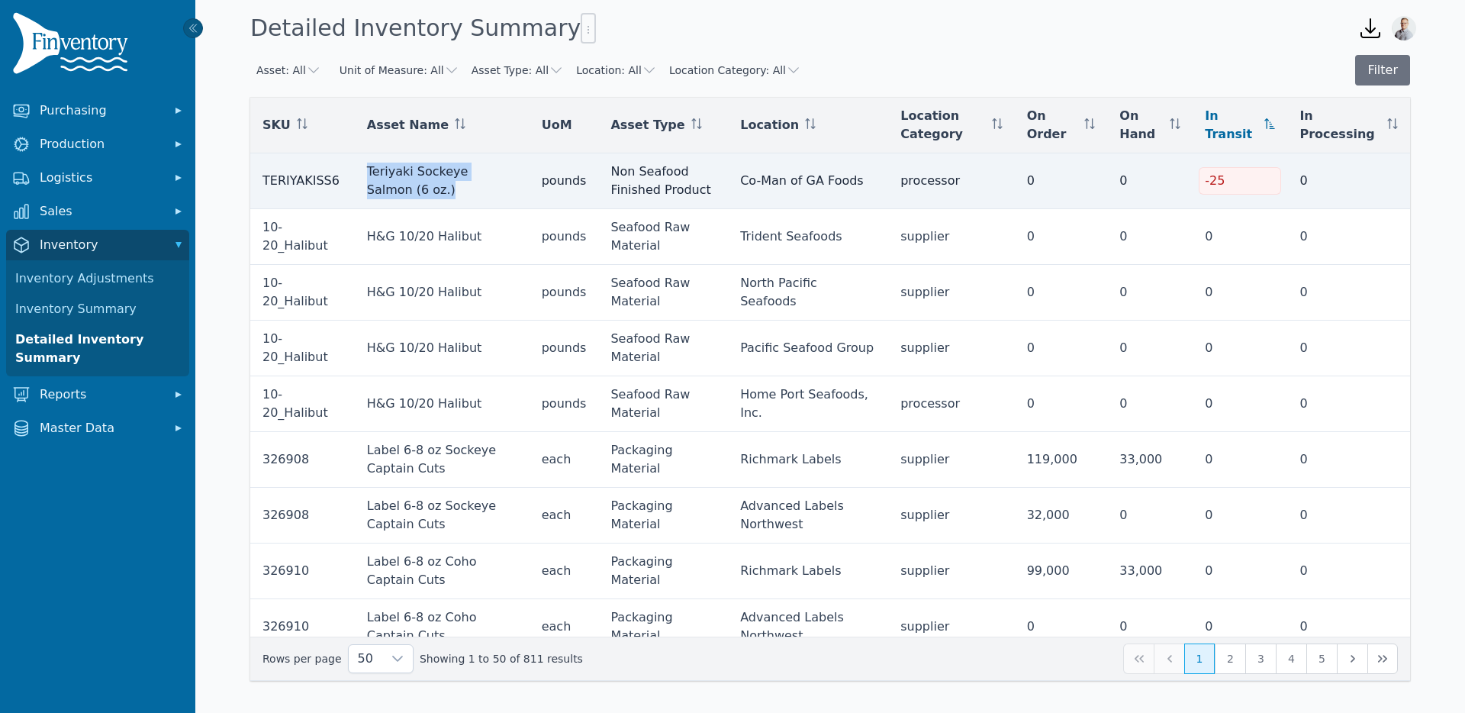
drag, startPoint x: 401, startPoint y: 190, endPoint x: 366, endPoint y: 169, distance: 41.7
click at [366, 169] on td "Teriyaki Sockeye Salmon (6 oz.)" at bounding box center [442, 181] width 175 height 56
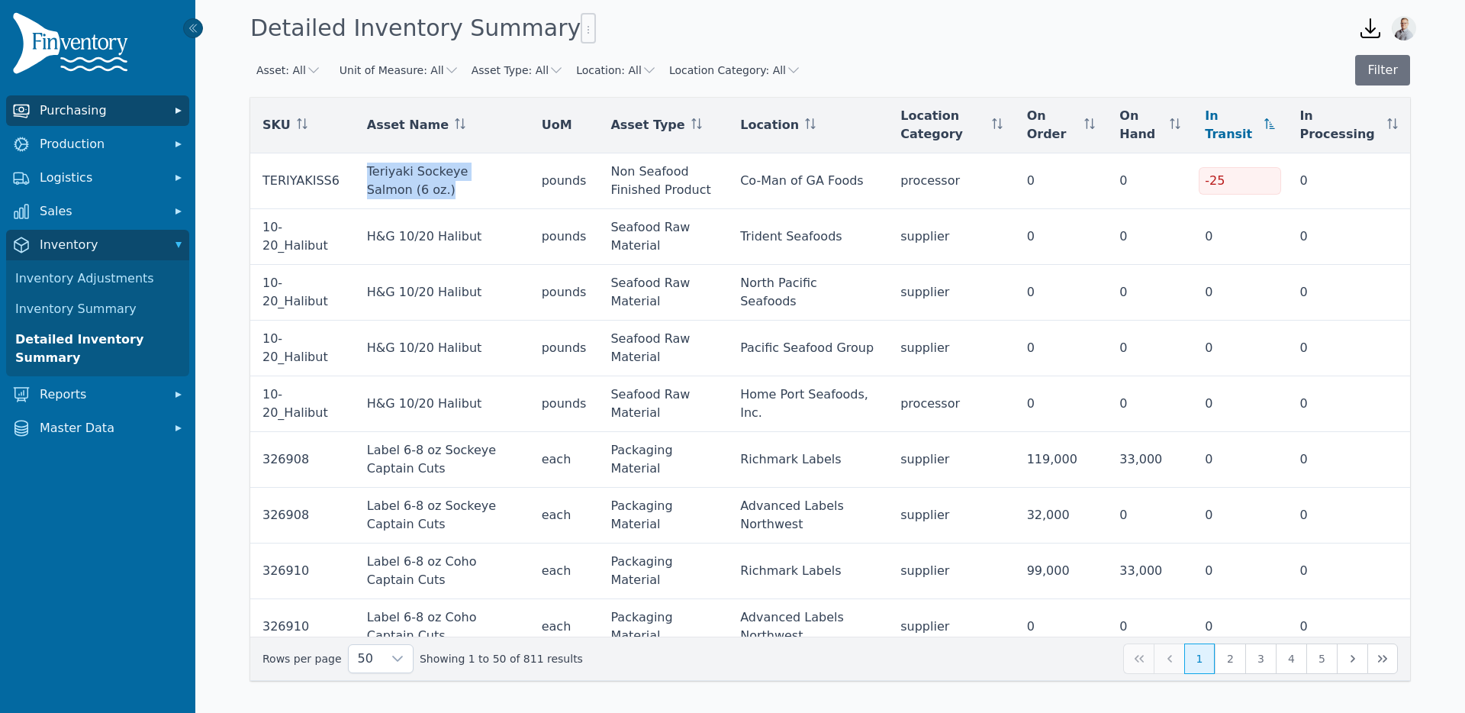
copy td "Teriyaki Sockeye Salmon (6 oz.)"
click at [1178, 123] on div "On Hand" at bounding box center [1150, 125] width 61 height 37
